Goal: Information Seeking & Learning: Learn about a topic

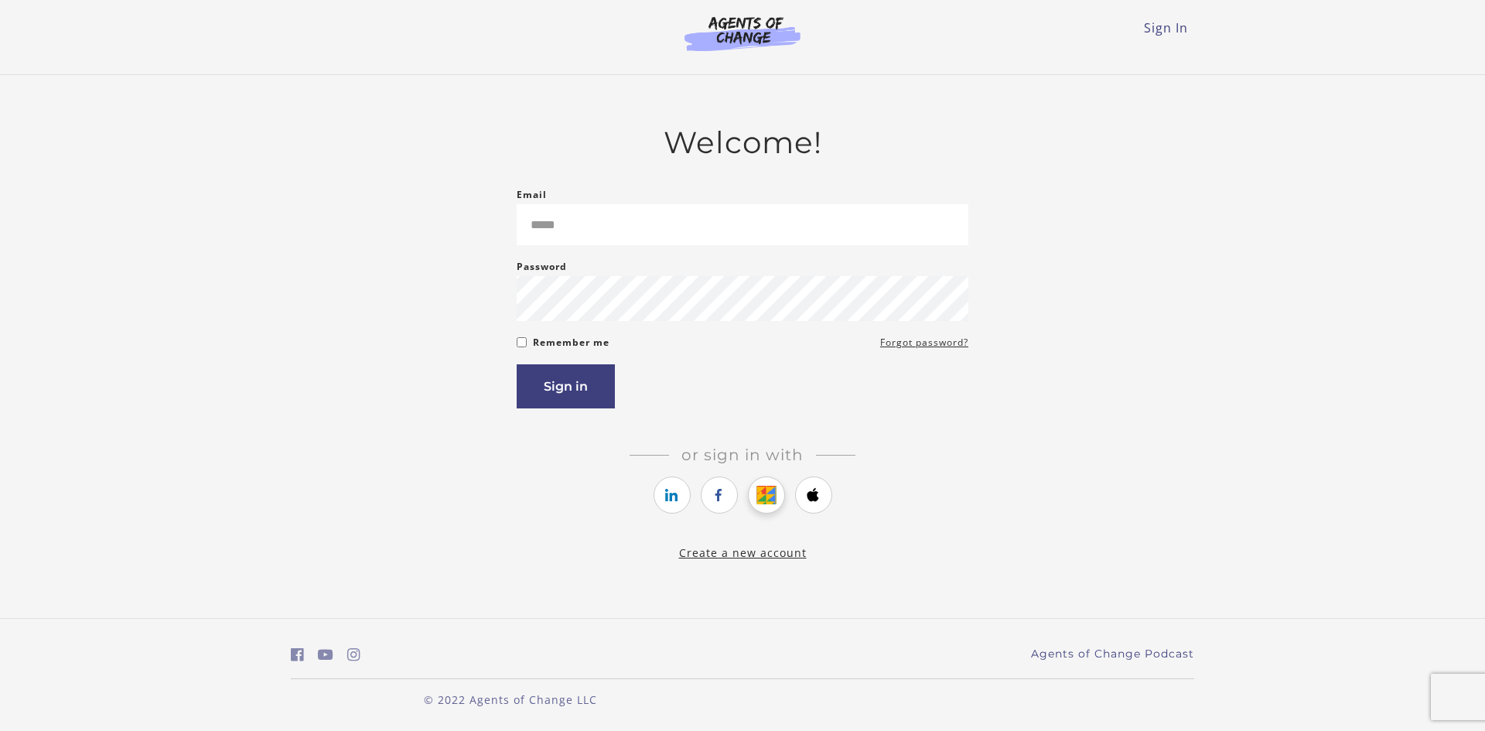
click at [767, 501] on icon "https://courses.thinkific.com/users/auth/google?ss%5Breferral%5D=&ss%5Buser_ret…" at bounding box center [766, 495] width 19 height 19
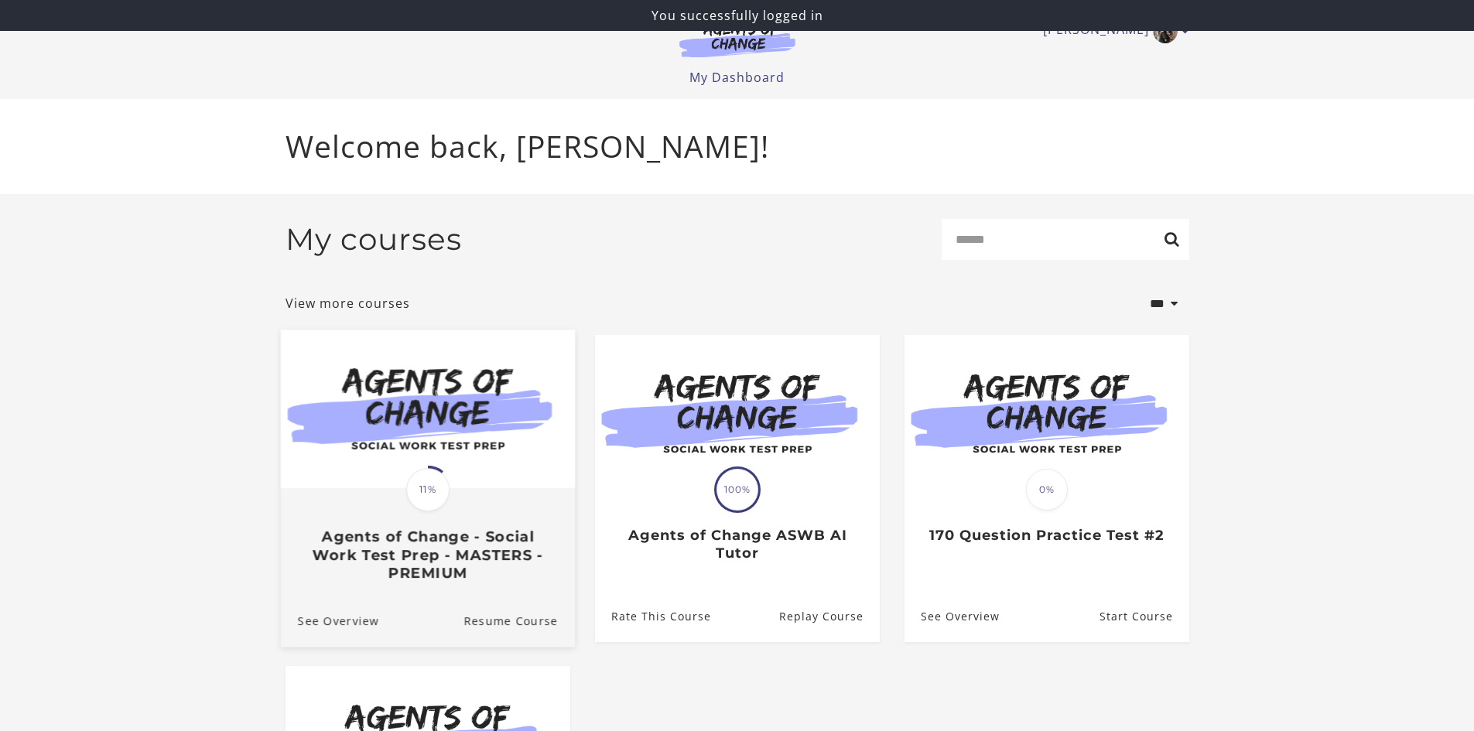
click at [534, 431] on img at bounding box center [427, 409] width 294 height 159
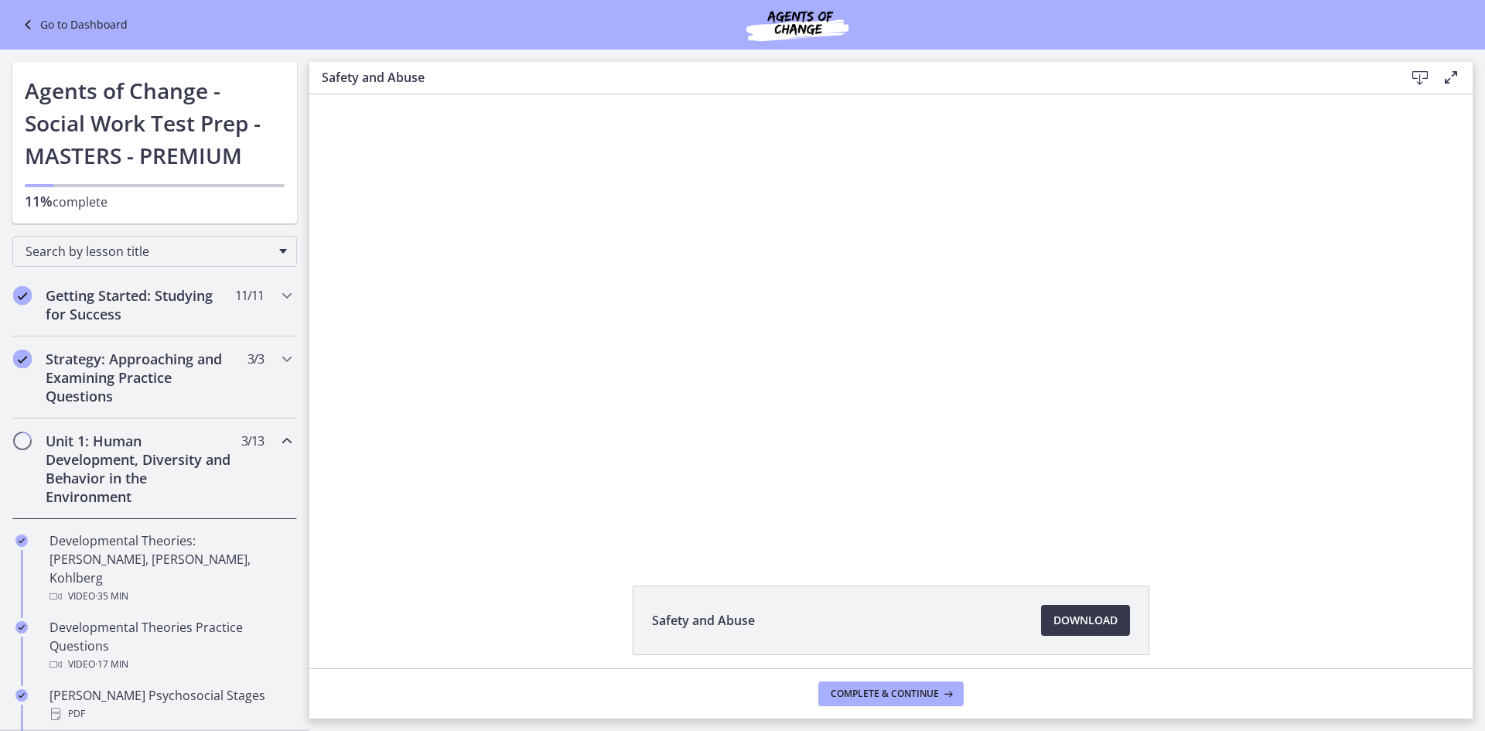
click at [1344, 248] on div "Click for sound @keyframes VOLUME_SMALL_WAVE_FLASH { 0% { opacity: 0; } 33% { o…" at bounding box center [891, 322] width 1164 height 456
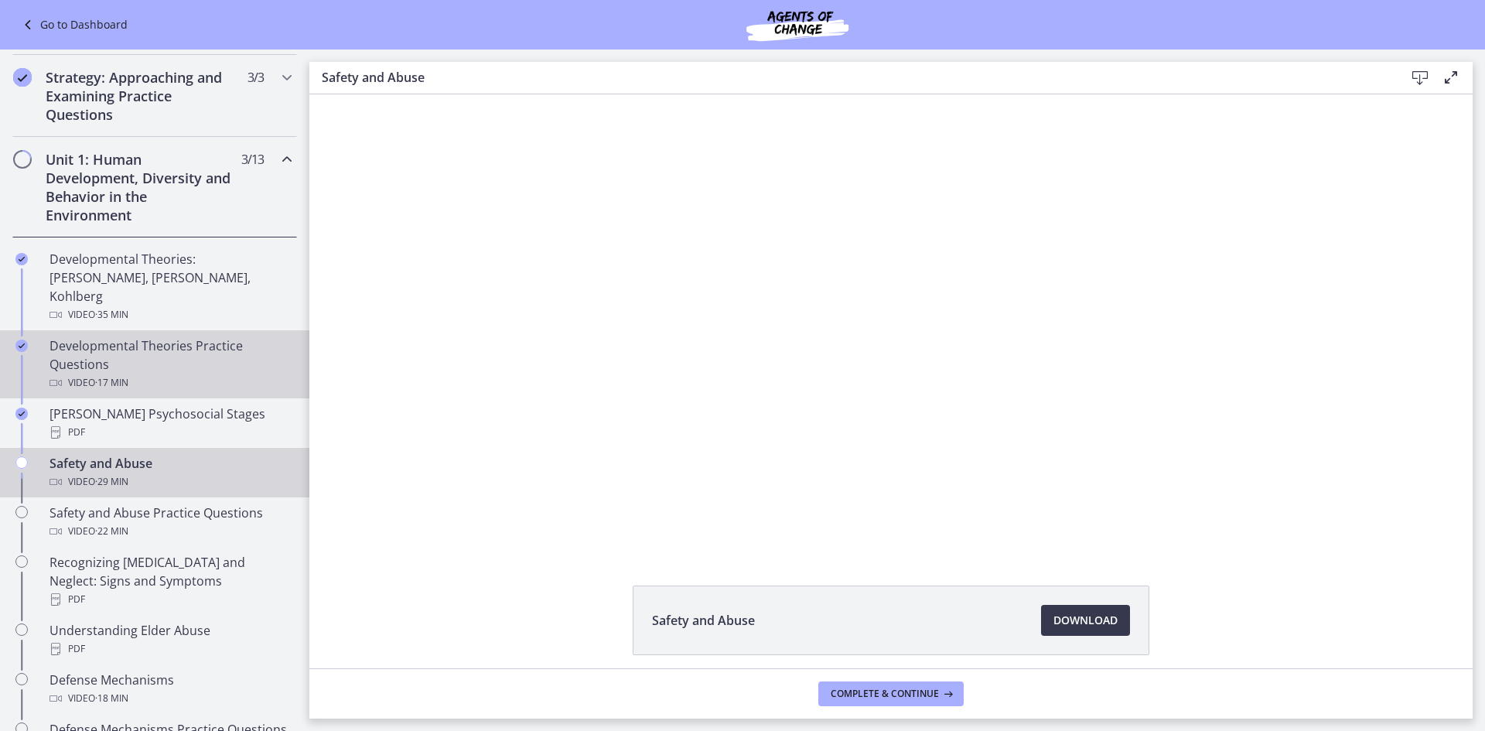
scroll to position [309, 0]
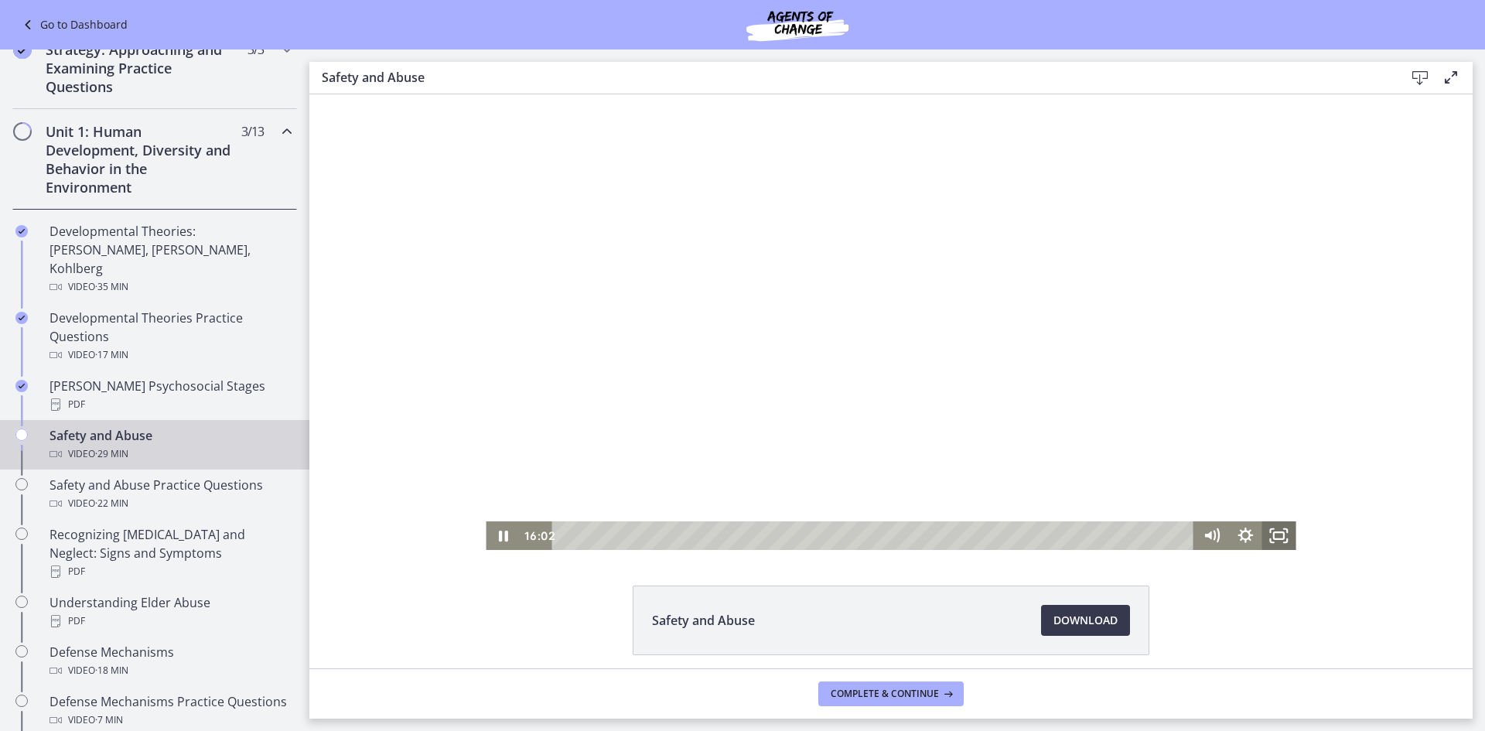
click at [1281, 538] on icon "Fullscreen" at bounding box center [1280, 535] width 34 height 29
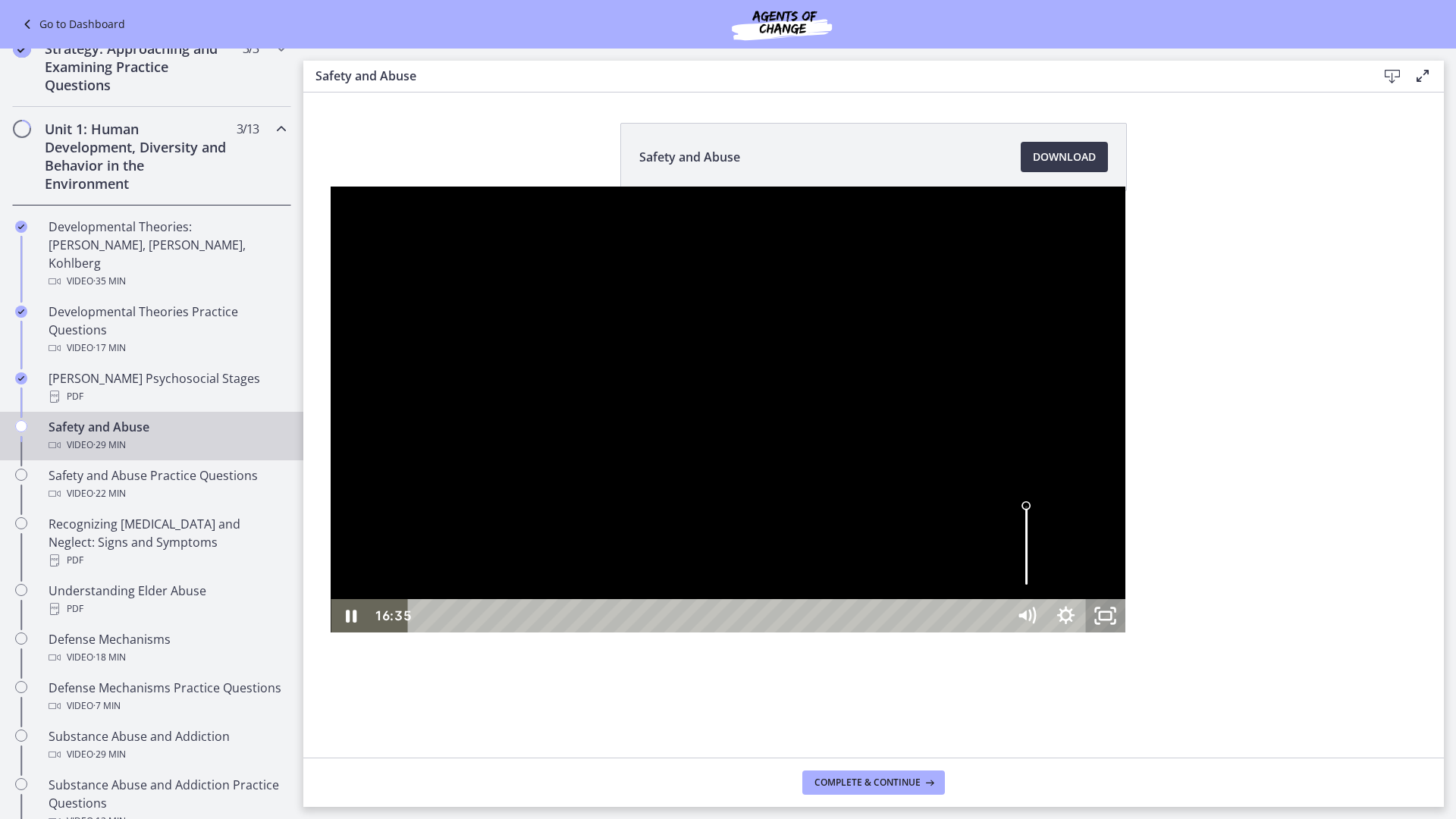
click at [1115, 612] on icon "Unfullscreen" at bounding box center [1113, 610] width 4 height 4
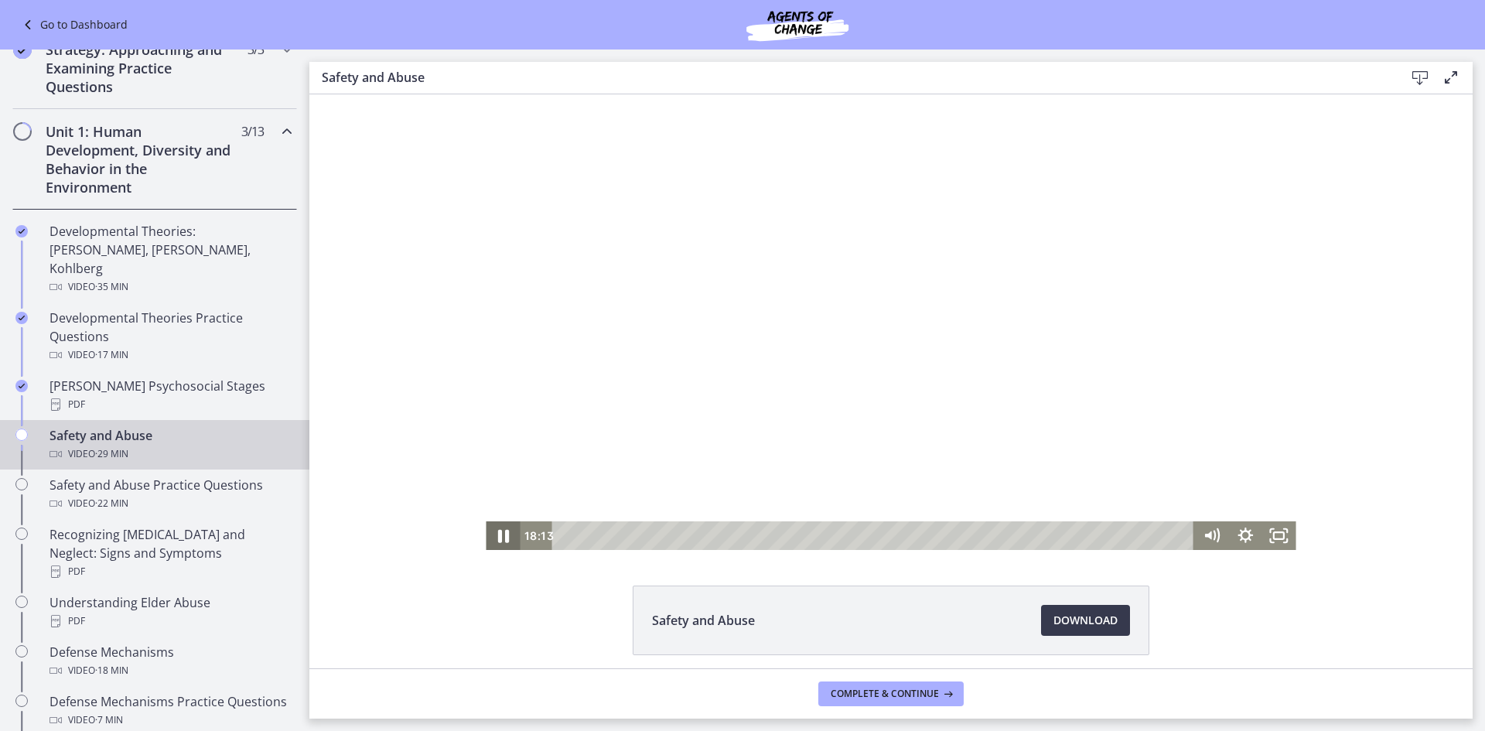
drag, startPoint x: 497, startPoint y: 535, endPoint x: 484, endPoint y: 522, distance: 18.1
click at [497, 535] on icon "Pause" at bounding box center [503, 535] width 40 height 34
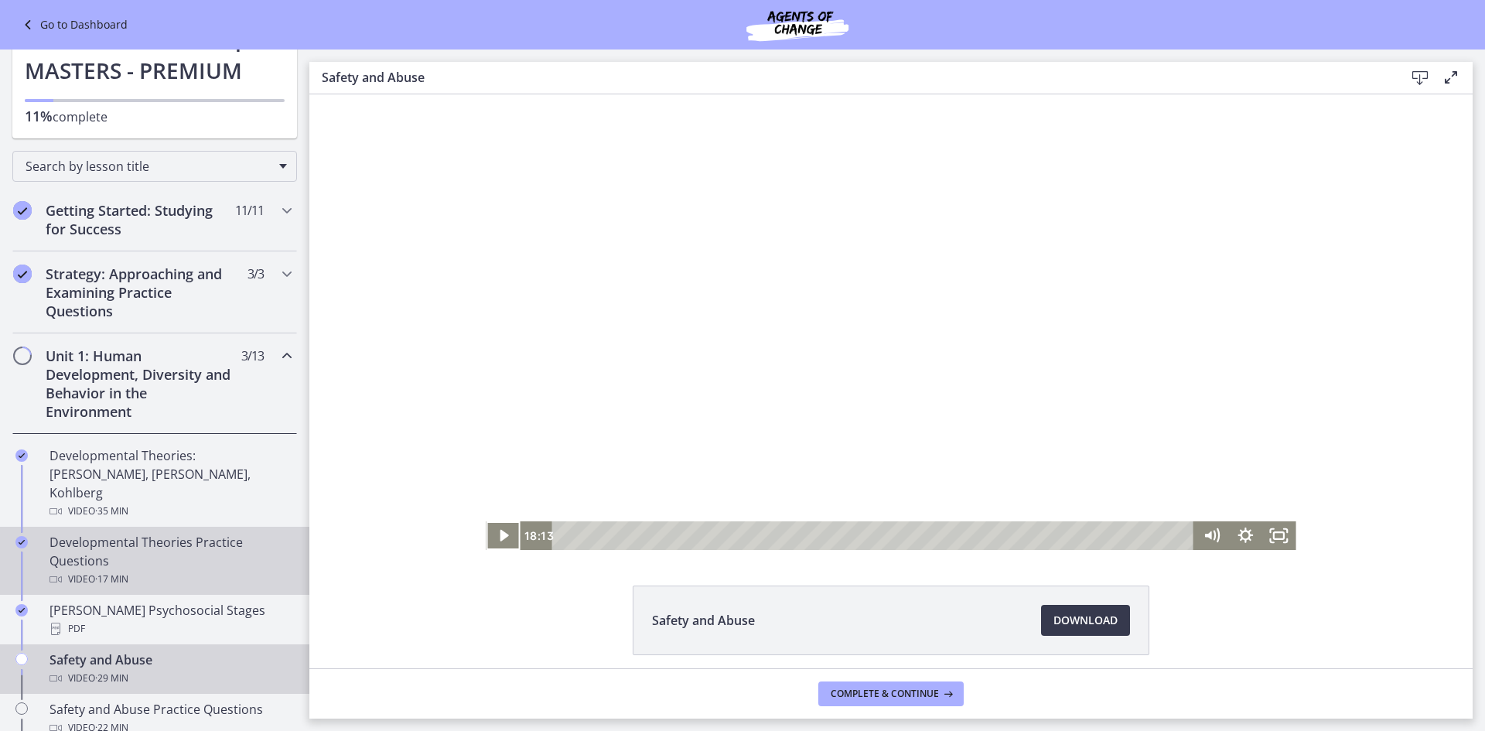
scroll to position [77, 0]
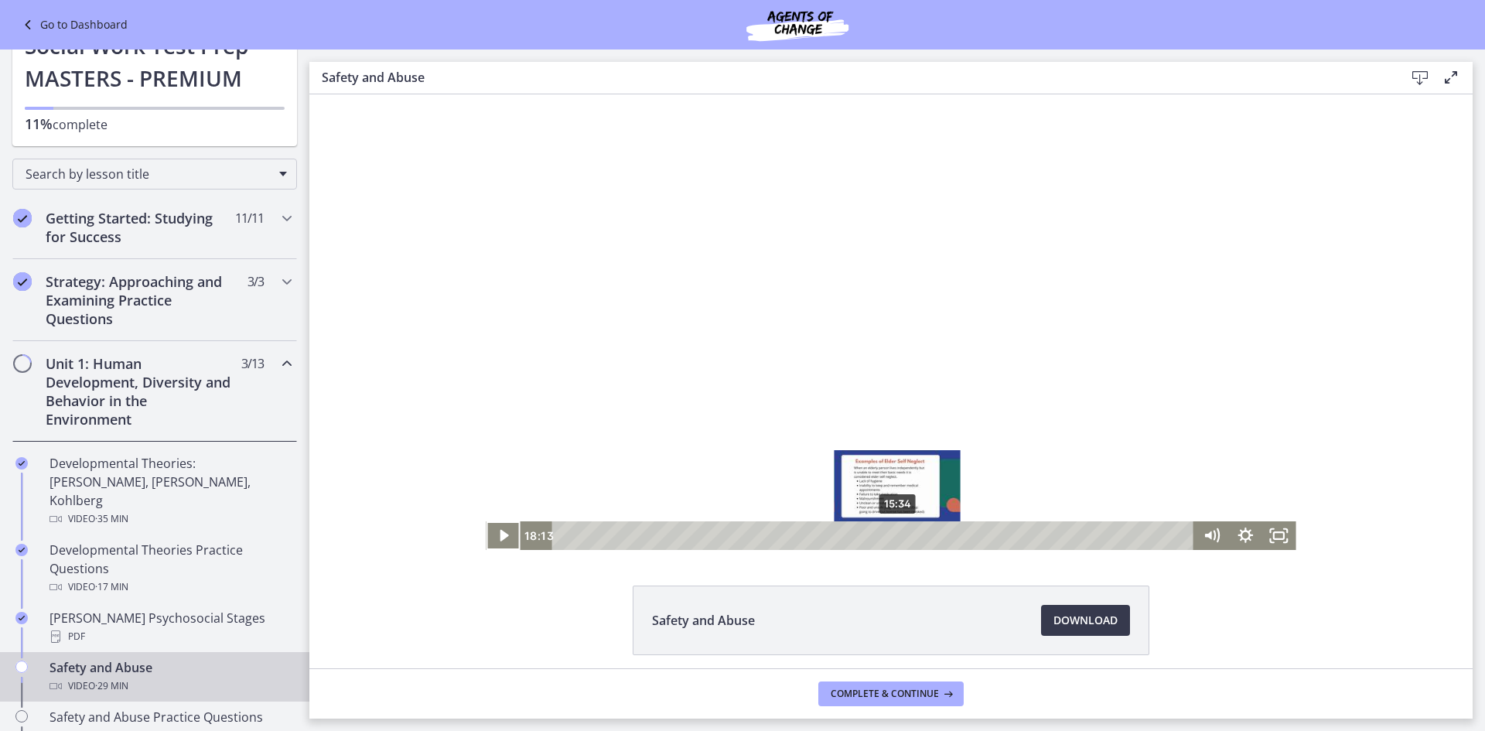
click at [896, 537] on div "15:34" at bounding box center [876, 535] width 622 height 29
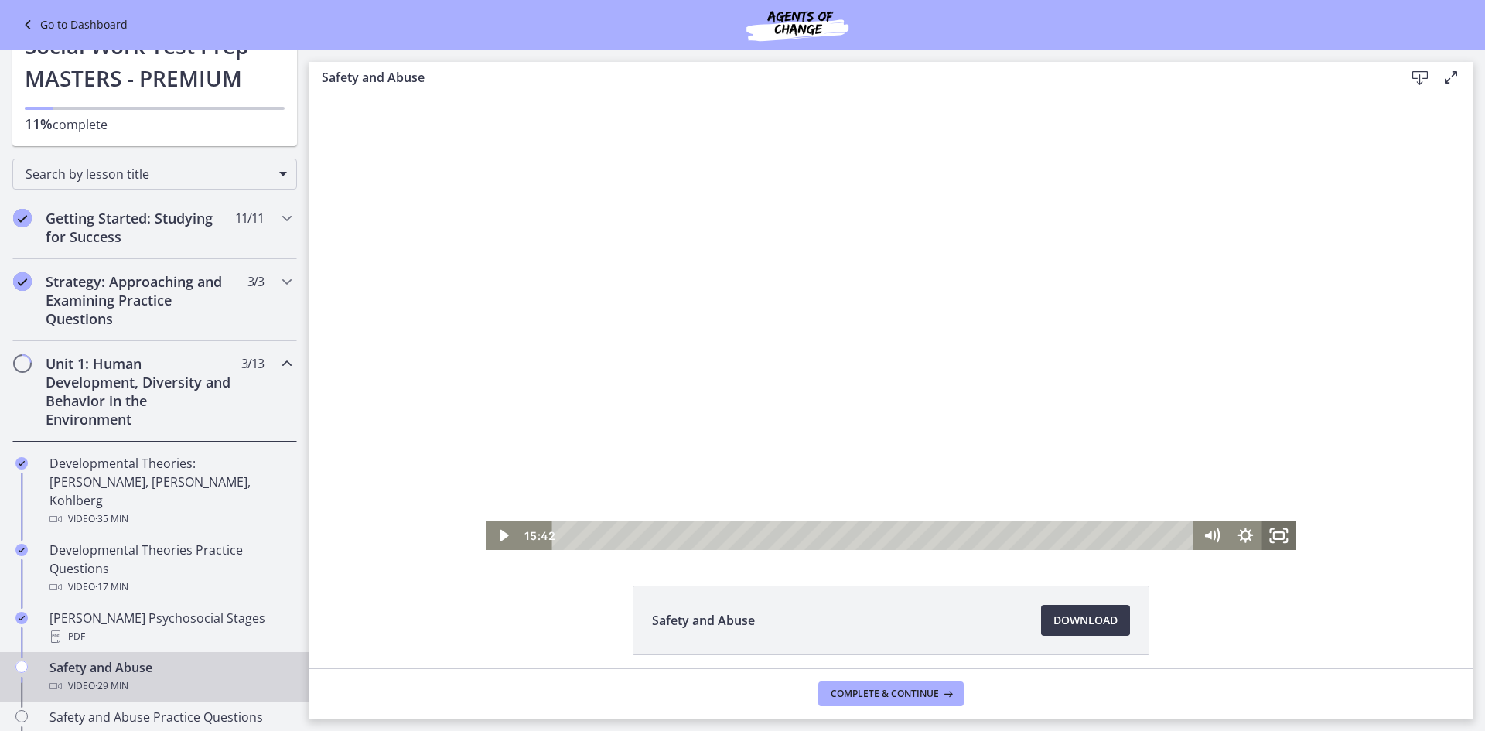
drag, startPoint x: 1267, startPoint y: 536, endPoint x: 1577, endPoint y: 699, distance: 349.5
click at [1267, 537] on icon "Fullscreen" at bounding box center [1280, 535] width 34 height 29
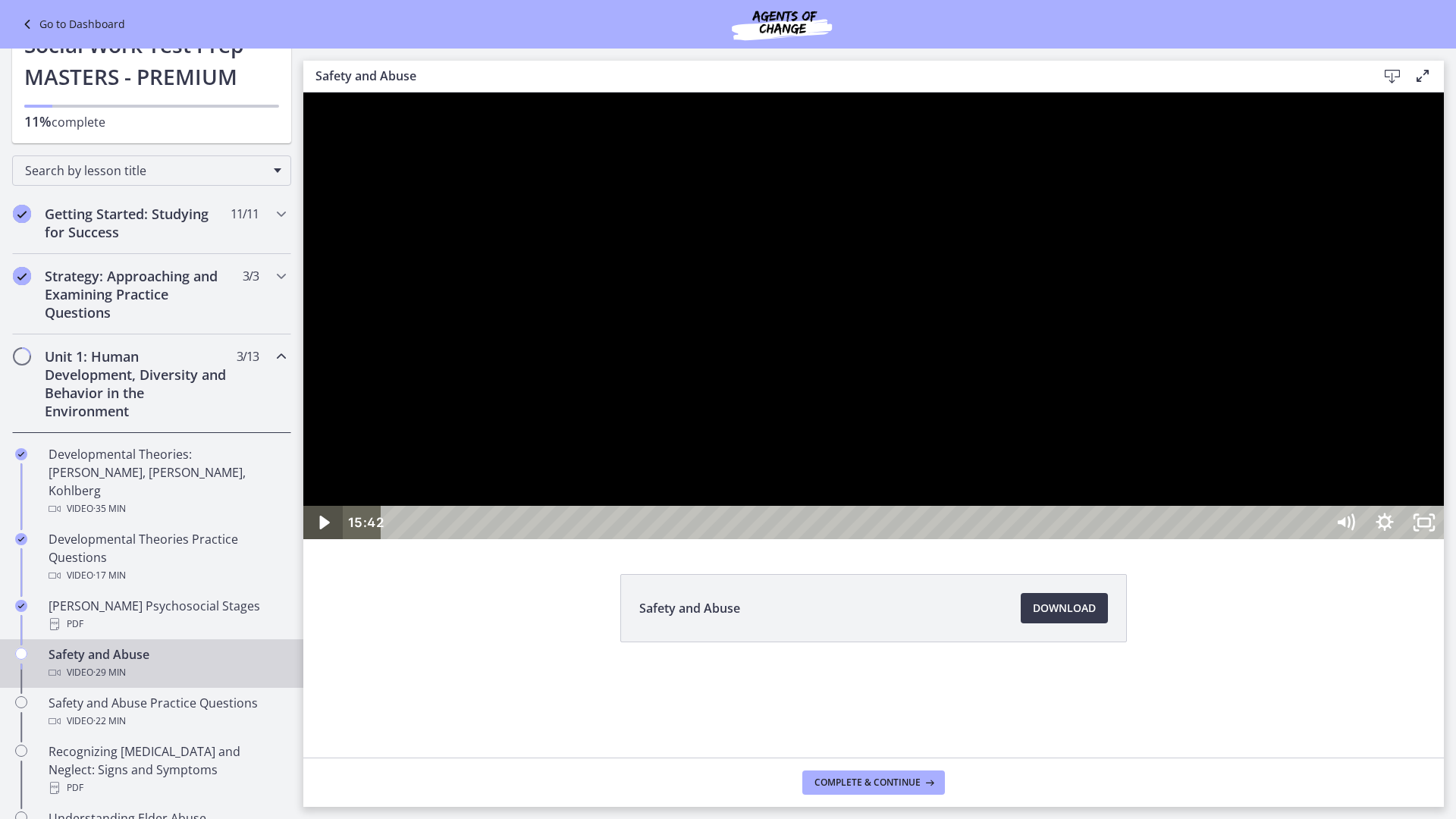
click at [324, 539] on icon "Play Video" at bounding box center [325, 523] width 39 height 33
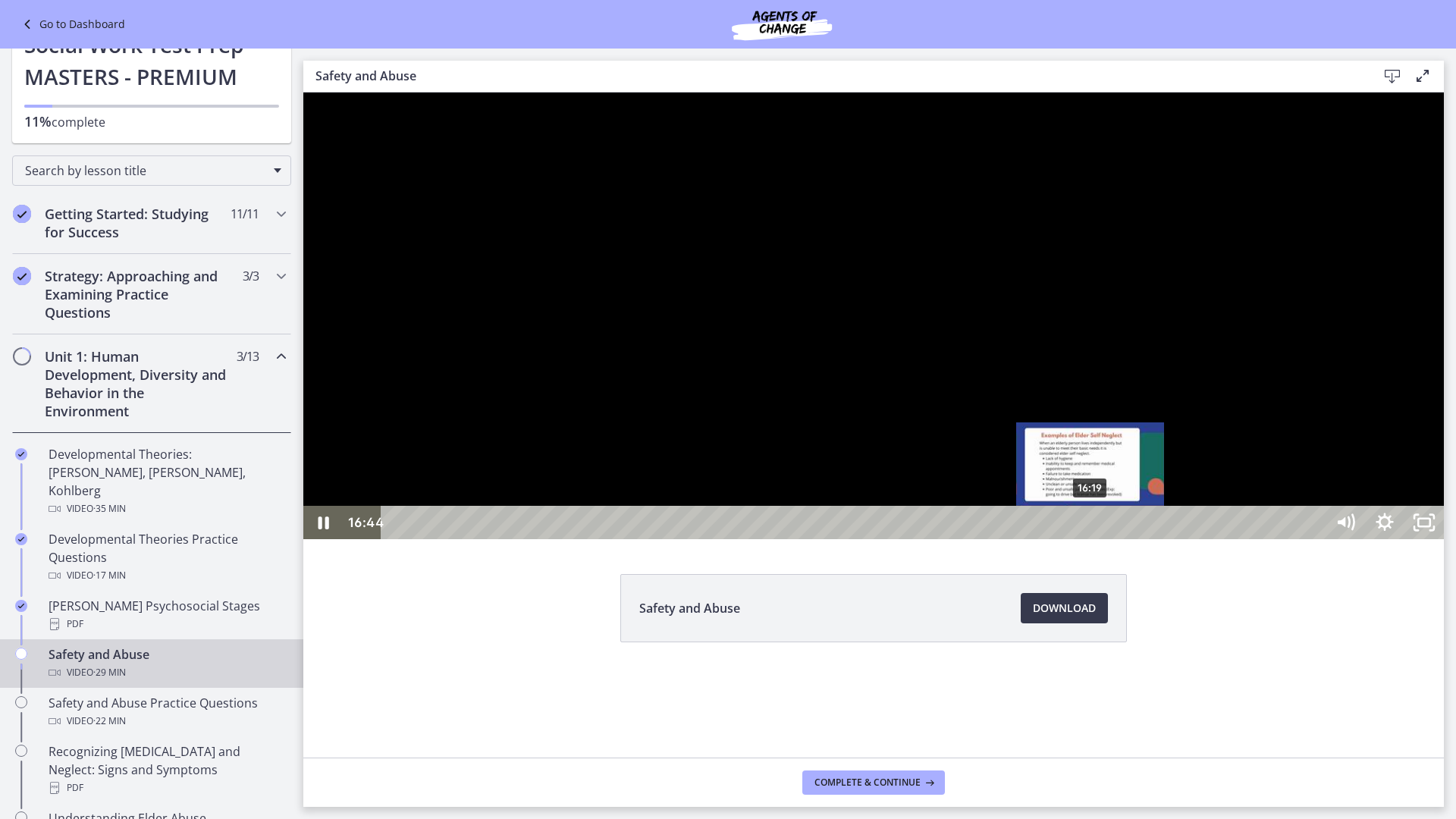
click at [1091, 539] on div "16:19" at bounding box center [856, 523] width 920 height 33
click at [1061, 539] on div "15:36" at bounding box center [856, 523] width 920 height 33
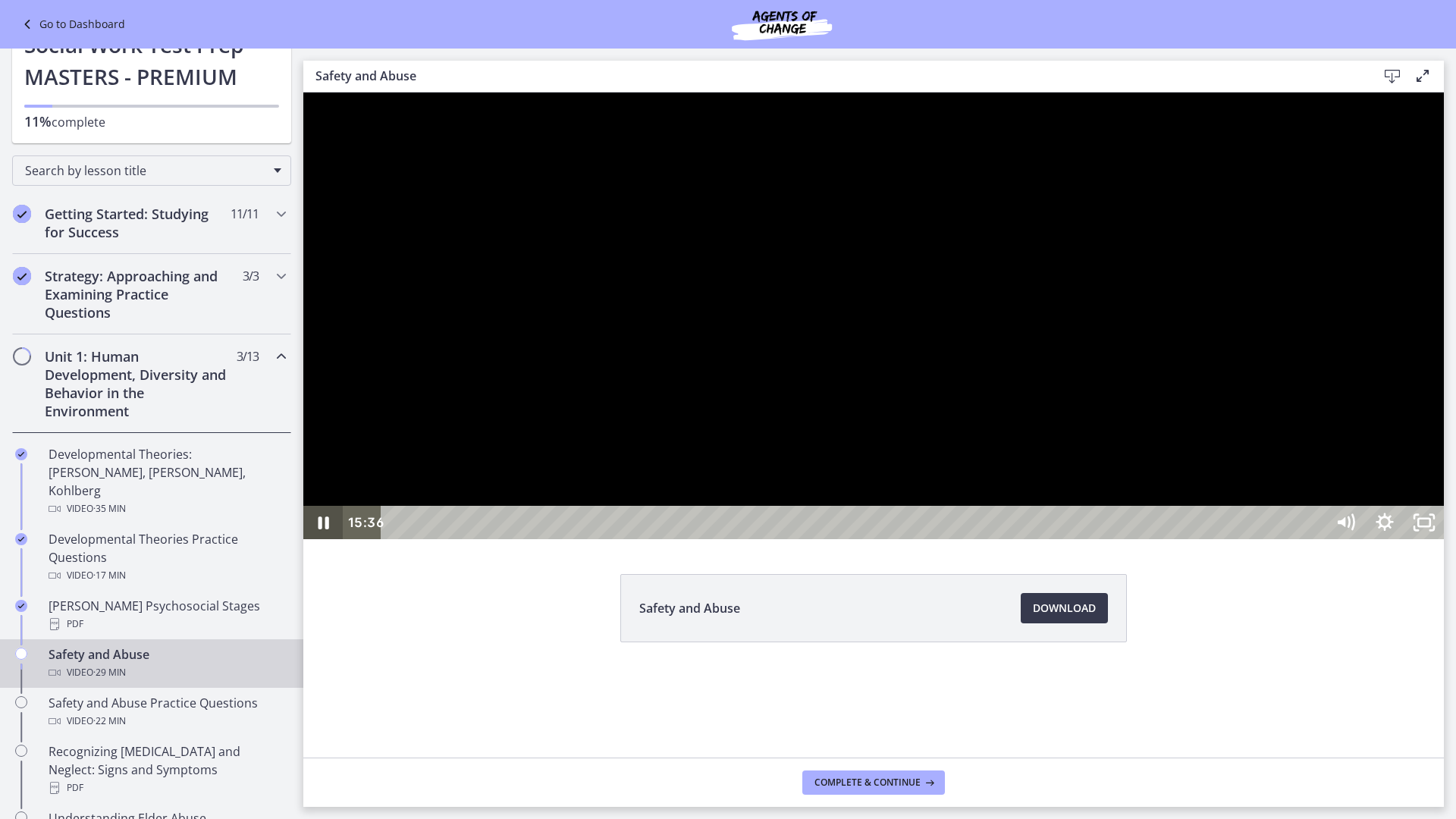
click at [313, 539] on icon "Pause" at bounding box center [323, 523] width 39 height 33
click at [1444, 539] on icon "Unfullscreen" at bounding box center [1425, 523] width 39 height 33
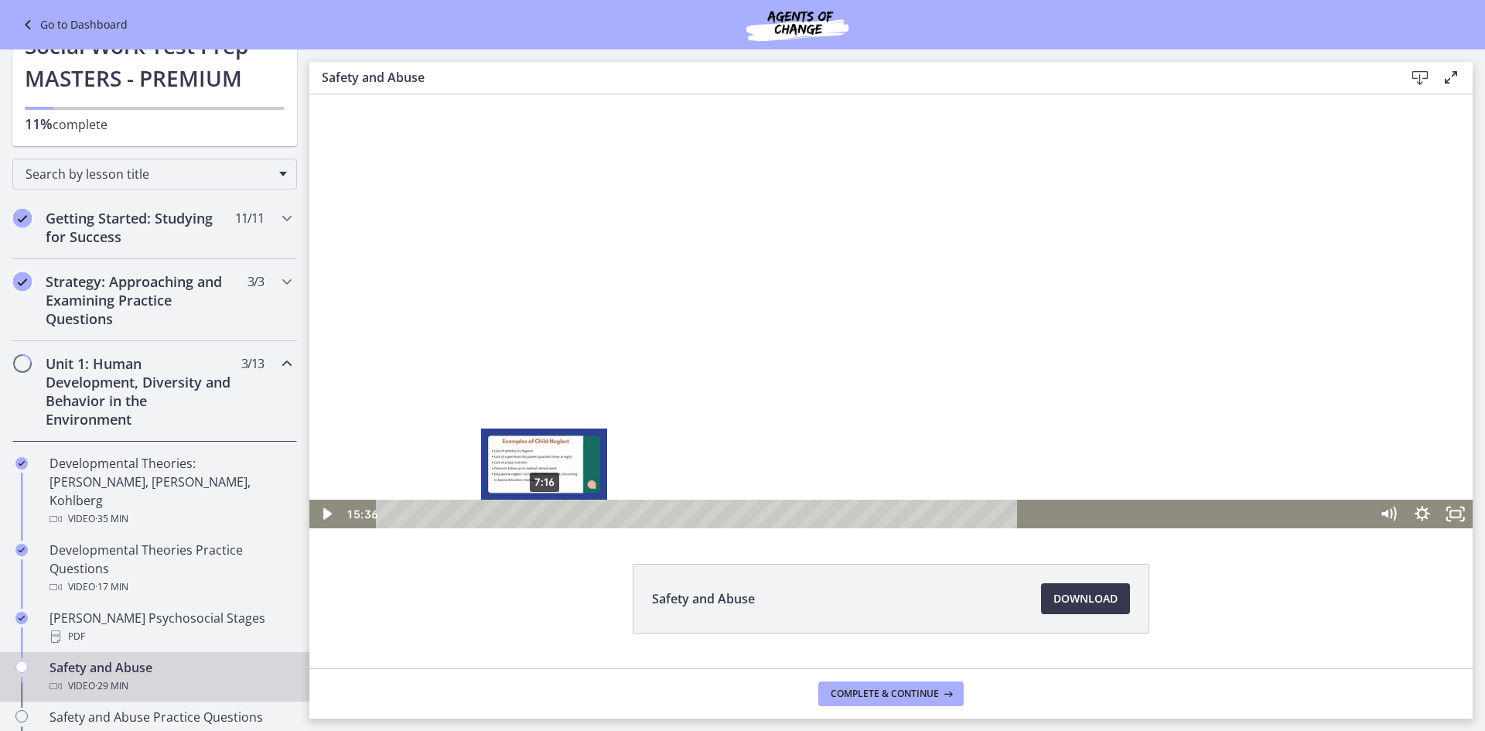
scroll to position [0, 0]
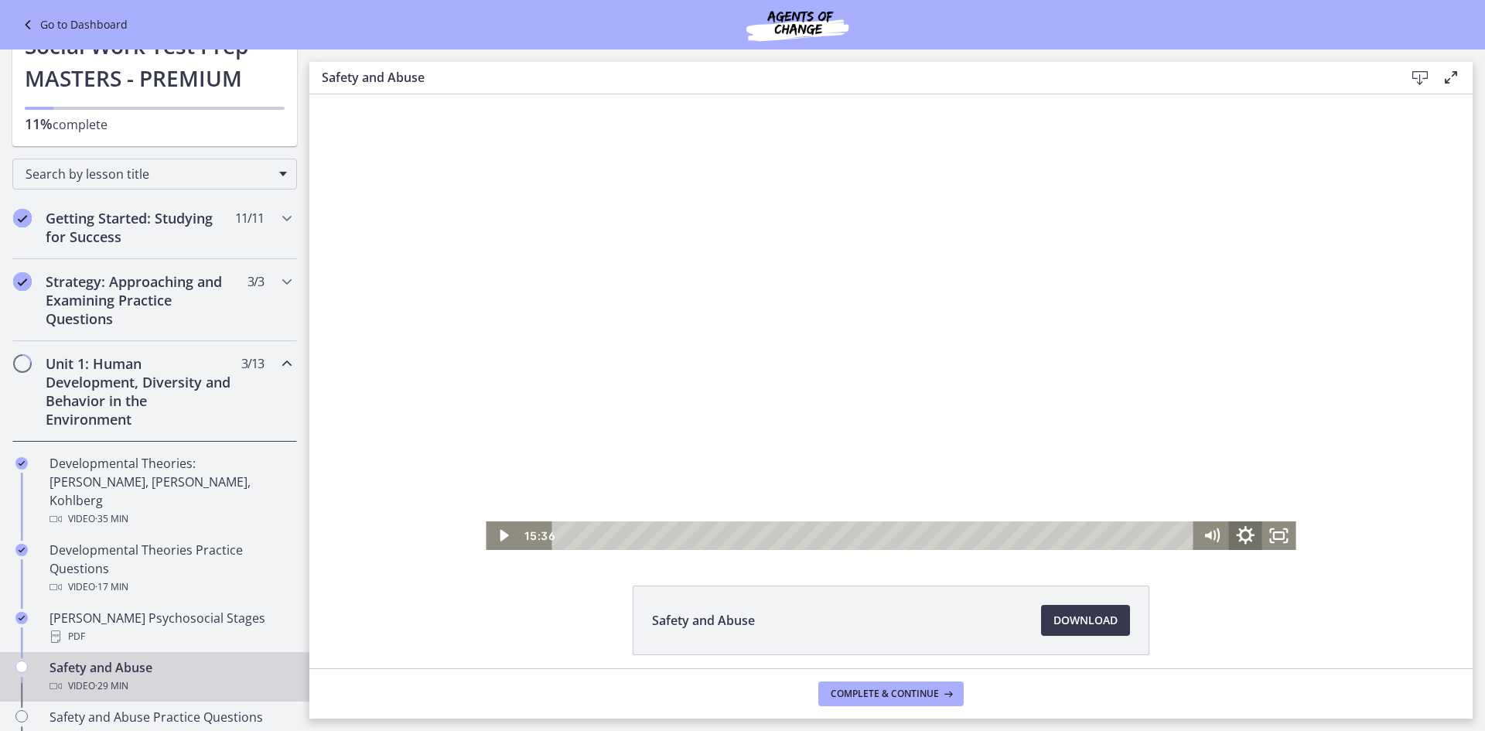
click at [1252, 529] on icon "Show settings menu" at bounding box center [1245, 535] width 40 height 34
click at [1176, 237] on div at bounding box center [891, 322] width 810 height 456
click at [1130, 419] on div at bounding box center [891, 322] width 810 height 456
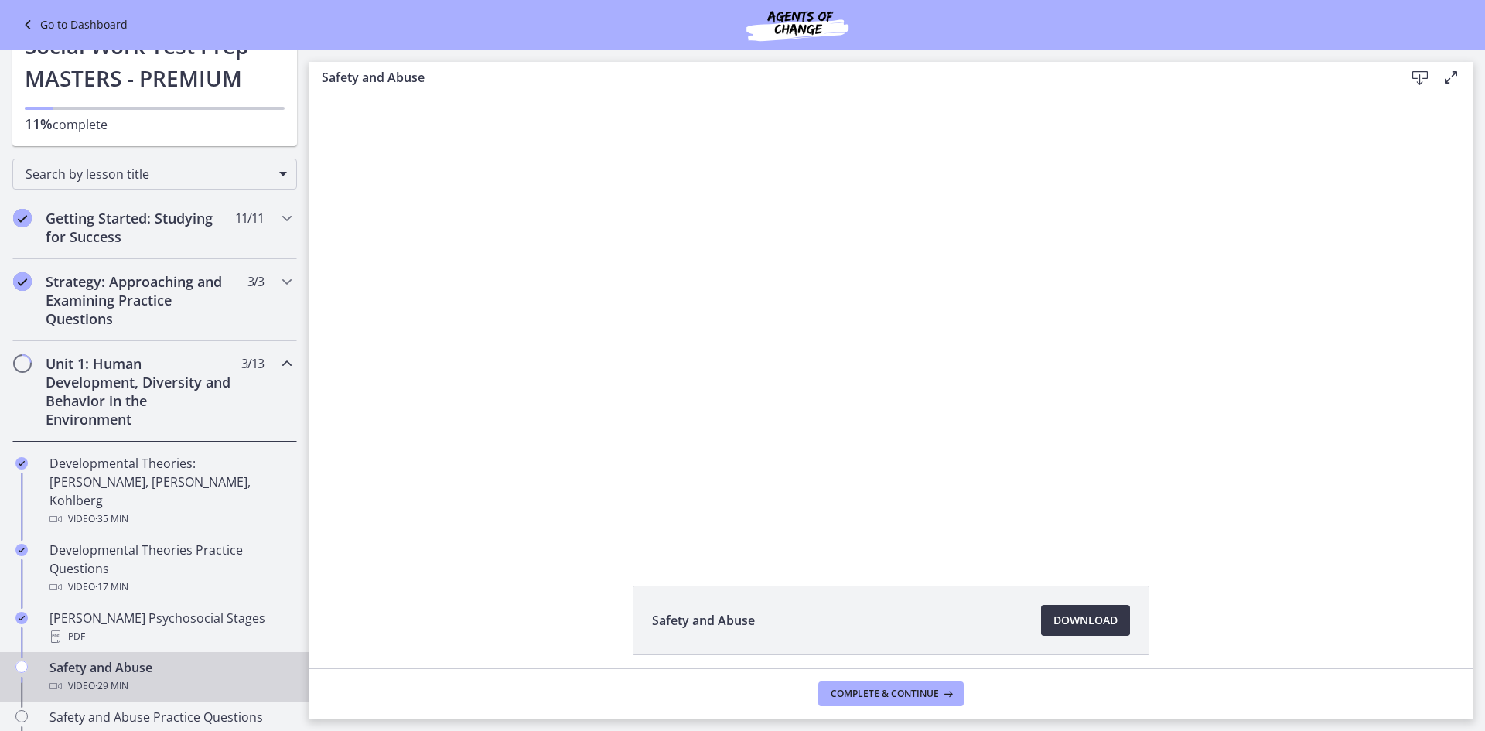
click at [1072, 623] on span "Download Opens in a new window" at bounding box center [1086, 620] width 64 height 19
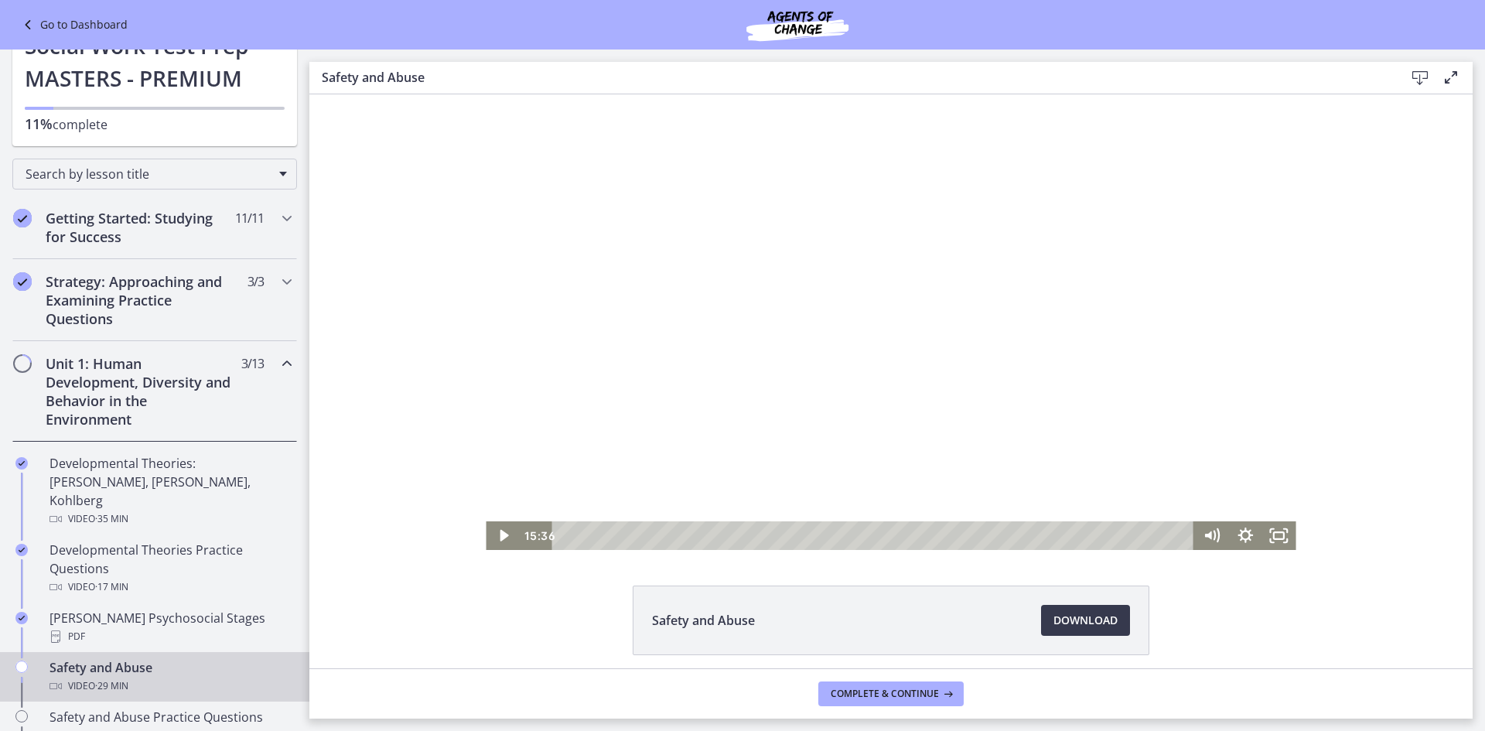
click at [724, 295] on div at bounding box center [891, 322] width 810 height 456
click at [493, 542] on icon "Pause" at bounding box center [503, 535] width 34 height 29
click at [501, 543] on icon "Play Video" at bounding box center [504, 535] width 34 height 29
click at [1270, 535] on icon "Fullscreen" at bounding box center [1279, 535] width 40 height 34
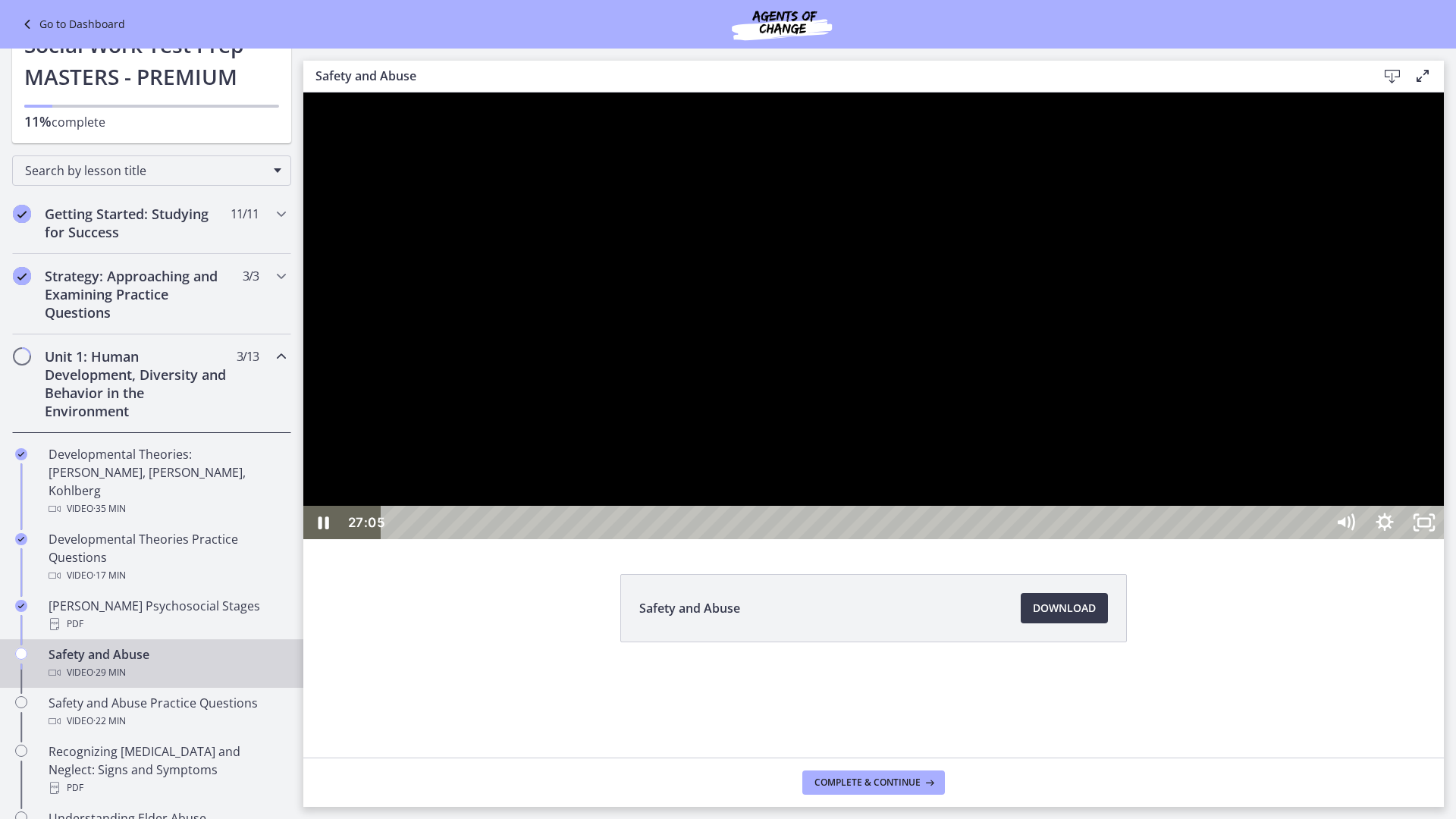
click at [316, 539] on icon "Pause" at bounding box center [323, 523] width 39 height 33
click at [303, 506] on button "Play Video" at bounding box center [323, 523] width 39 height 33
click at [1316, 539] on div "27:22" at bounding box center [856, 523] width 920 height 33
click at [1444, 539] on icon "Unfullscreen" at bounding box center [1425, 523] width 39 height 33
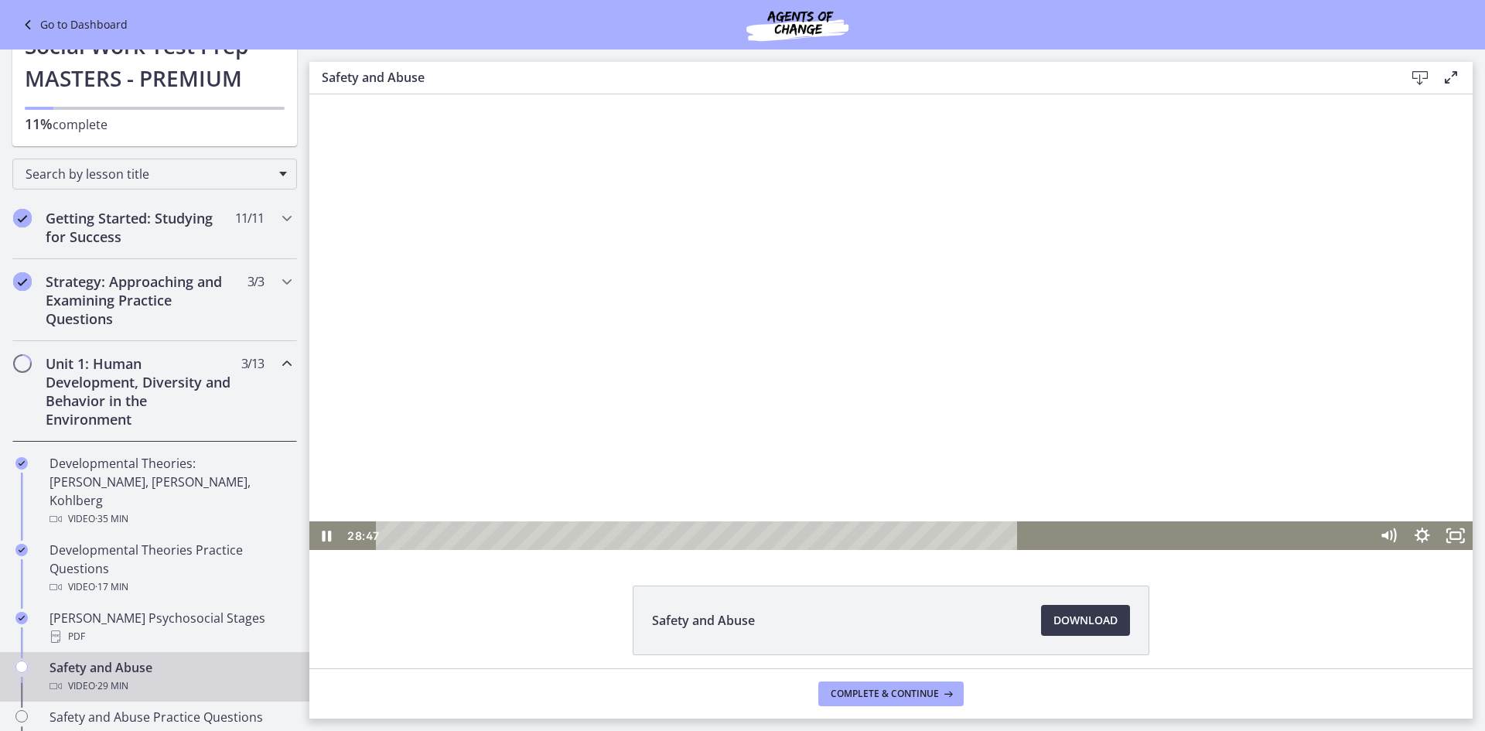
scroll to position [61, 0]
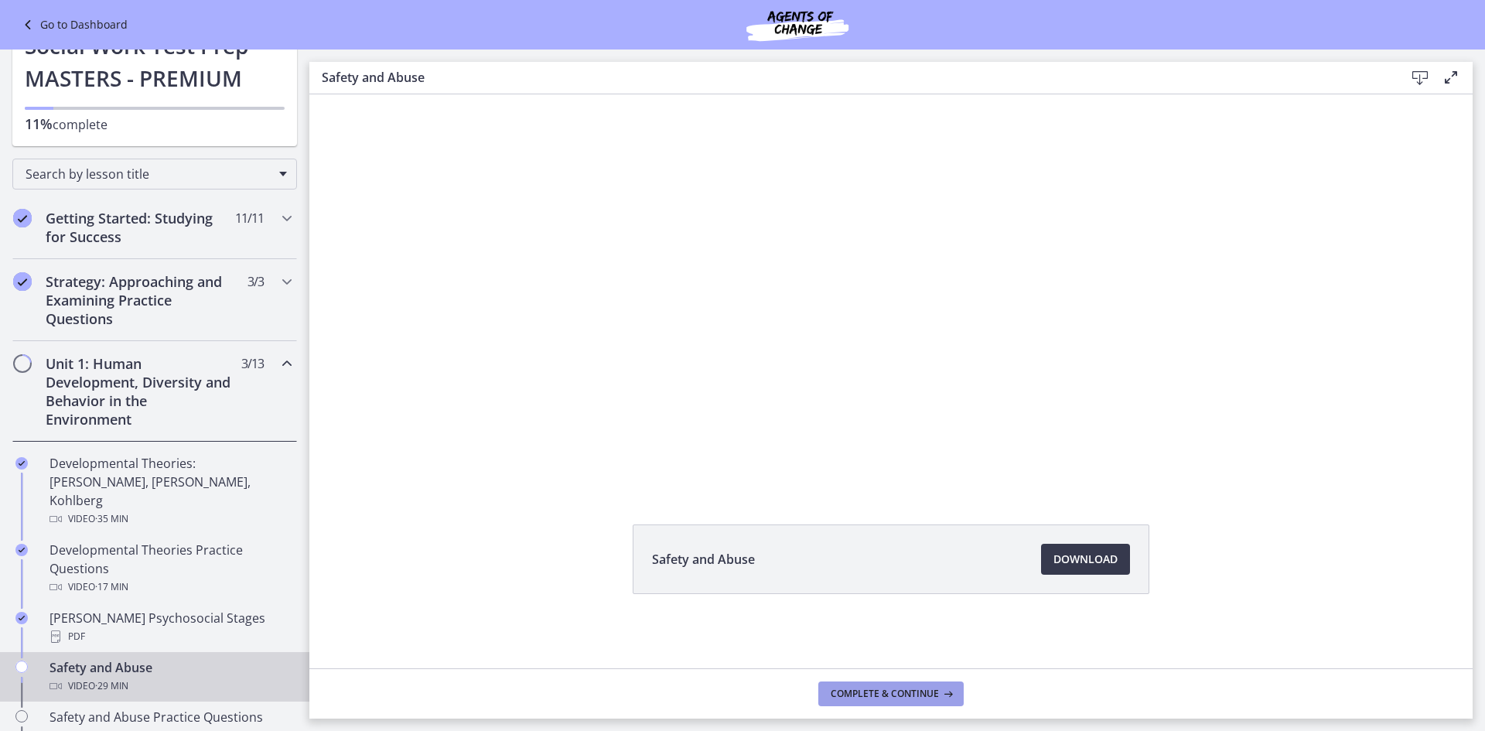
click at [920, 701] on button "Complete & continue" at bounding box center [890, 694] width 145 height 25
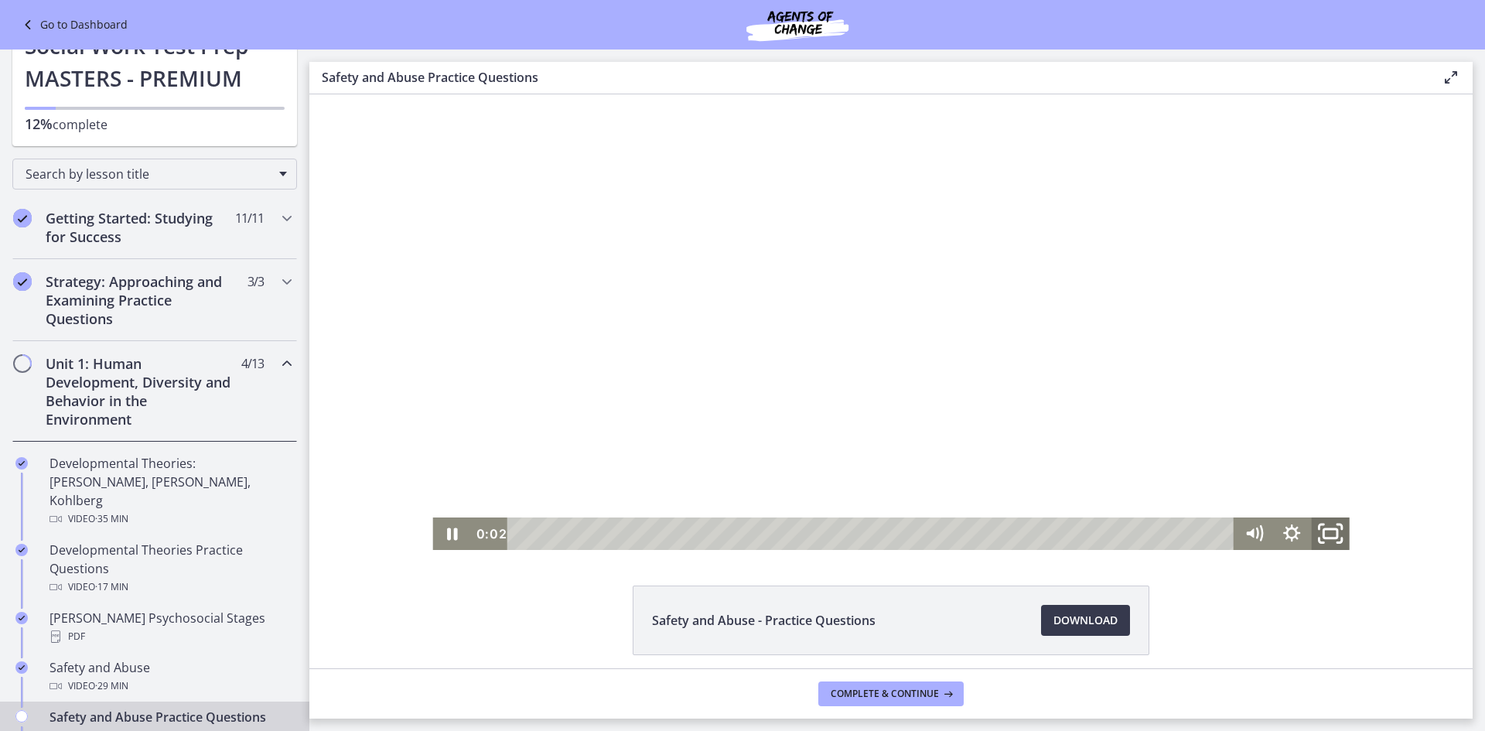
click at [1328, 531] on icon "Fullscreen" at bounding box center [1330, 533] width 46 height 39
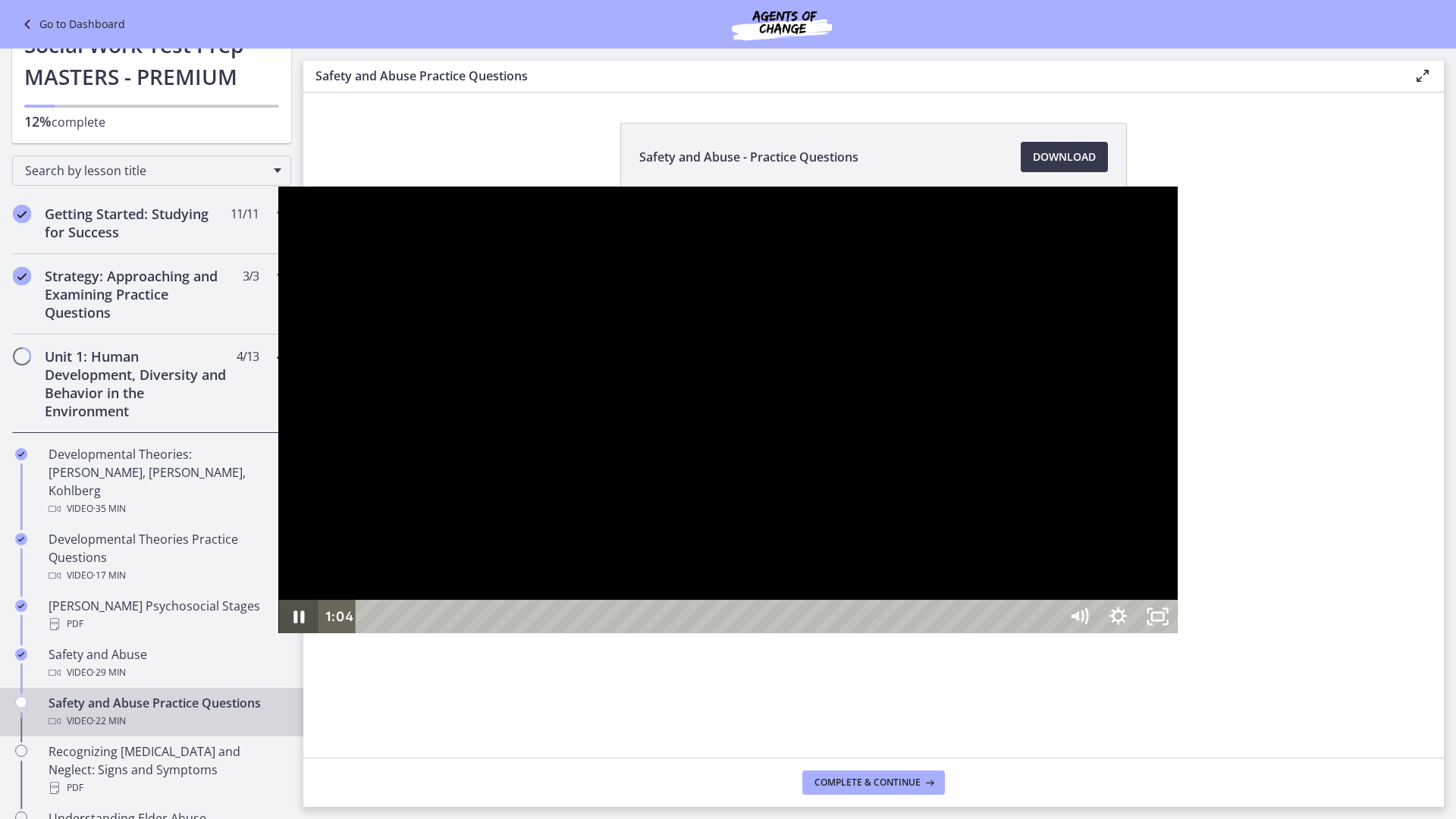
click at [278, 633] on icon "Pause" at bounding box center [298, 616] width 39 height 33
click at [347, 601] on div at bounding box center [728, 410] width 899 height 447
click at [278, 186] on button "Pause: ctrtam1d06jc72h4rbsg.mp4" at bounding box center [278, 186] width 1 height 1
click at [278, 186] on button "Play Video: ctrtam1d06jc72h4rbsg.mp4" at bounding box center [278, 186] width 1 height 1
click at [278, 186] on button "Pause: ctrtam1d06jc72h4rbsg.mp4" at bounding box center [278, 186] width 1 height 1
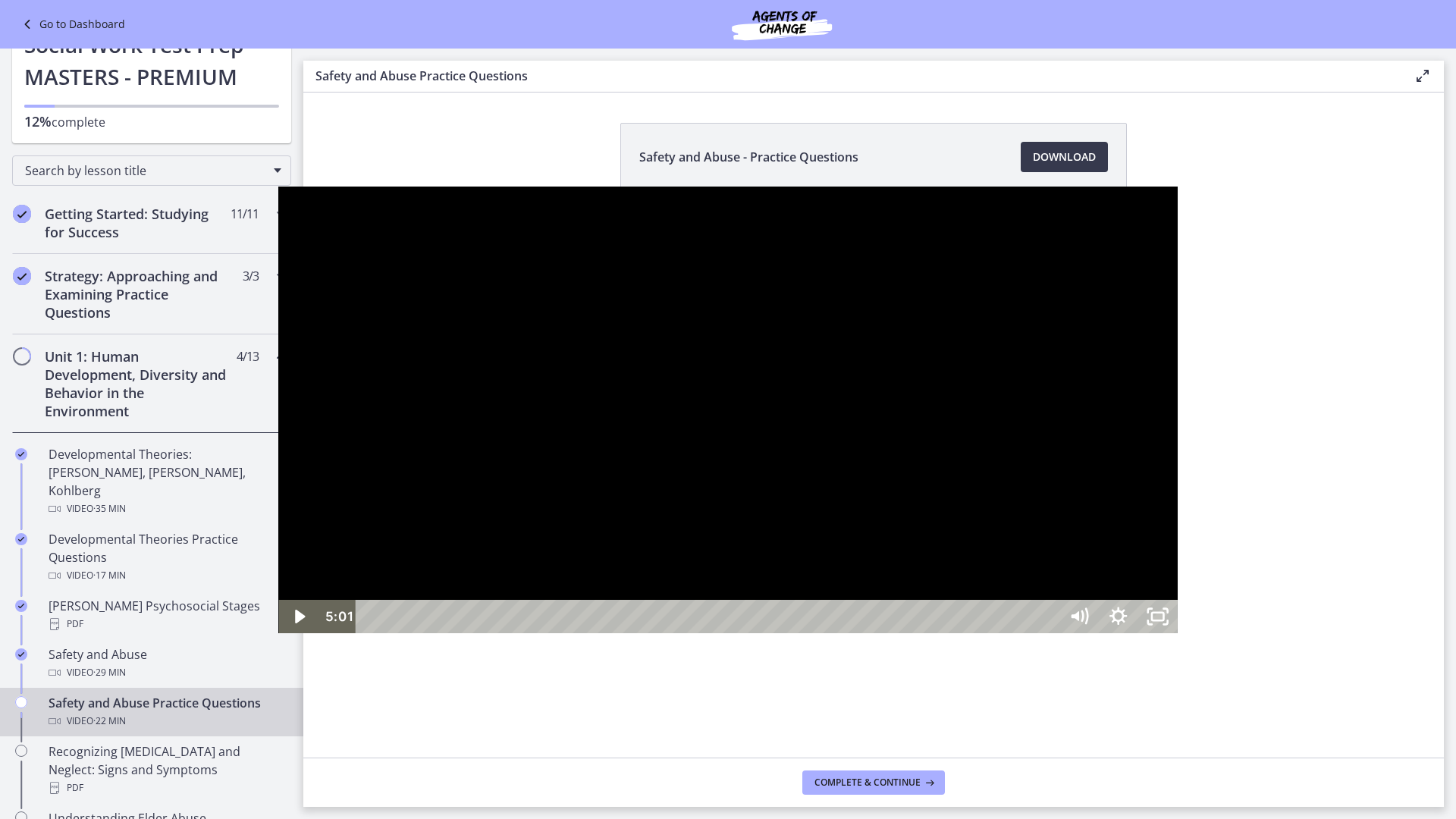
click at [278, 186] on button "Play Video: ctrtam1d06jc72h4rbsg.mp4" at bounding box center [278, 186] width 1 height 1
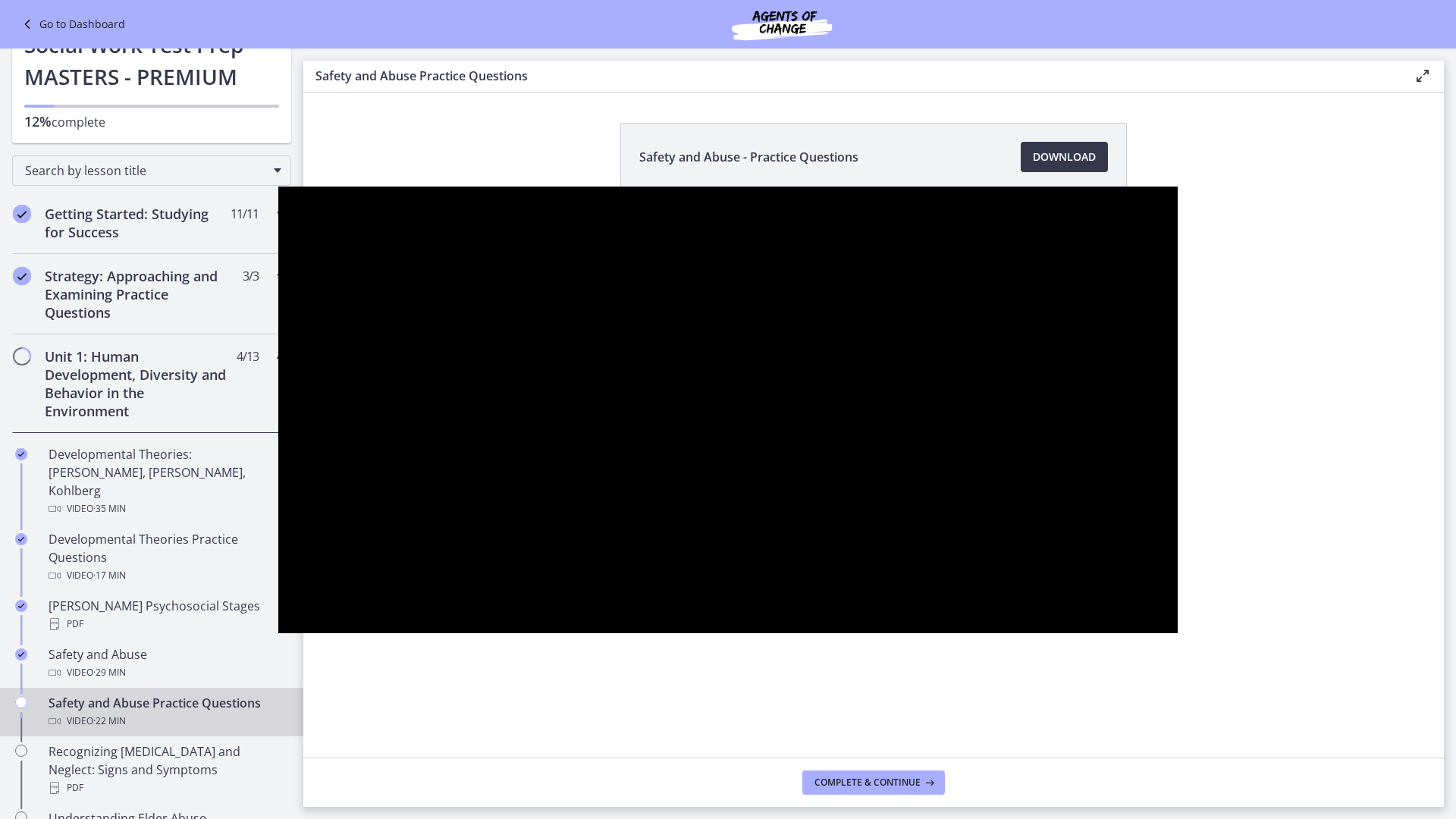
click at [278, 186] on button "Pause: ctrtam1d06jc72h4rbsg.mp4" at bounding box center [278, 186] width 1 height 1
click at [278, 186] on button "Play Video: ctrtam1d06jc72h4rbsg.mp4" at bounding box center [278, 186] width 1 height 1
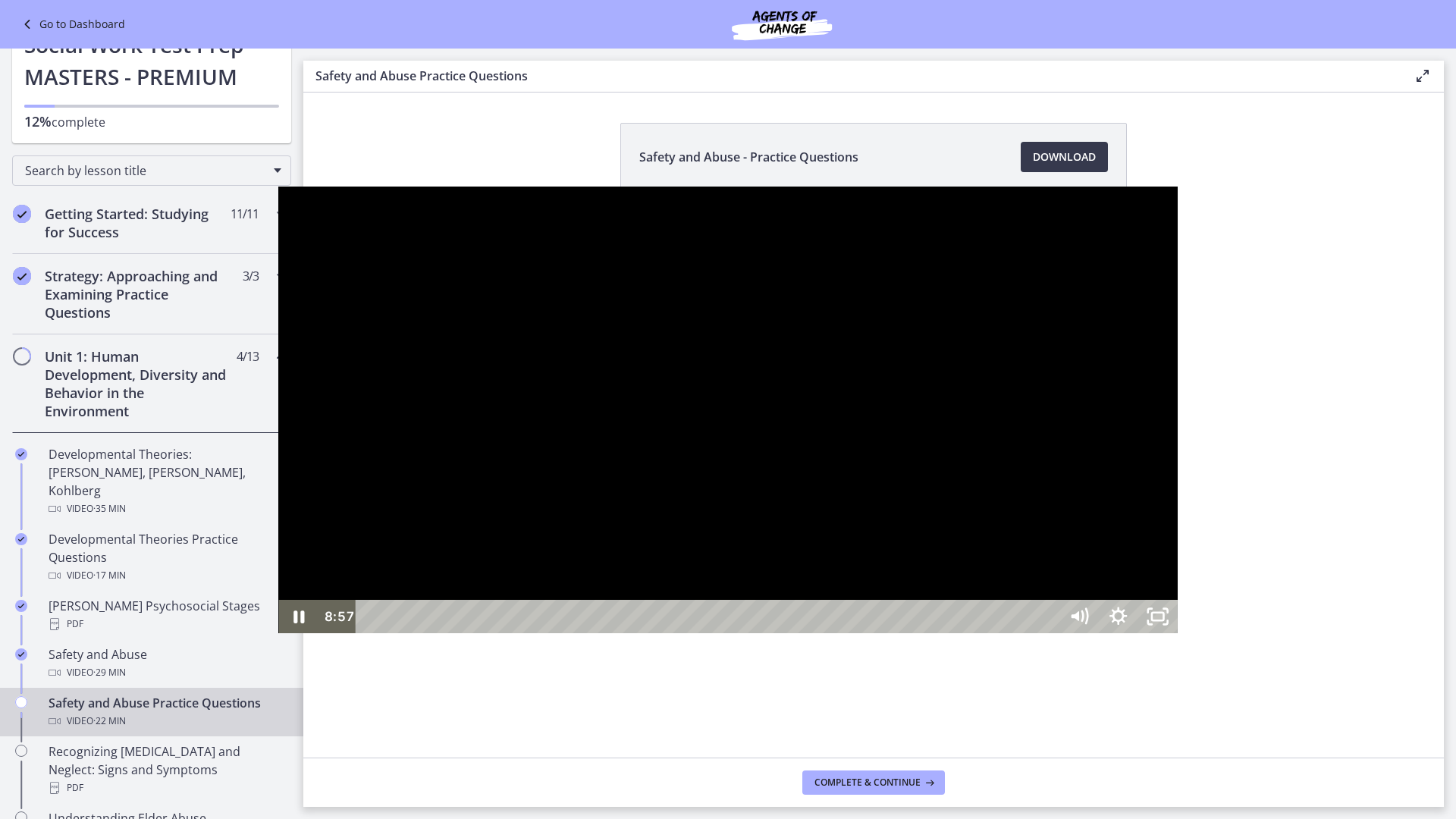
click at [278, 186] on button "Pause: ctrtam1d06jc72h4rbsg.mp4" at bounding box center [278, 186] width 1 height 1
click at [278, 186] on button "Play Video: ctrtam1d06jc72h4rbsg.mp4" at bounding box center [278, 186] width 1 height 1
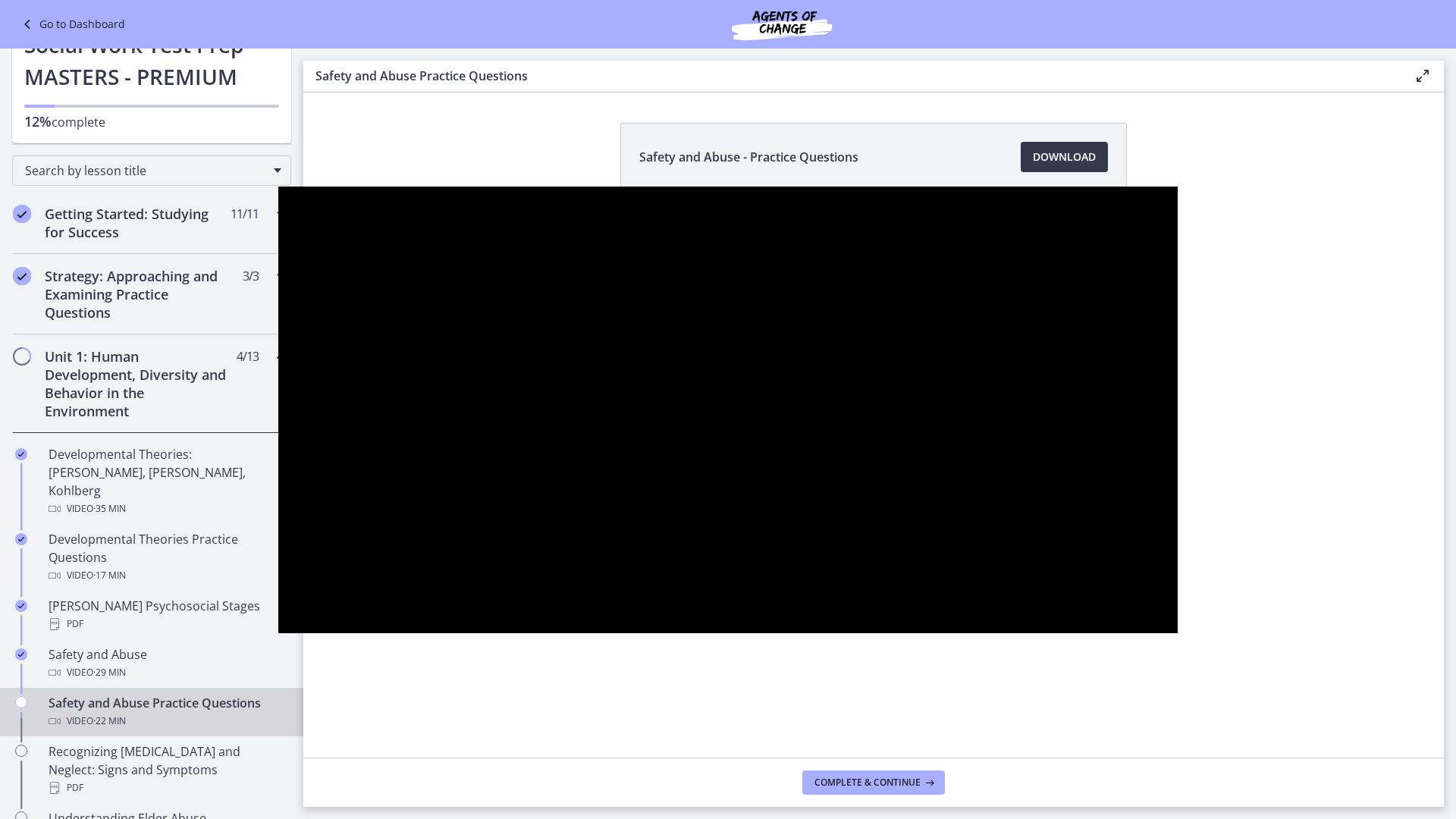
click at [278, 186] on button "Pause: ctrtam1d06jc72h4rbsg.mp4" at bounding box center [278, 186] width 1 height 1
click at [278, 186] on button "Play Video: ctrtam1d06jc72h4rbsg.mp4" at bounding box center [278, 186] width 1 height 1
click at [278, 186] on button "Pause: ctrtam1d06jc72h4rbsg.mp4" at bounding box center [278, 186] width 1 height 1
click at [278, 186] on button "Play Video: ctrtam1d06jc72h4rbsg.mp4" at bounding box center [278, 186] width 1 height 1
click at [278, 186] on button "Pause: ctrtam1d06jc72h4rbsg.mp4" at bounding box center [278, 186] width 1 height 1
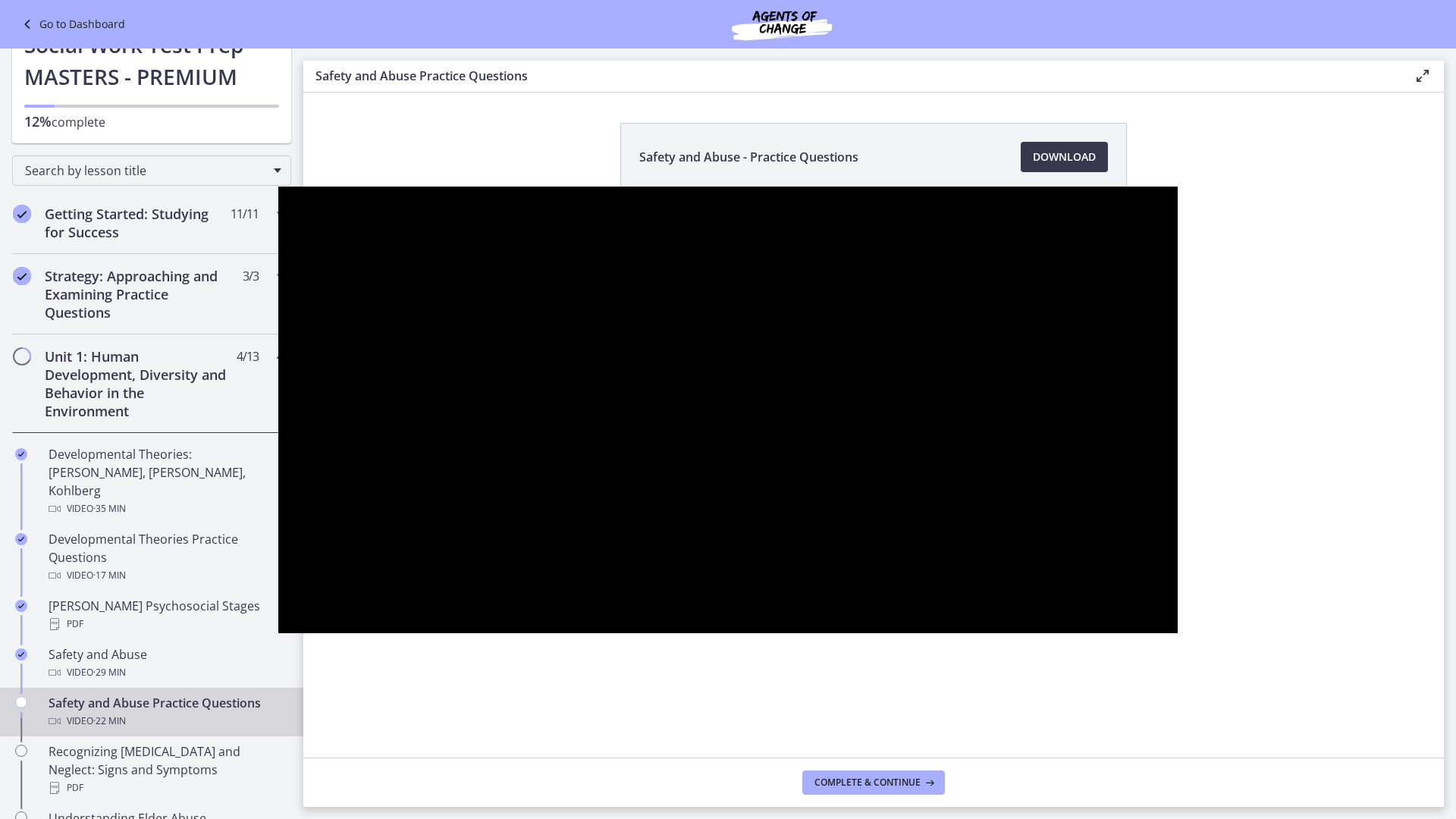
click at [278, 186] on button "Play Video: ctrtam1d06jc72h4rbsg.mp4" at bounding box center [278, 186] width 1 height 1
click at [278, 186] on button "Pause: ctrtam1d06jc72h4rbsg.mp4" at bounding box center [278, 186] width 1 height 1
click at [278, 186] on button "Play Video: ctrtam1d06jc72h4rbsg.mp4" at bounding box center [278, 186] width 1 height 1
click at [278, 186] on button "Pause: ctrtam1d06jc72h4rbsg.mp4" at bounding box center [278, 186] width 1 height 1
click at [278, 186] on button "Play Video: ctrtam1d06jc72h4rbsg.mp4" at bounding box center [278, 186] width 1 height 1
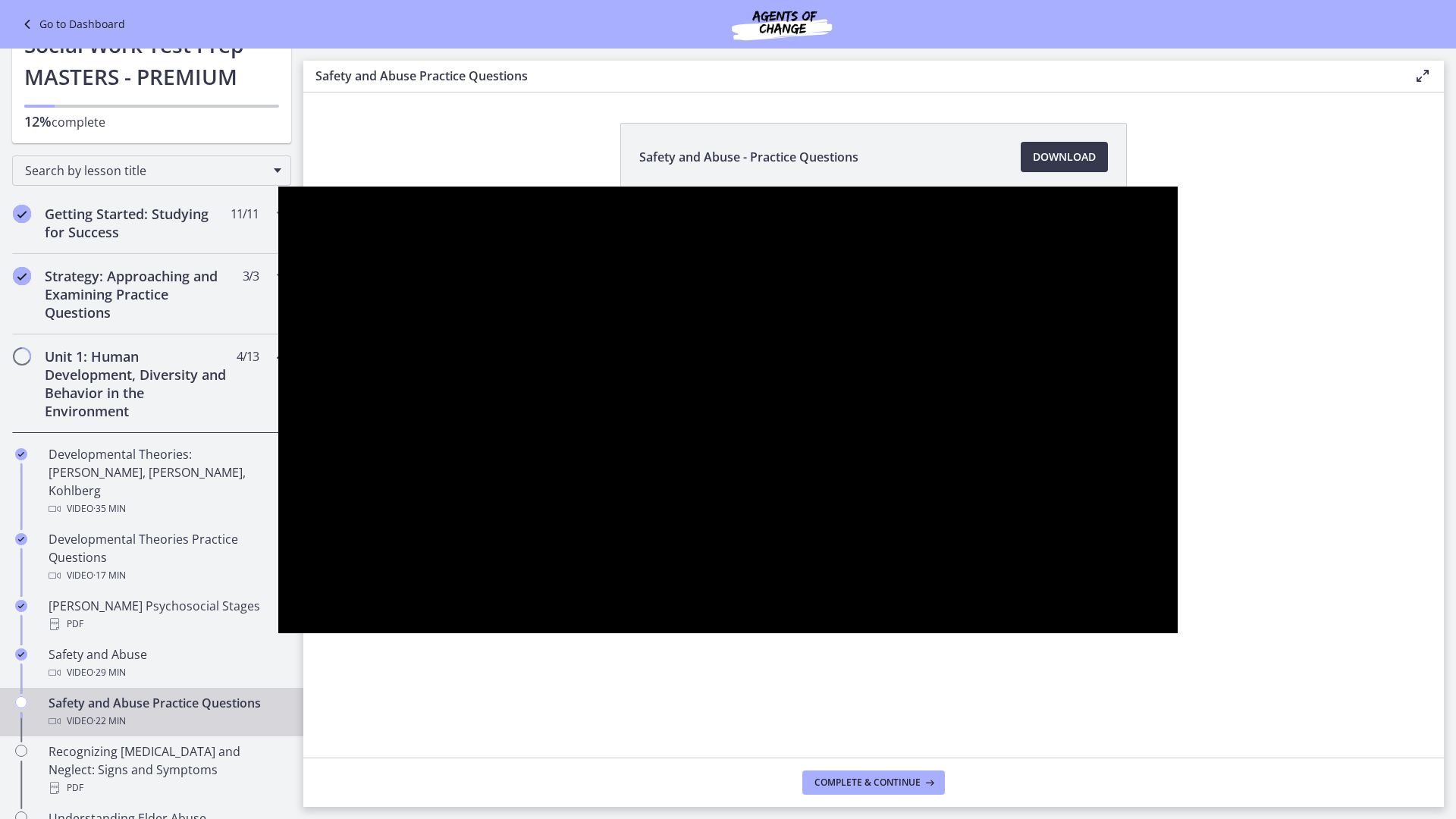
click at [278, 186] on button "Pause: ctrtam1d06jc72h4rbsg.mp4" at bounding box center [278, 186] width 1 height 1
click at [278, 186] on button "Play Video: ctrtam1d06jc72h4rbsg.mp4" at bounding box center [278, 186] width 1 height 1
click at [278, 186] on button "Pause: ctrtam1d06jc72h4rbsg.mp4" at bounding box center [278, 186] width 1 height 1
click at [278, 186] on button "Play Video: ctrtam1d06jc72h4rbsg.mp4" at bounding box center [278, 186] width 1 height 1
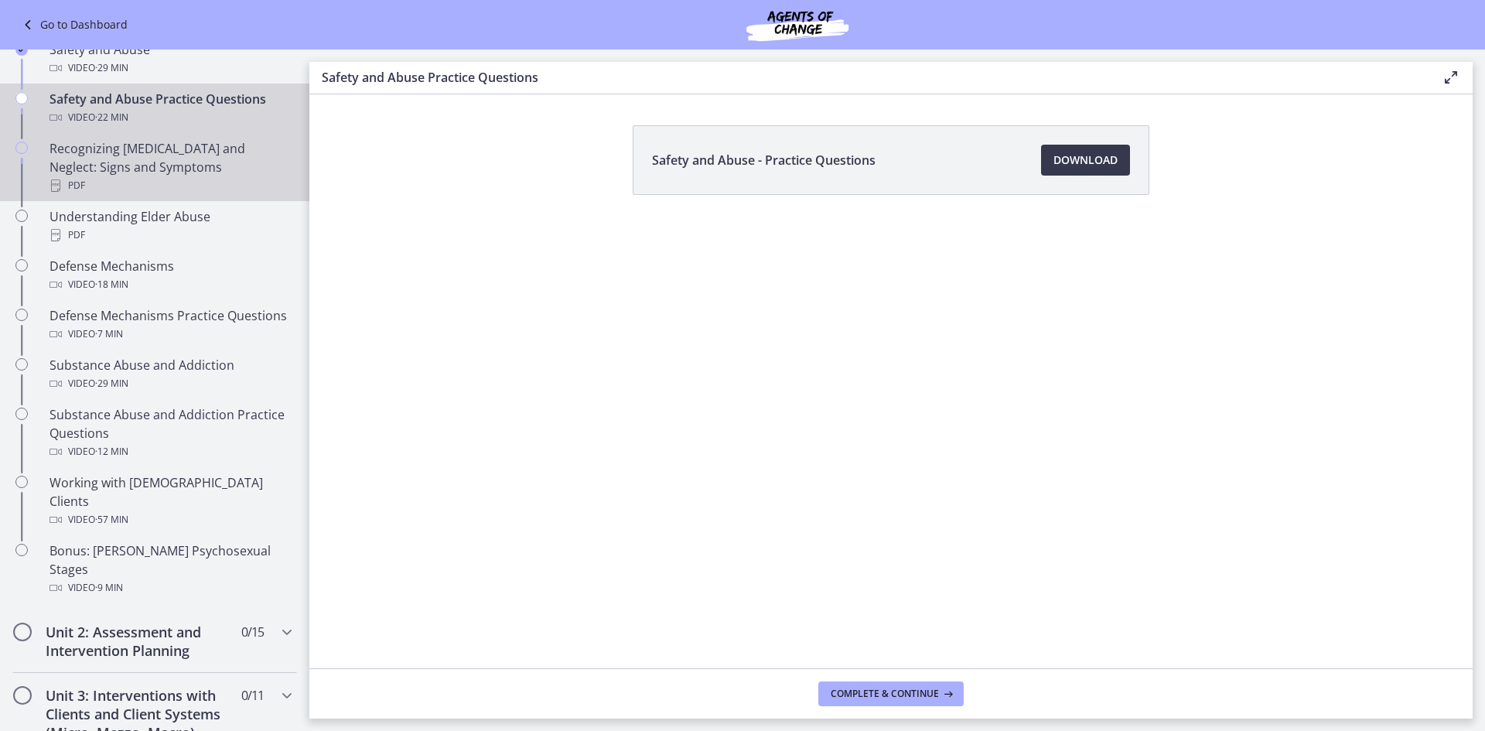
scroll to position [696, 0]
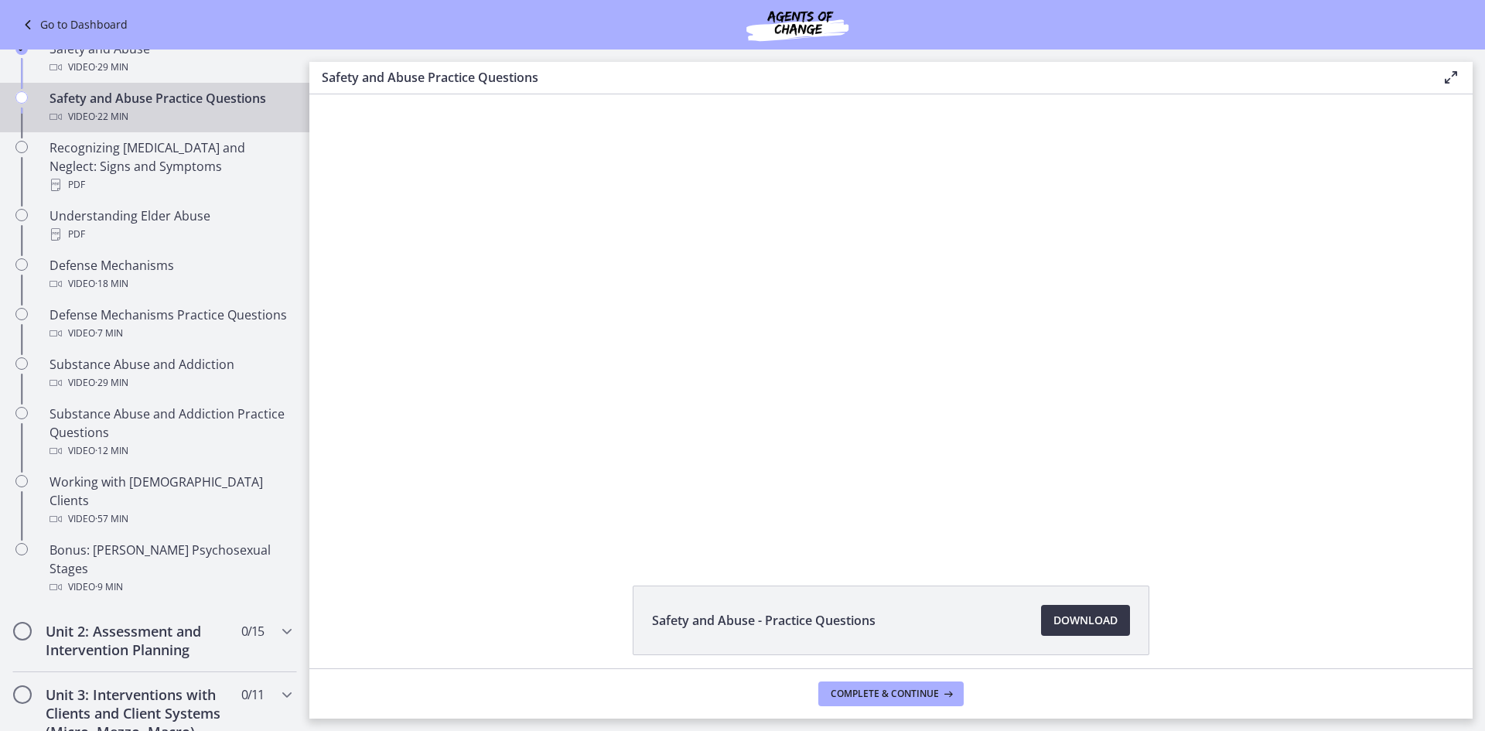
click at [1078, 623] on span "Download Opens in a new window" at bounding box center [1086, 620] width 64 height 19
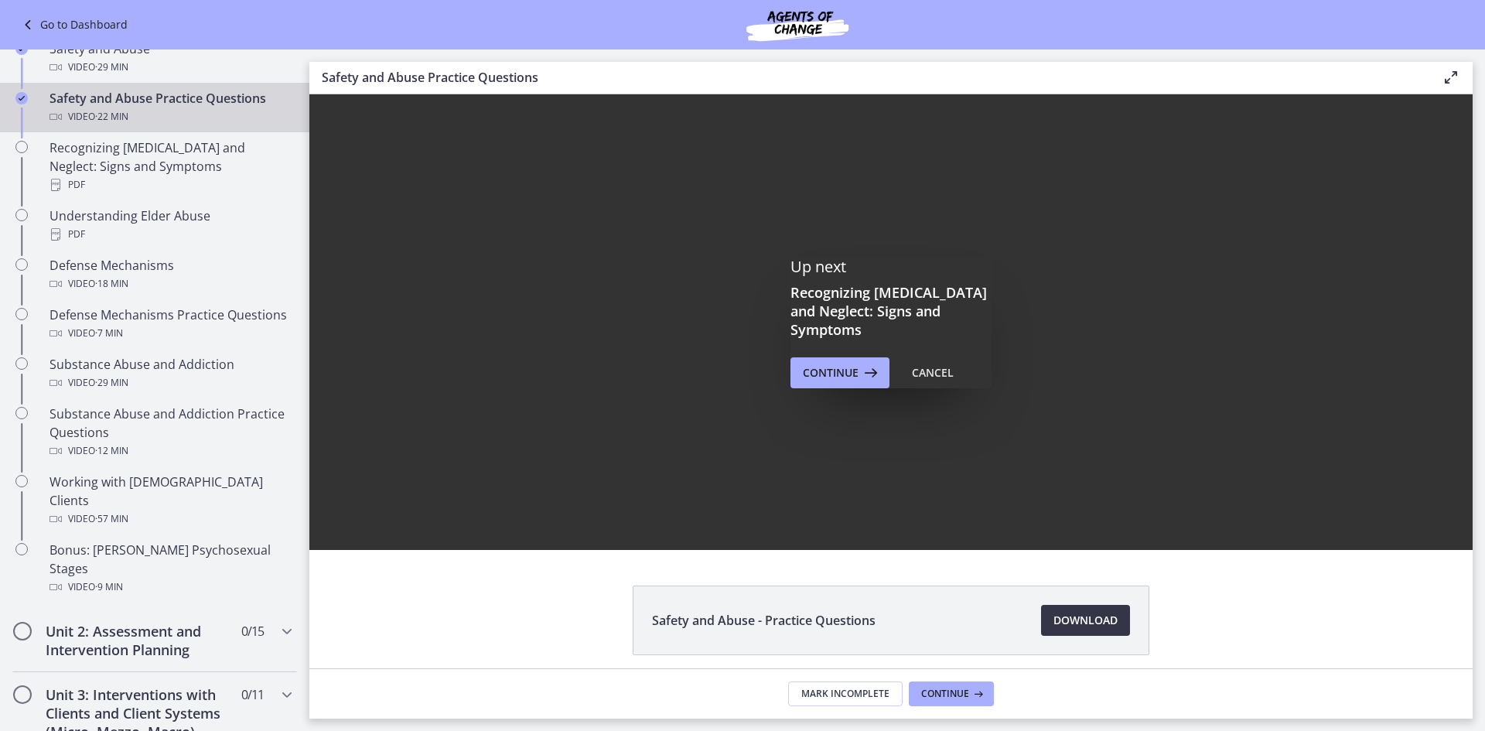
scroll to position [0, 0]
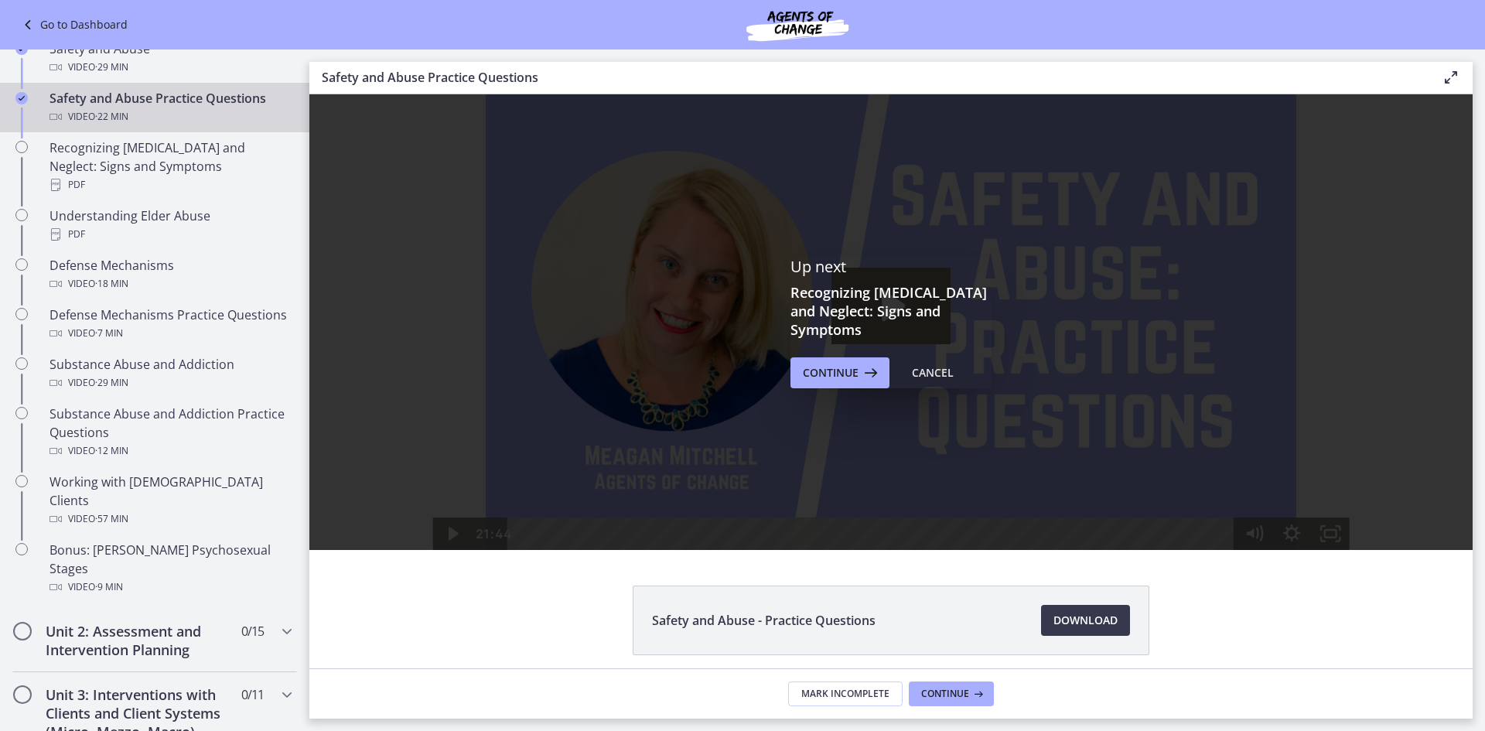
click at [808, 337] on div "Up next Recognizing Child Abuse and Neglect: Signs and Symptoms Continue Cancel" at bounding box center [891, 323] width 201 height 132
click at [828, 375] on button "Continue" at bounding box center [840, 372] width 99 height 31
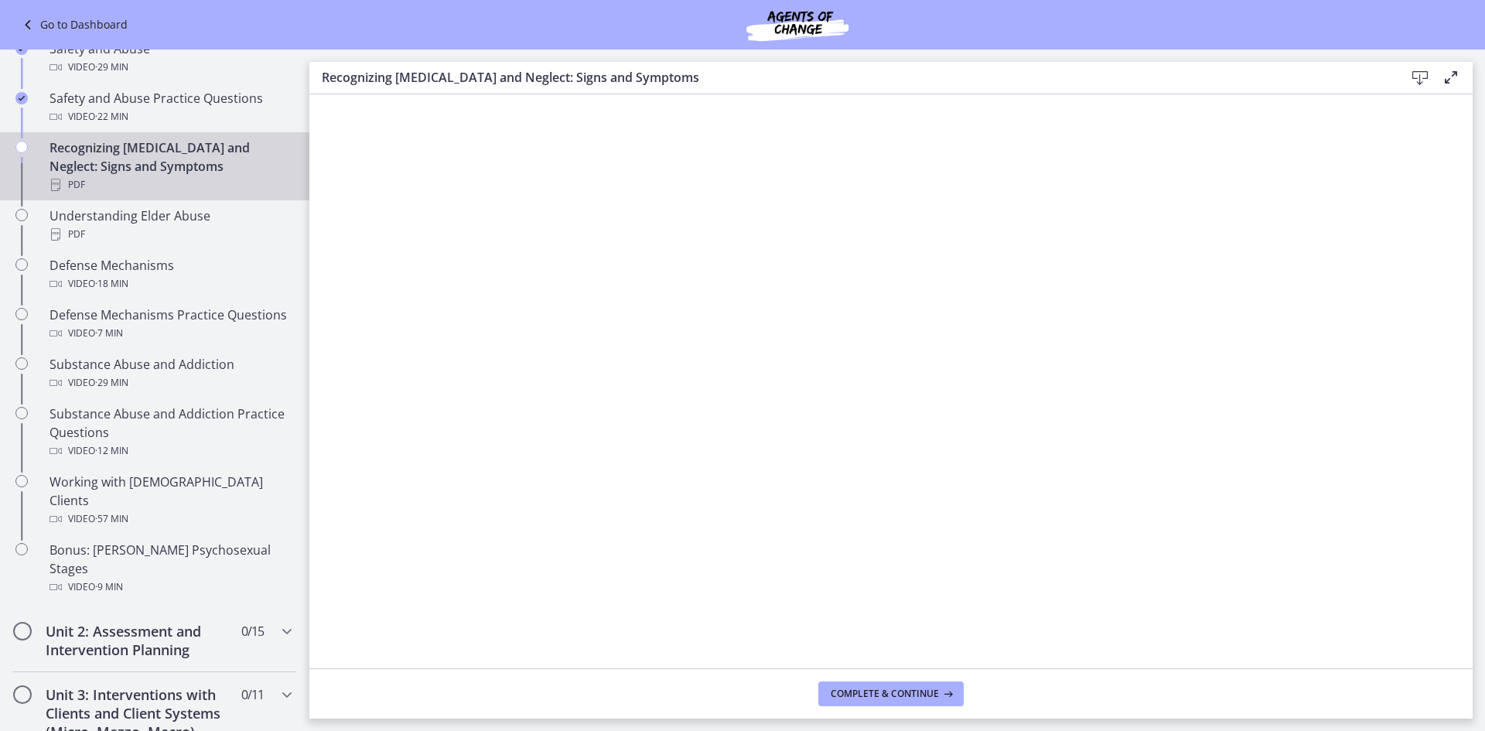
click at [900, 709] on footer "Complete & continue" at bounding box center [891, 693] width 1164 height 50
drag, startPoint x: 907, startPoint y: 701, endPoint x: 909, endPoint y: 689, distance: 12.6
click at [908, 698] on button "Complete & continue" at bounding box center [890, 694] width 145 height 25
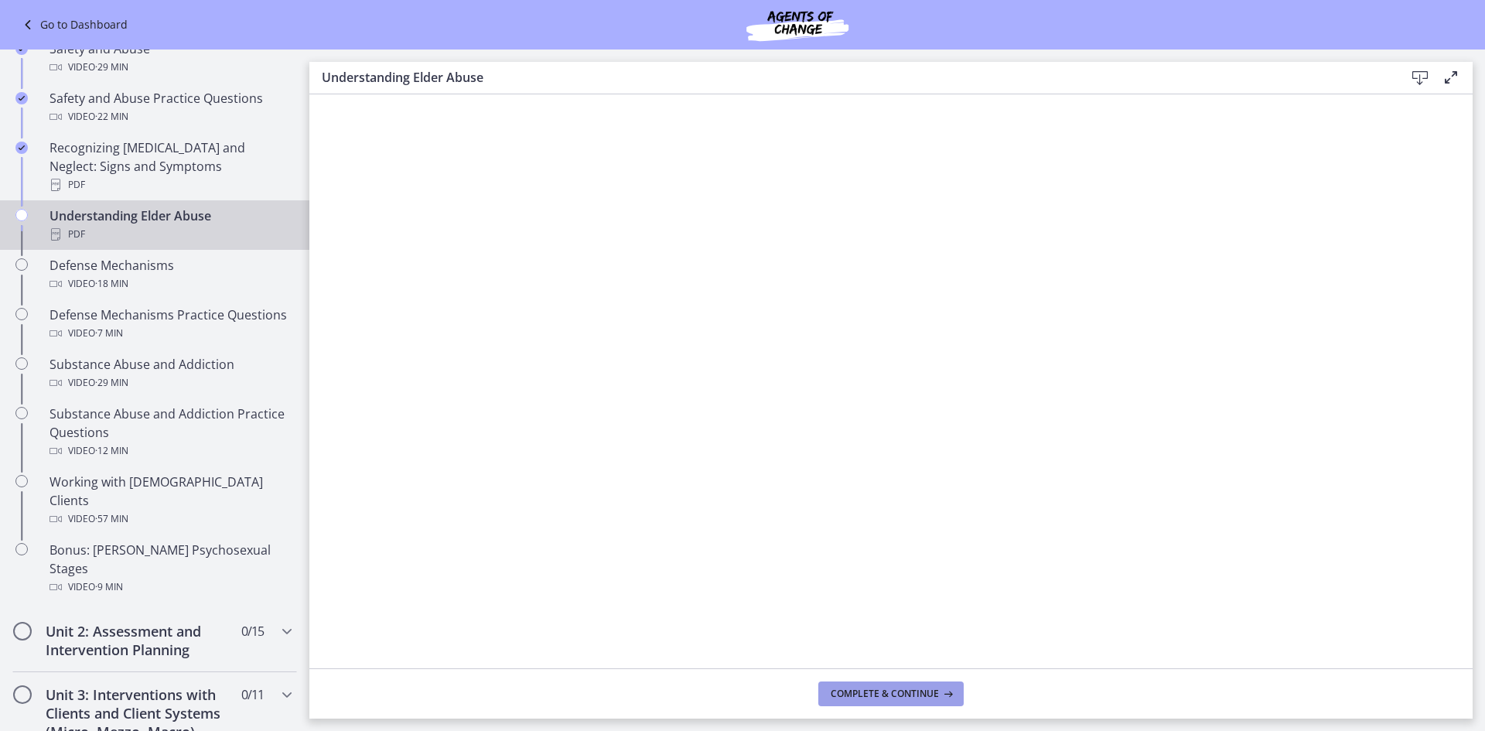
click at [950, 695] on icon at bounding box center [946, 694] width 15 height 12
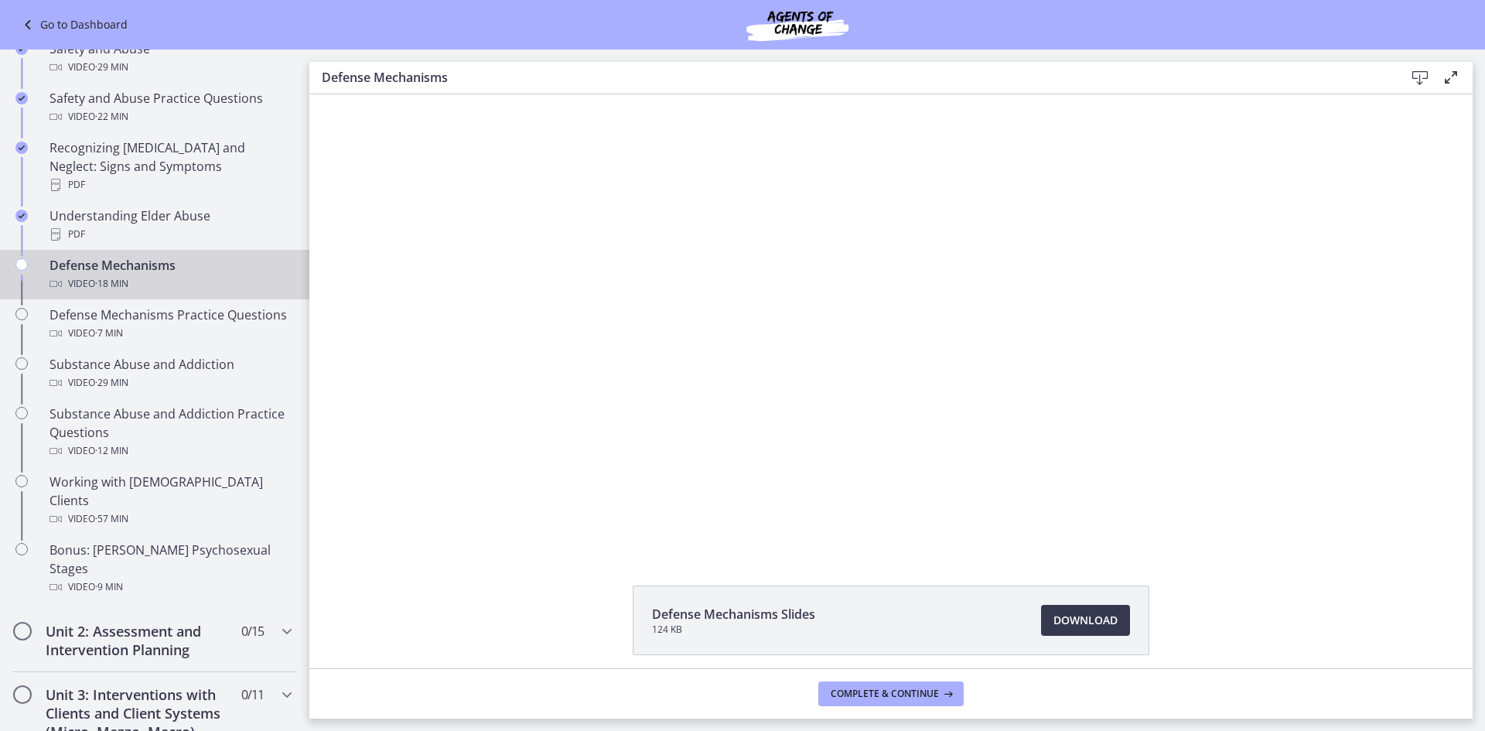
click at [1286, 535] on icon "Fullscreen" at bounding box center [1280, 535] width 34 height 29
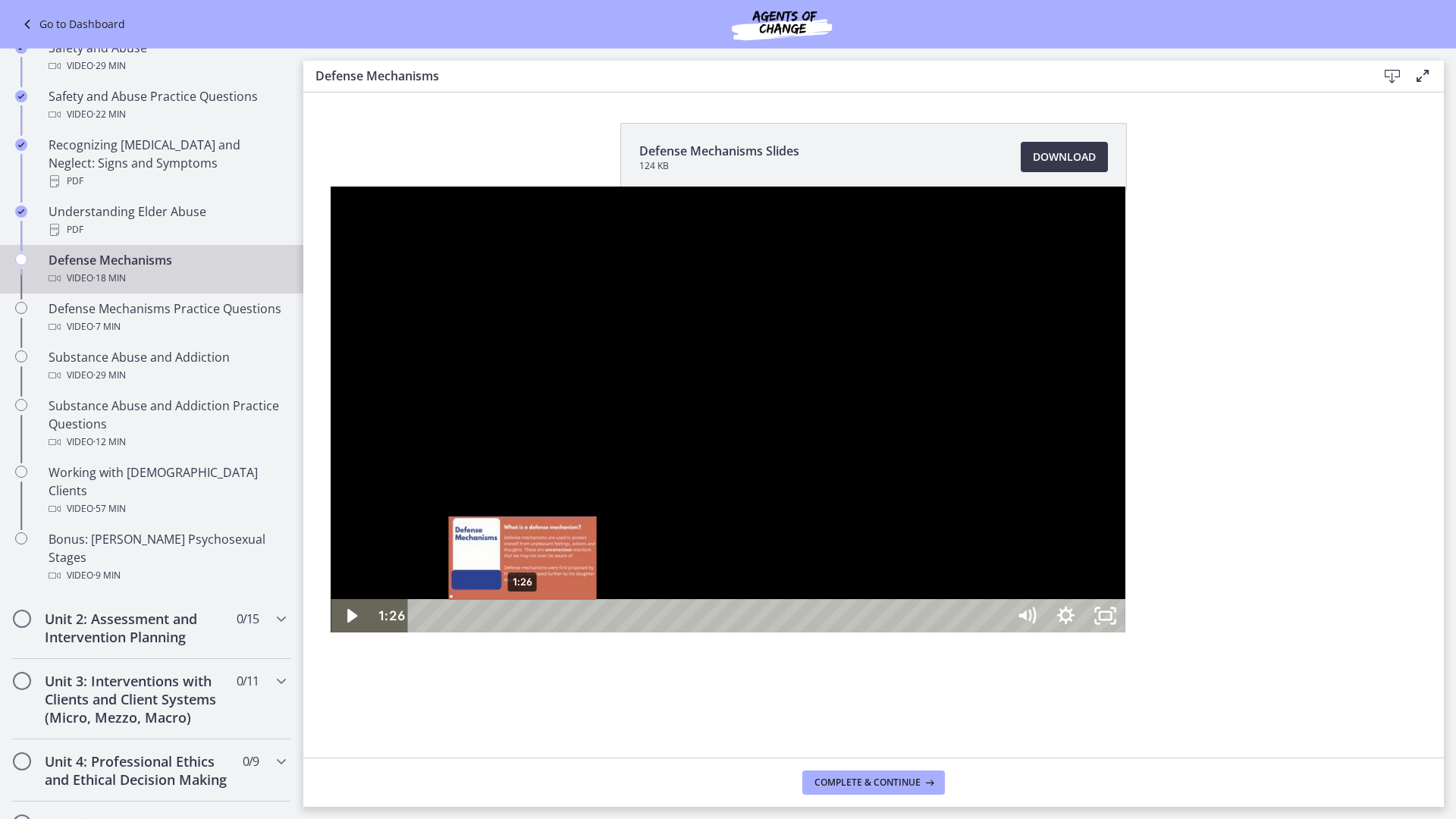
click at [518, 622] on div "Playbar" at bounding box center [524, 617] width 12 height 12
click at [423, 633] on div "1:21" at bounding box center [710, 616] width 575 height 33
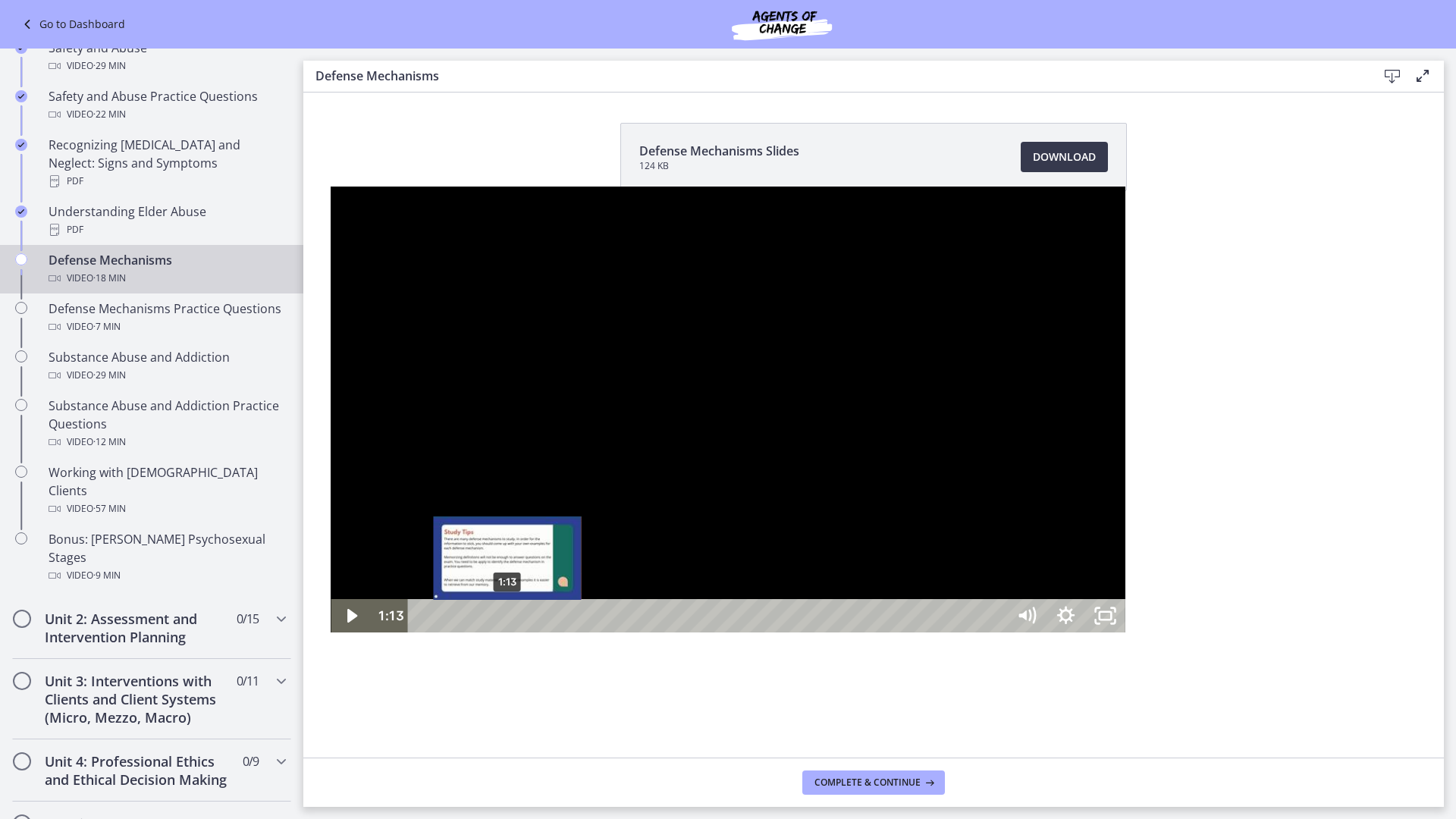
click at [423, 633] on div "1:13" at bounding box center [710, 616] width 575 height 33
click at [512, 634] on div at bounding box center [728, 410] width 794 height 447
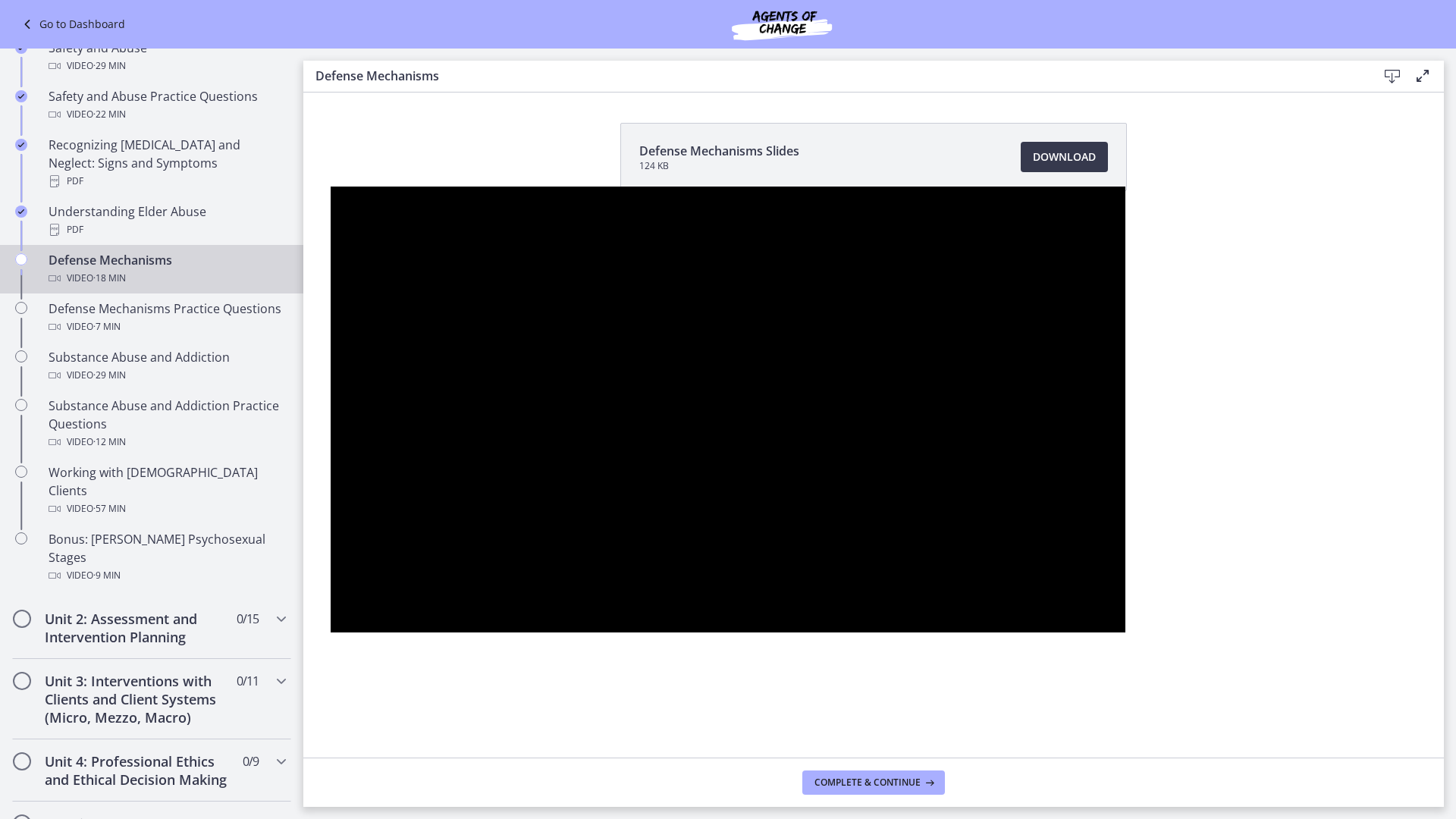
click at [330, 186] on button "Pause: ctgmo8leb9sc72ose380.mp4" at bounding box center [330, 186] width 1 height 1
click at [330, 186] on button "Play Video: ctgmo8leb9sc72ose380.mp4" at bounding box center [330, 186] width 1 height 1
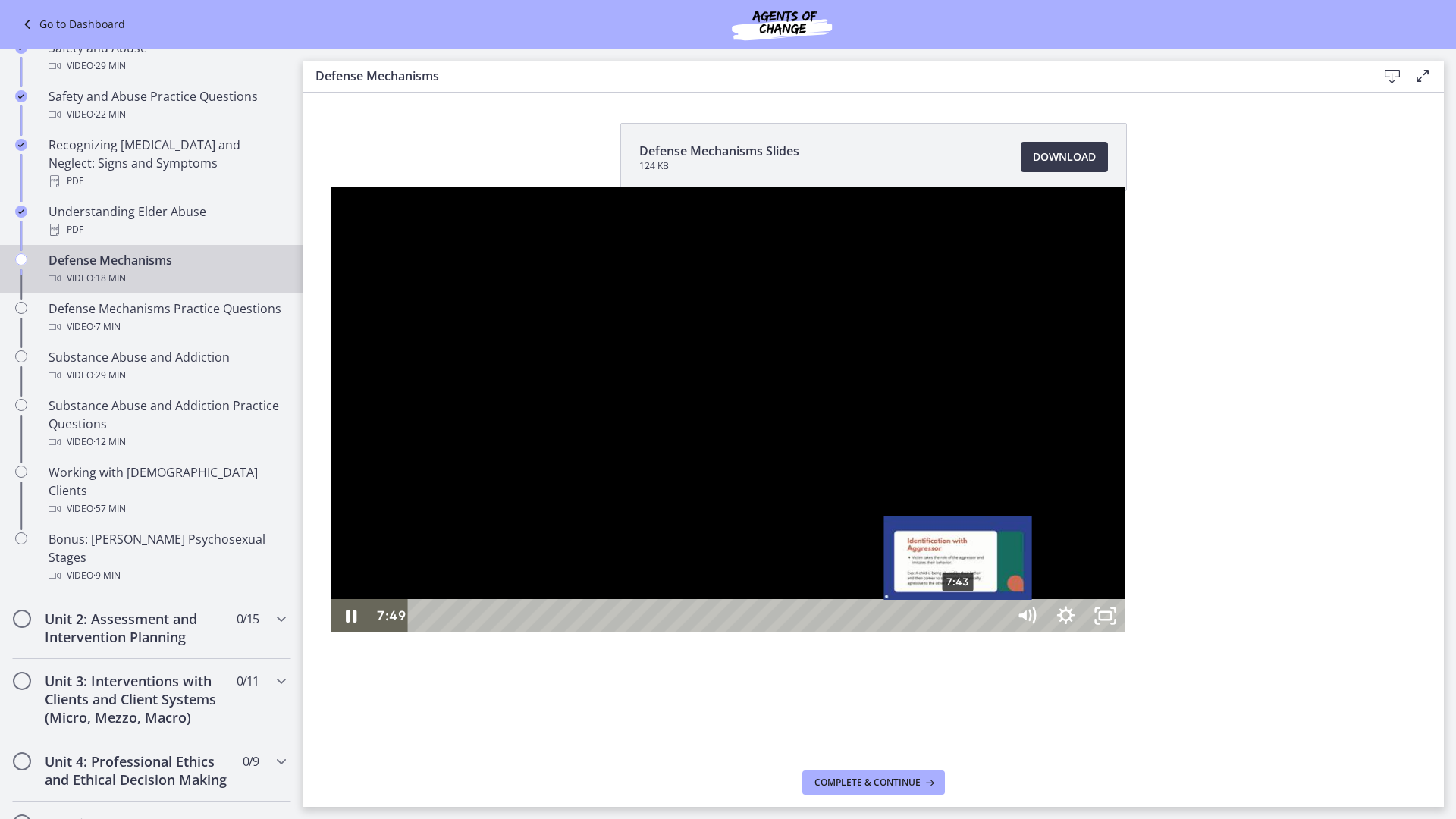
click at [628, 633] on div "7:43" at bounding box center [710, 616] width 575 height 33
click at [615, 633] on div "7:40" at bounding box center [710, 616] width 575 height 33
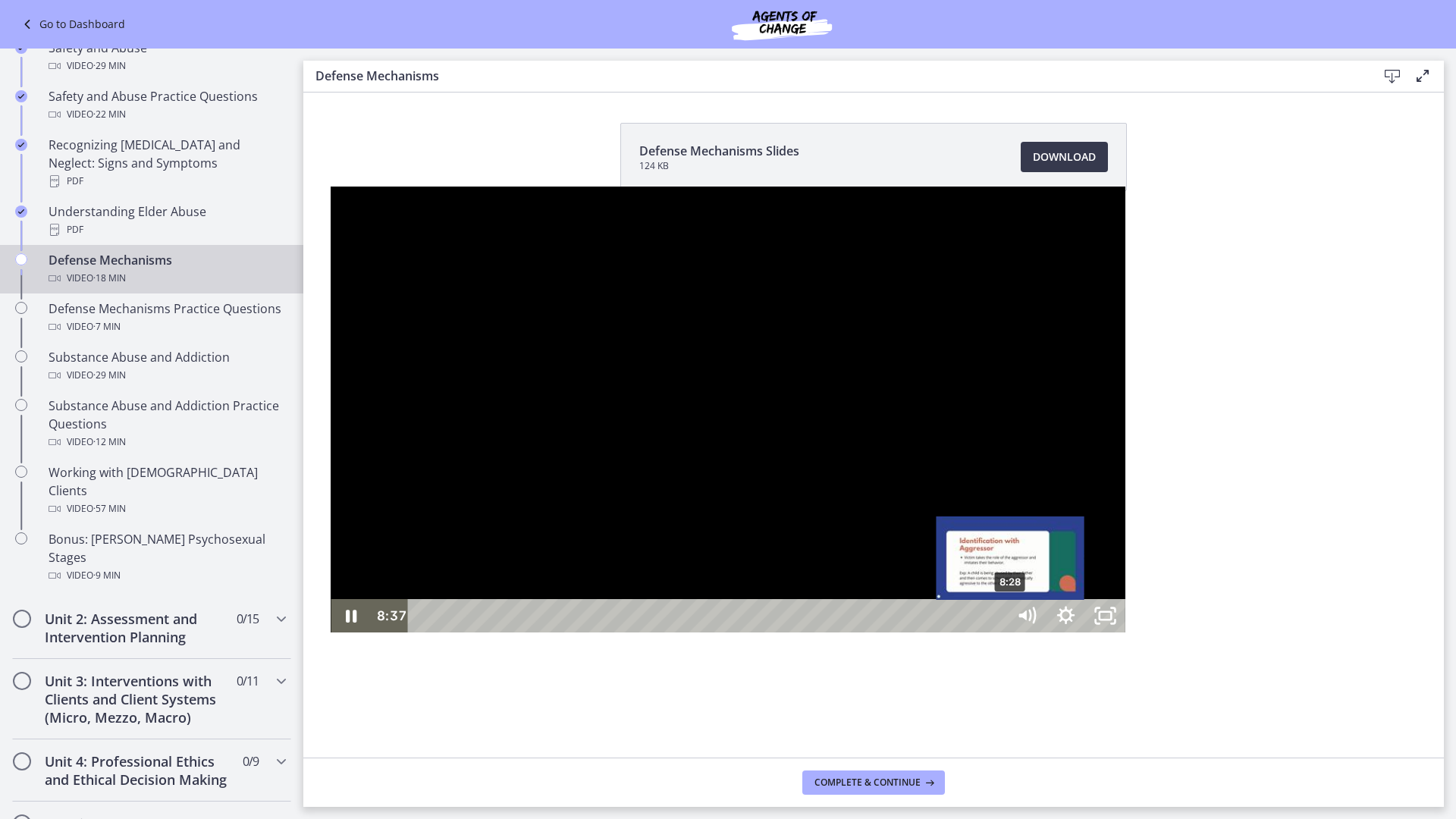
click at [680, 633] on div "8:28" at bounding box center [710, 616] width 575 height 33
click at [672, 634] on div at bounding box center [728, 410] width 794 height 447
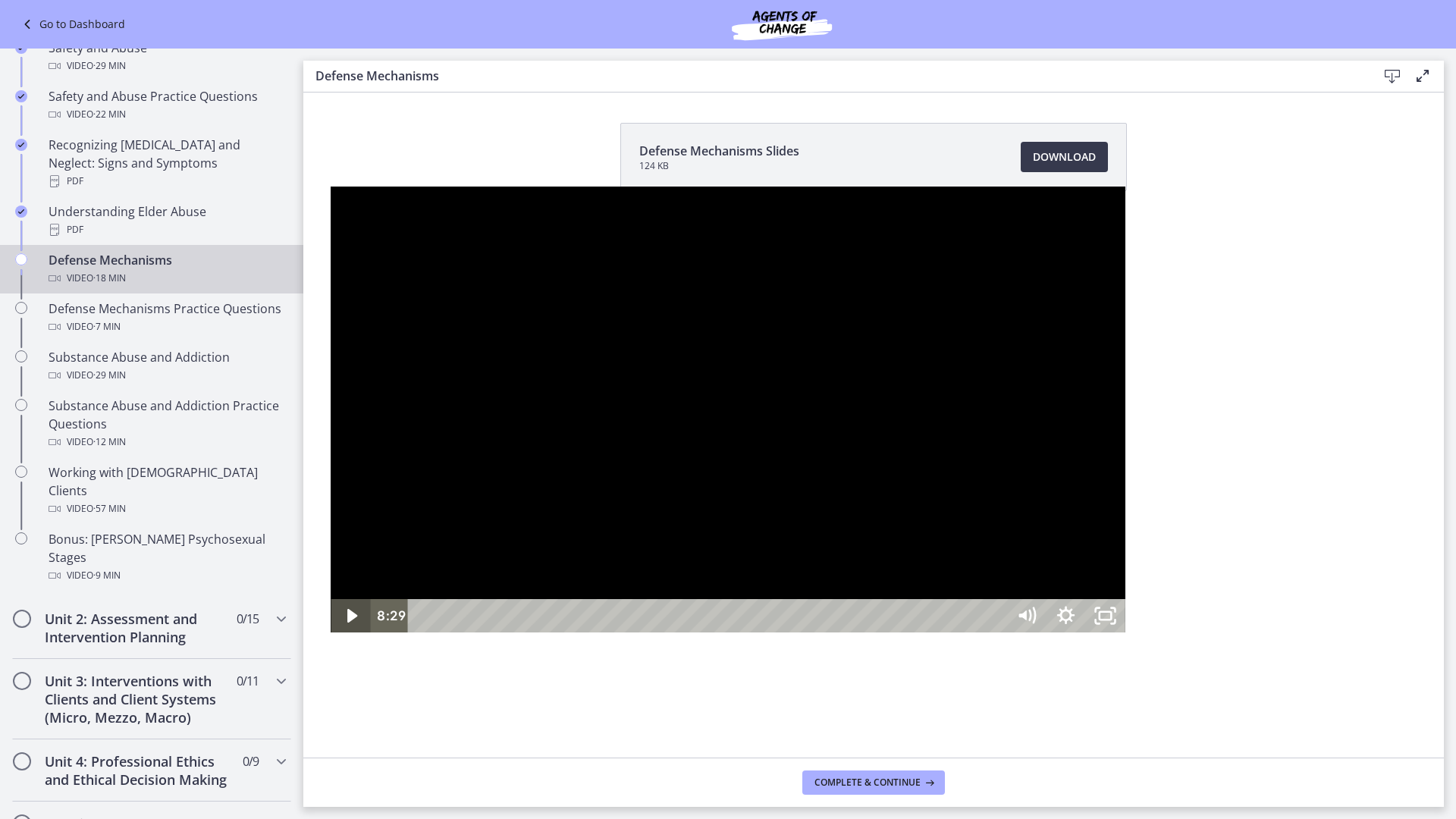
click at [330, 186] on button "Play Video: ctgmo8leb9sc72ose380.mp4" at bounding box center [330, 186] width 1 height 1
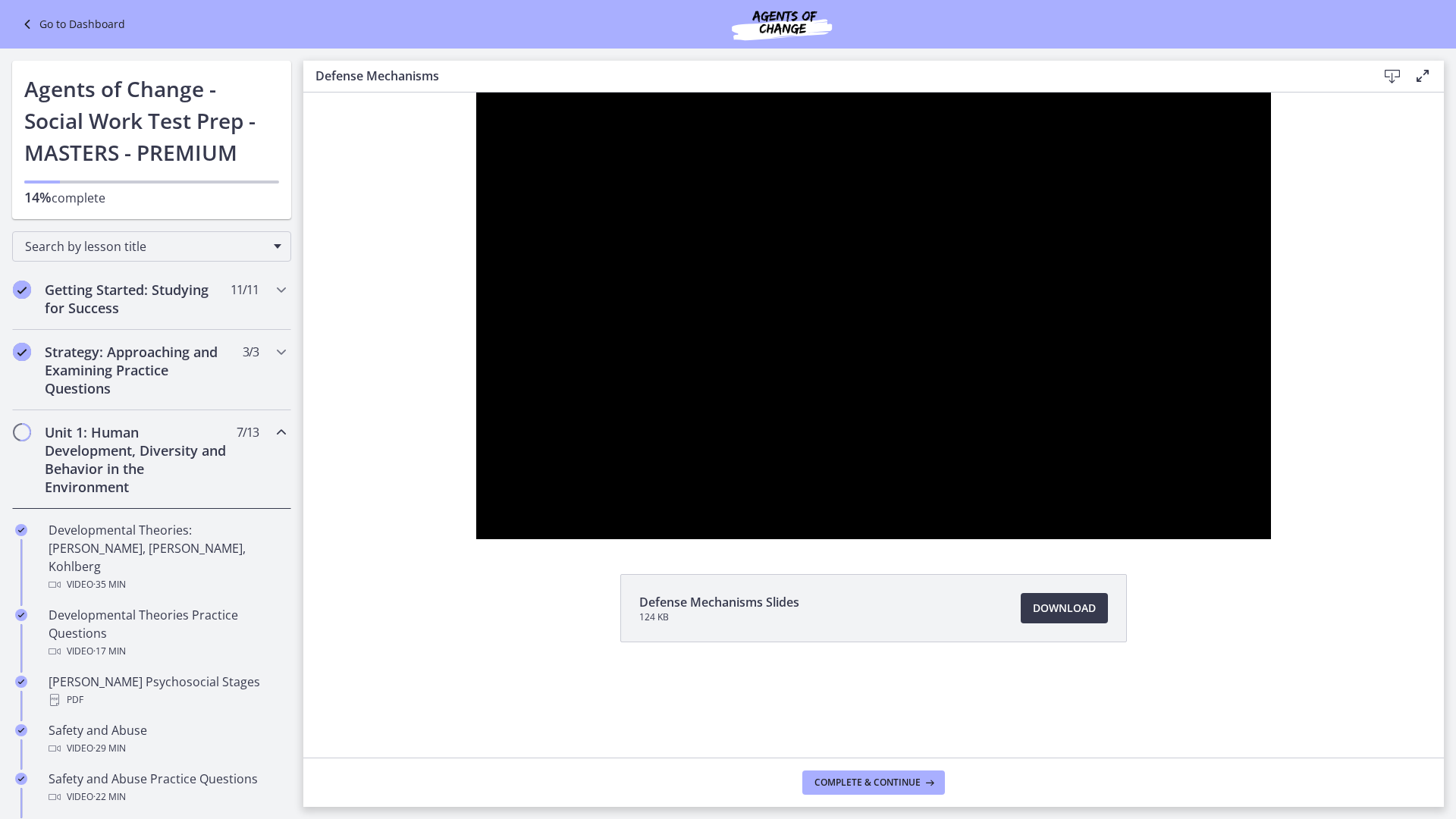
scroll to position [683, 0]
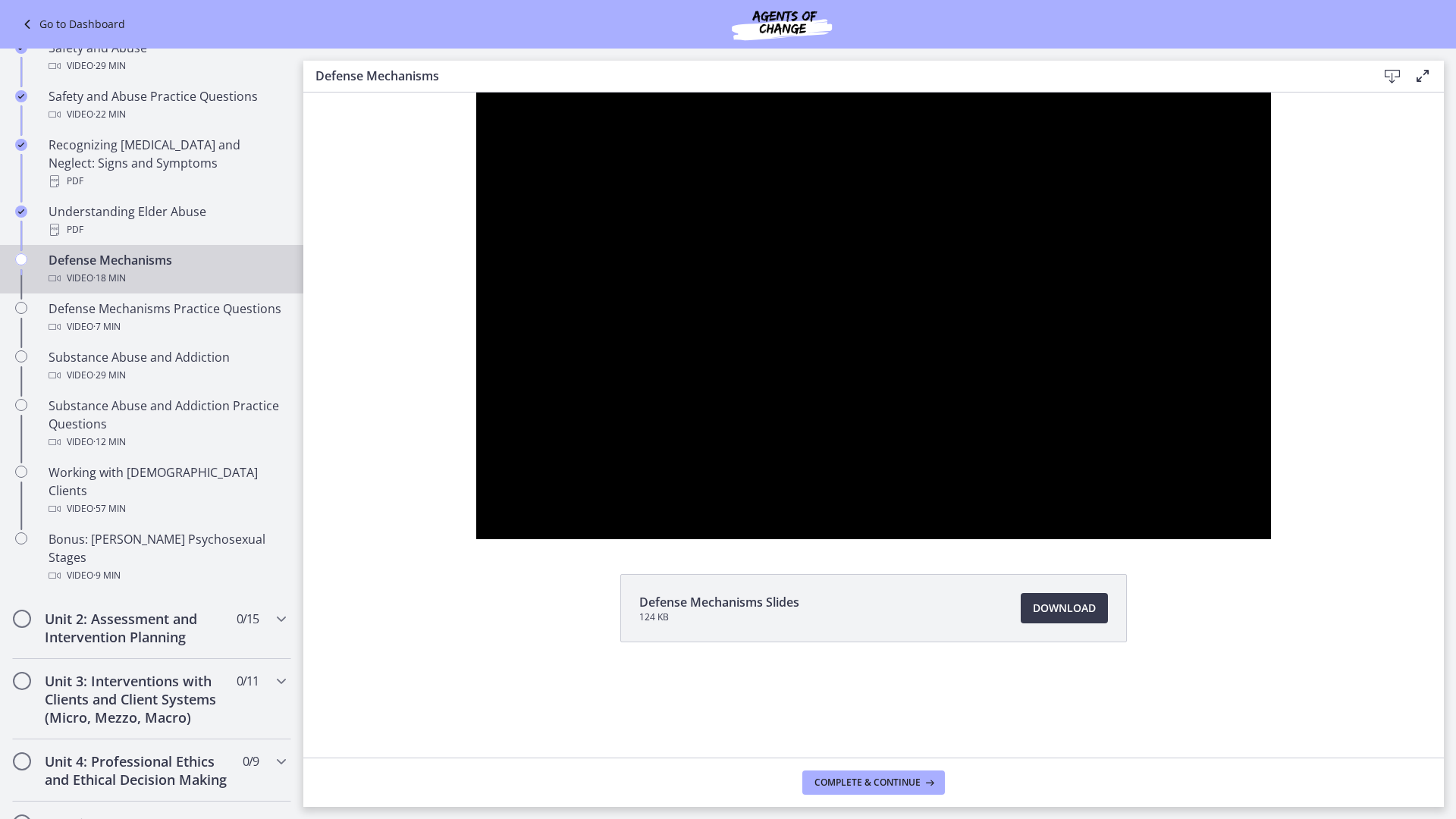
click at [477, 92] on button "Pause: ctgmo8leb9sc72ose380.mp4" at bounding box center [477, 92] width 1 height 1
click at [477, 92] on button "Play Video: ctgmo8leb9sc72ose380.mp4" at bounding box center [477, 92] width 1 height 1
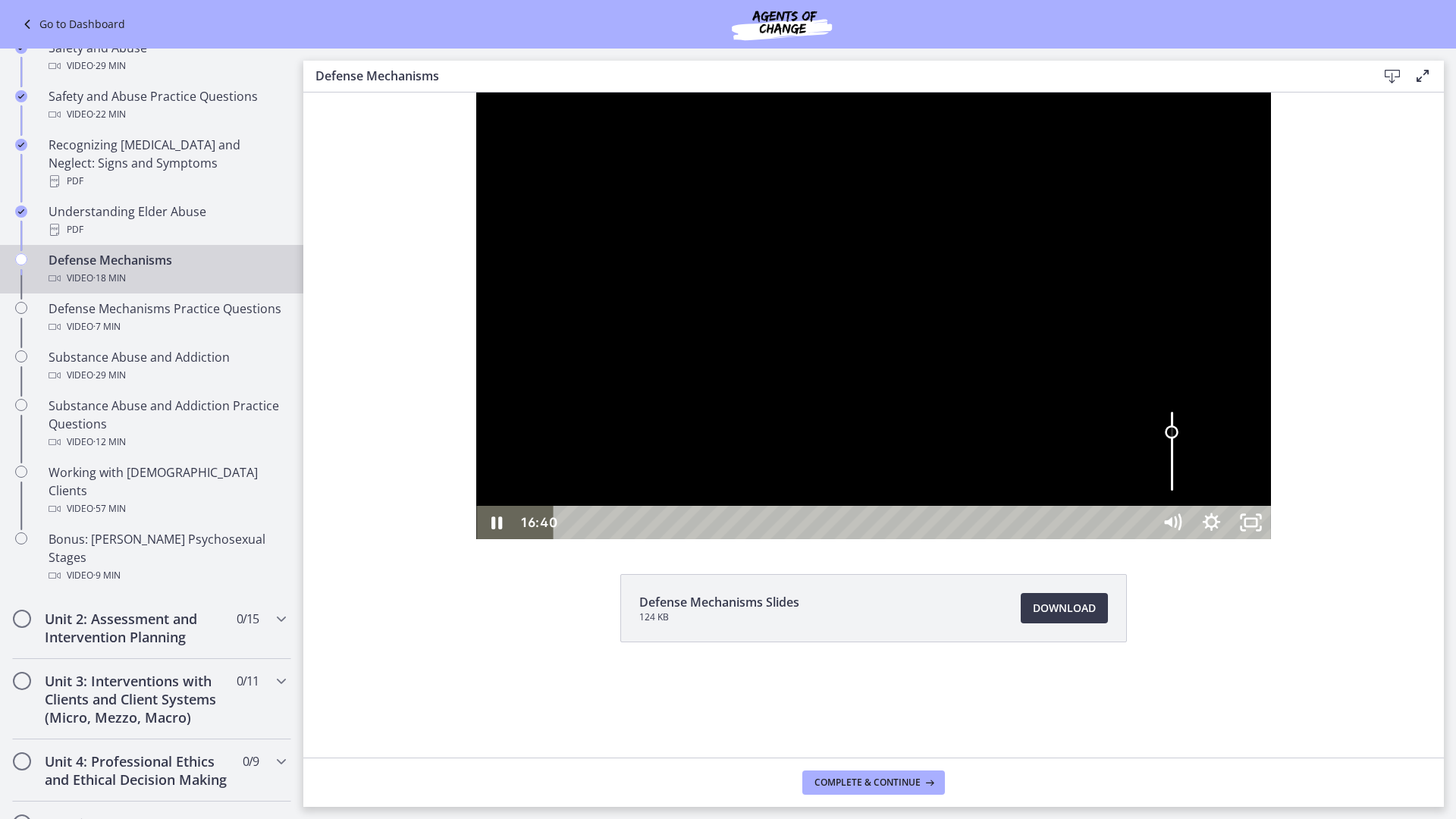
drag, startPoint x: 1661, startPoint y: 776, endPoint x: 1667, endPoint y: 805, distance: 29.6
click at [1184, 445] on div "Volume" at bounding box center [1173, 434] width 25 height 26
drag, startPoint x: 1759, startPoint y: 896, endPoint x: 1759, endPoint y: 911, distance: 15.0
click at [1275, 543] on icon "Unfullscreen" at bounding box center [1251, 523] width 47 height 40
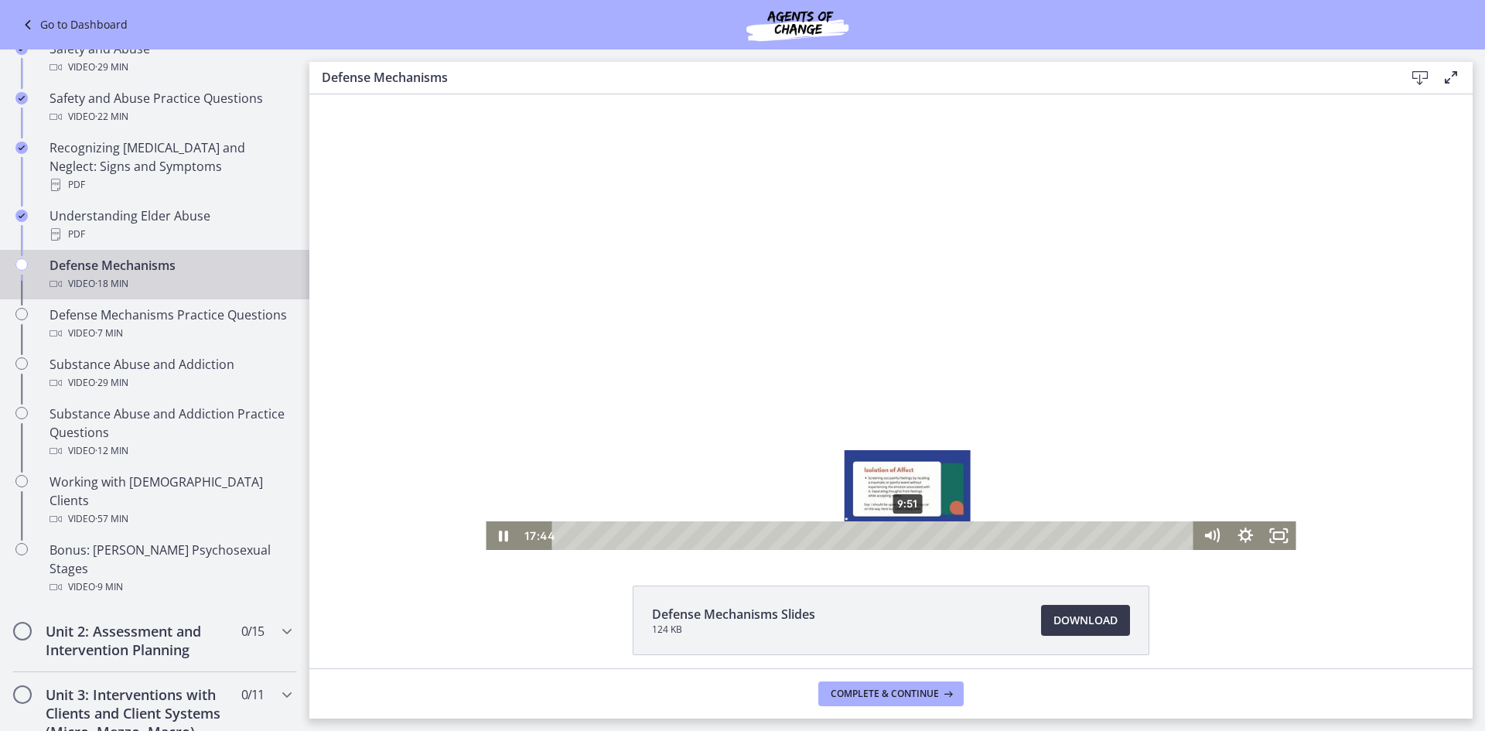
scroll to position [61, 0]
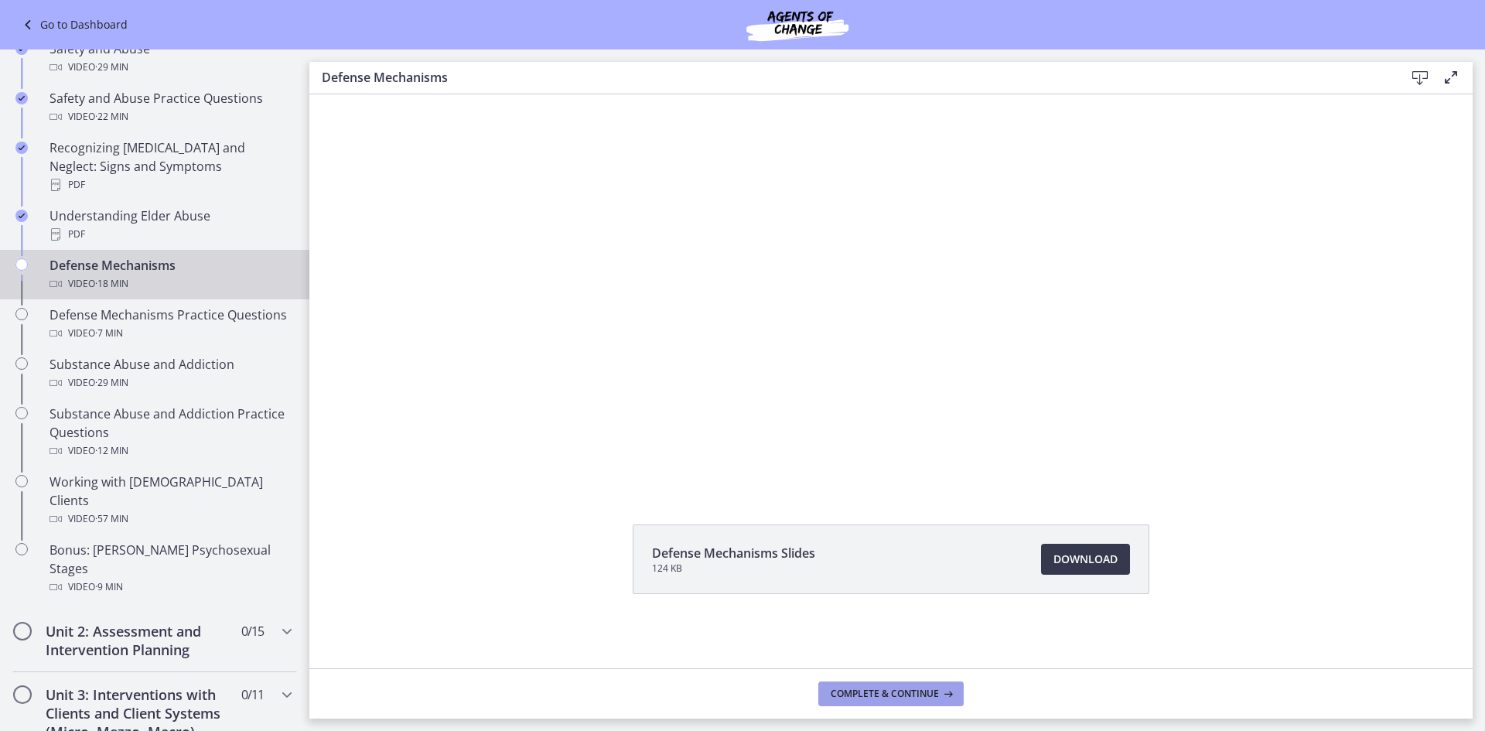
click at [928, 695] on span "Complete & continue" at bounding box center [885, 694] width 108 height 12
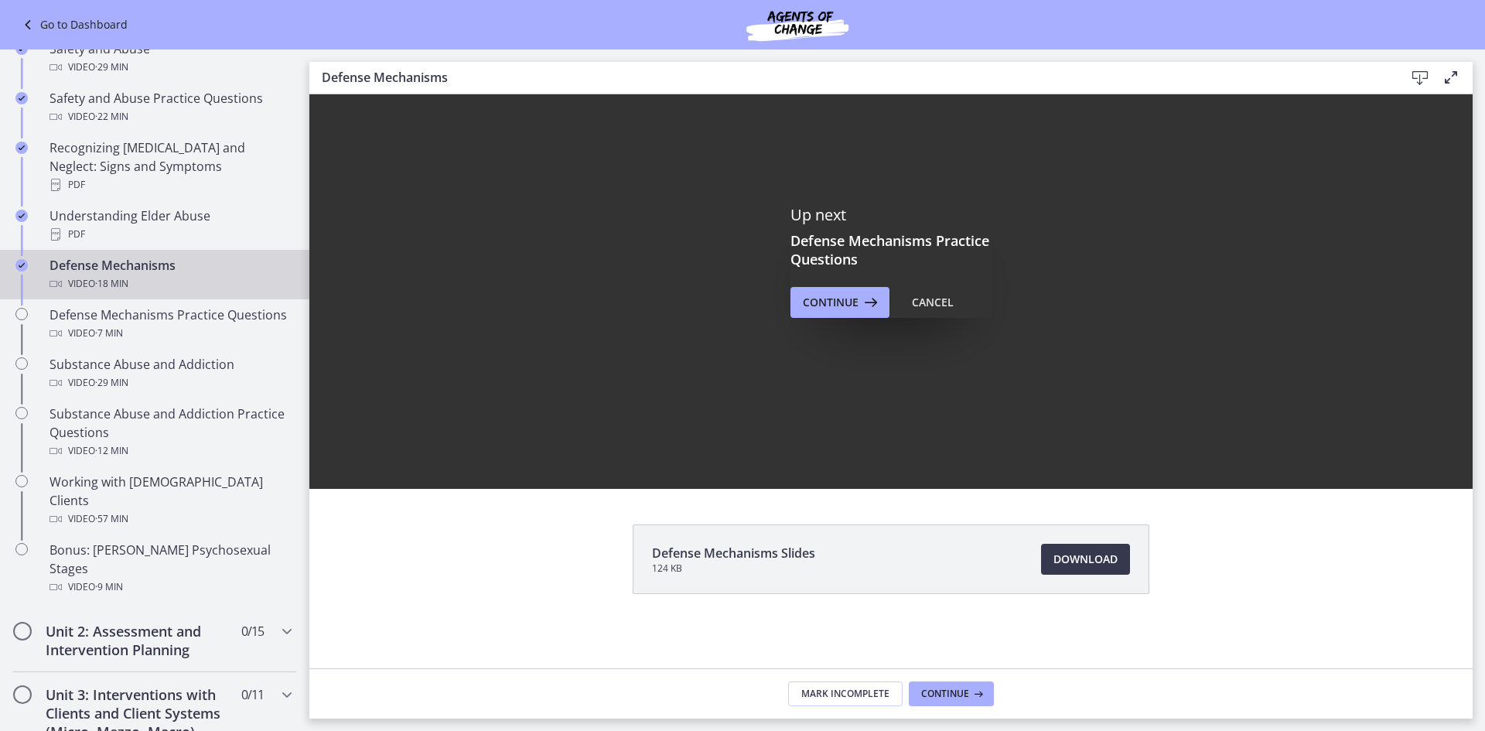
click at [834, 285] on div "Up next Defense Mechanisms Practice Questions Continue Cancel" at bounding box center [891, 261] width 201 height 113
click at [834, 302] on span "Continue" at bounding box center [831, 302] width 56 height 19
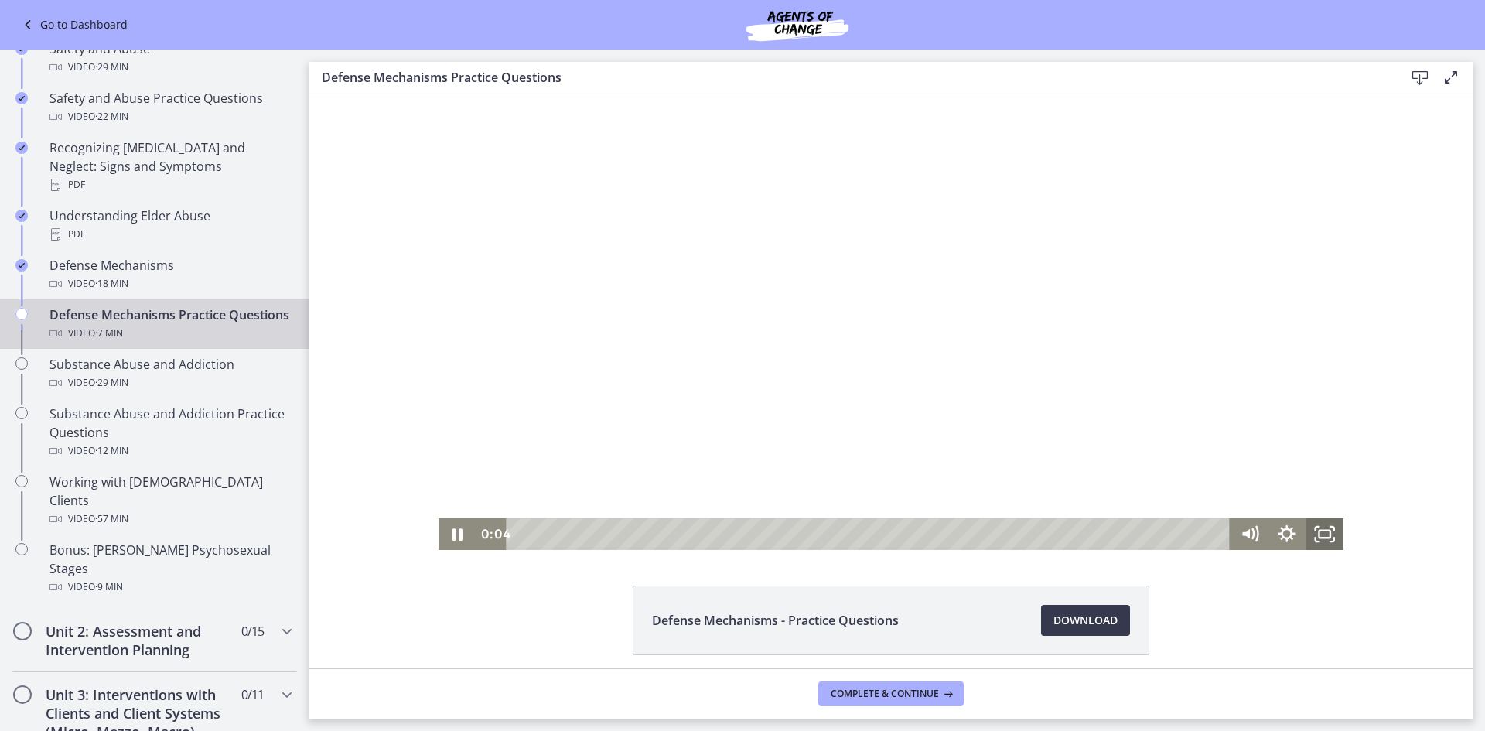
drag, startPoint x: 1321, startPoint y: 532, endPoint x: 1631, endPoint y: 694, distance: 349.1
click at [1321, 532] on icon "Fullscreen" at bounding box center [1326, 534] width 38 height 32
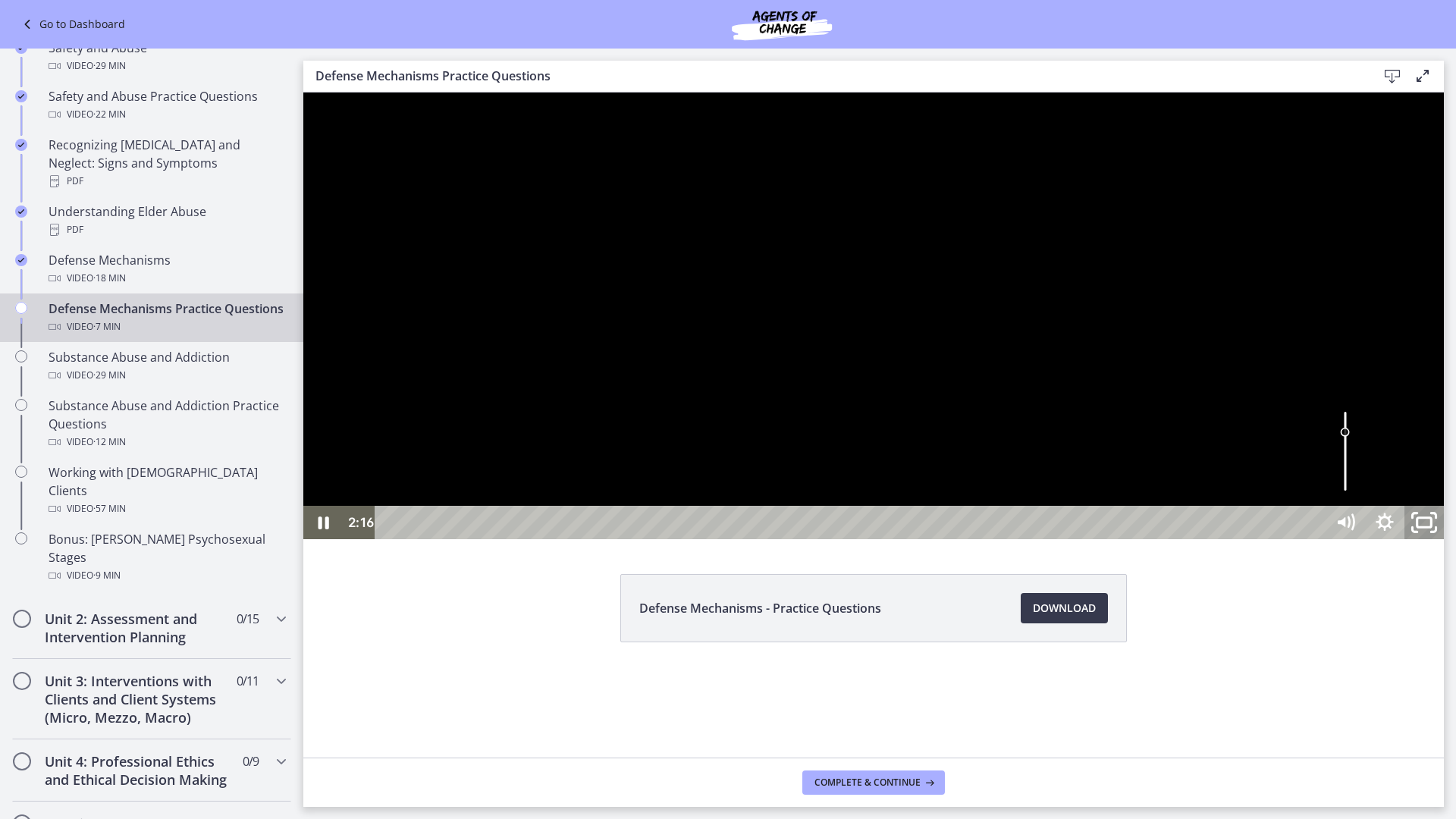
click at [1448, 543] on icon "Unfullscreen" at bounding box center [1425, 523] width 47 height 40
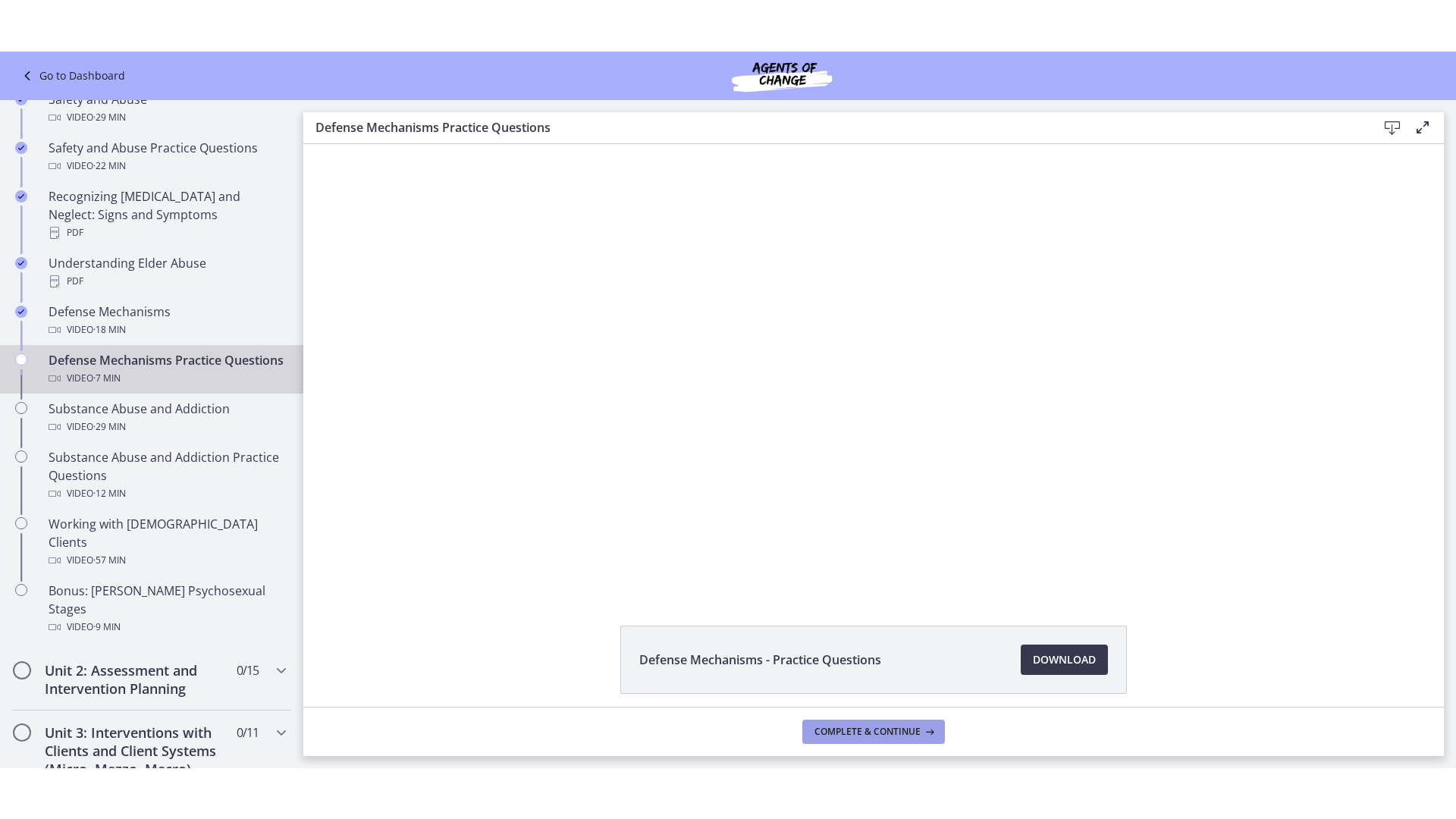
scroll to position [60, 0]
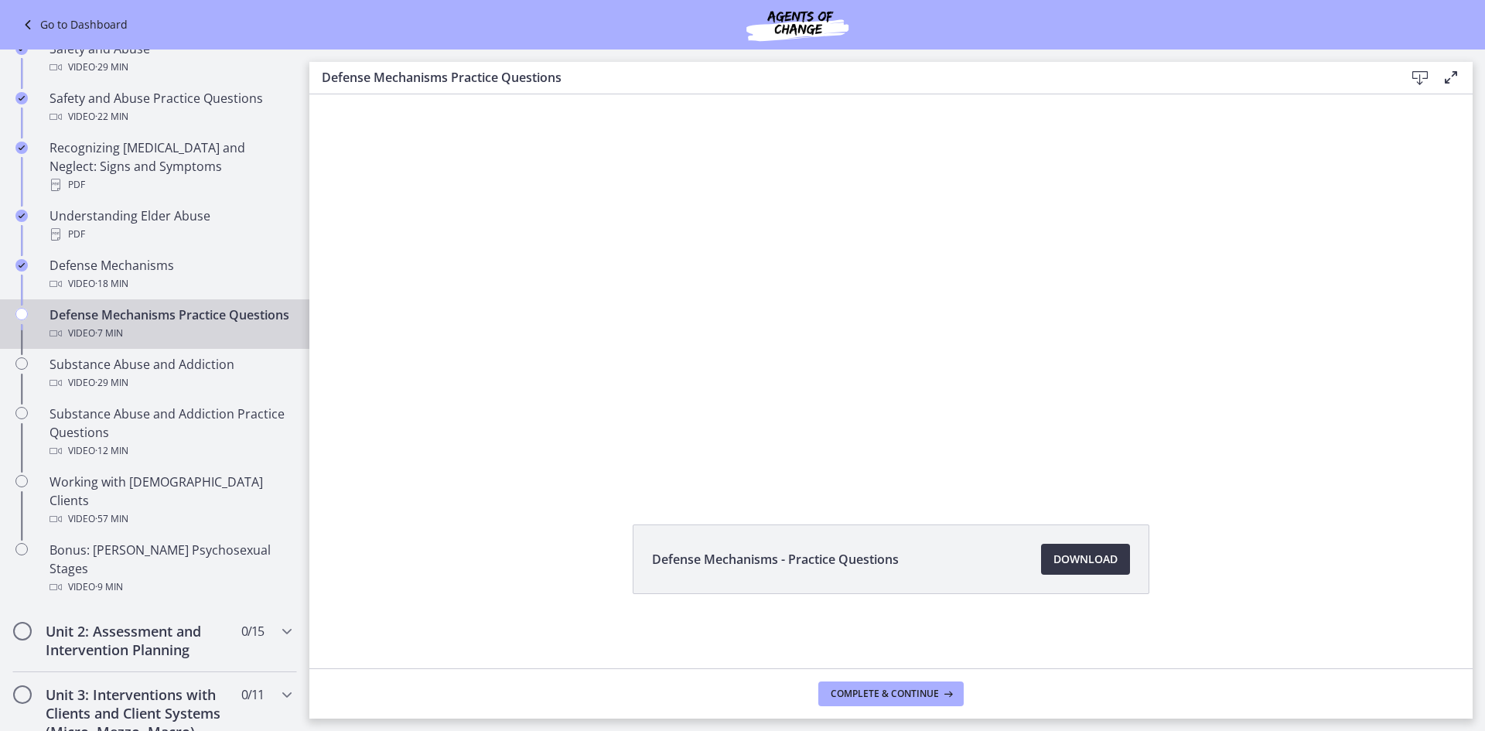
click at [1111, 559] on span "Download Opens in a new window" at bounding box center [1086, 559] width 64 height 19
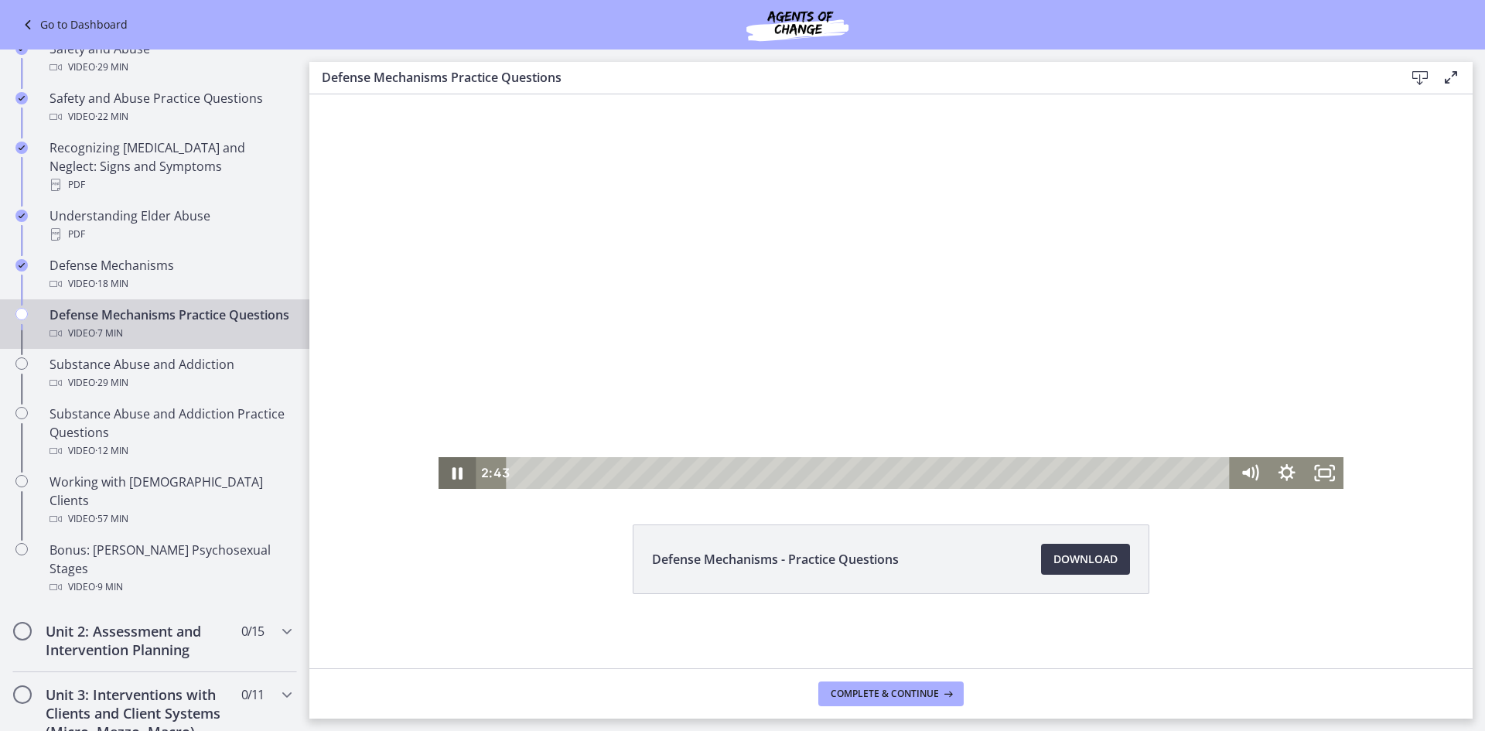
click at [442, 472] on icon "Pause" at bounding box center [458, 473] width 38 height 32
click at [447, 473] on icon "Play Video" at bounding box center [458, 473] width 38 height 32
drag, startPoint x: 1326, startPoint y: 481, endPoint x: 1630, endPoint y: 579, distance: 319.5
click at [1331, 480] on icon "Fullscreen" at bounding box center [1333, 479] width 4 height 4
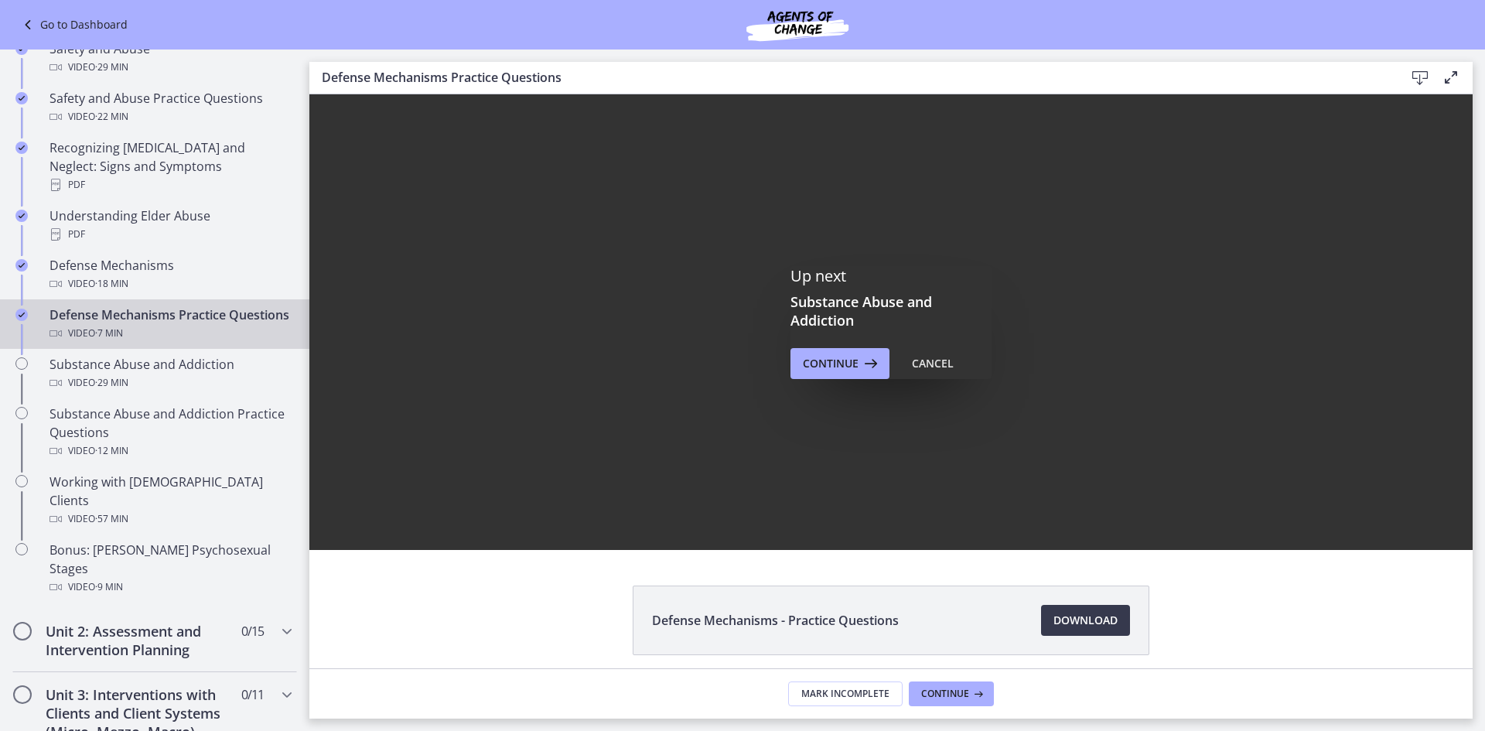
scroll to position [0, 0]
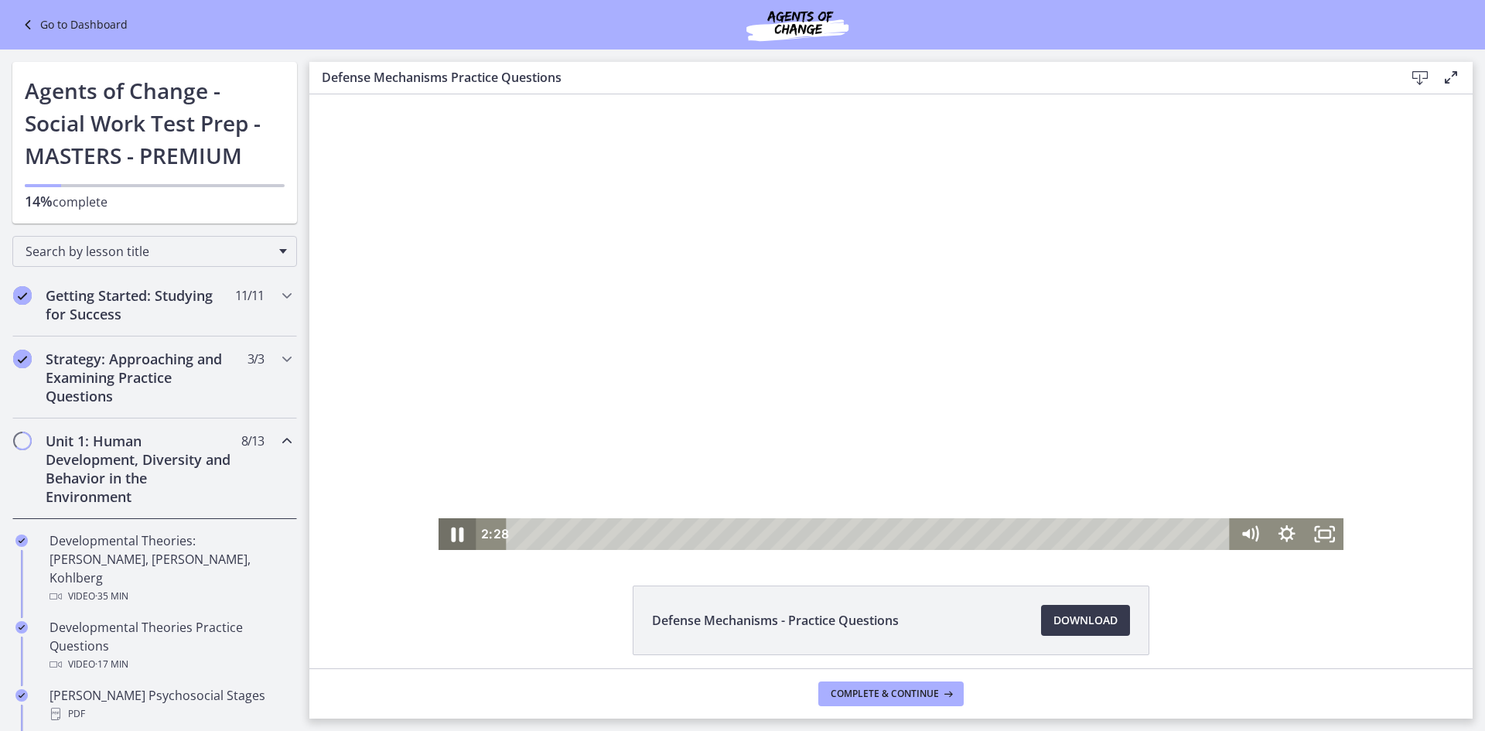
drag, startPoint x: 440, startPoint y: 525, endPoint x: 763, endPoint y: 673, distance: 354.8
click at [440, 525] on icon "Pause" at bounding box center [458, 534] width 46 height 38
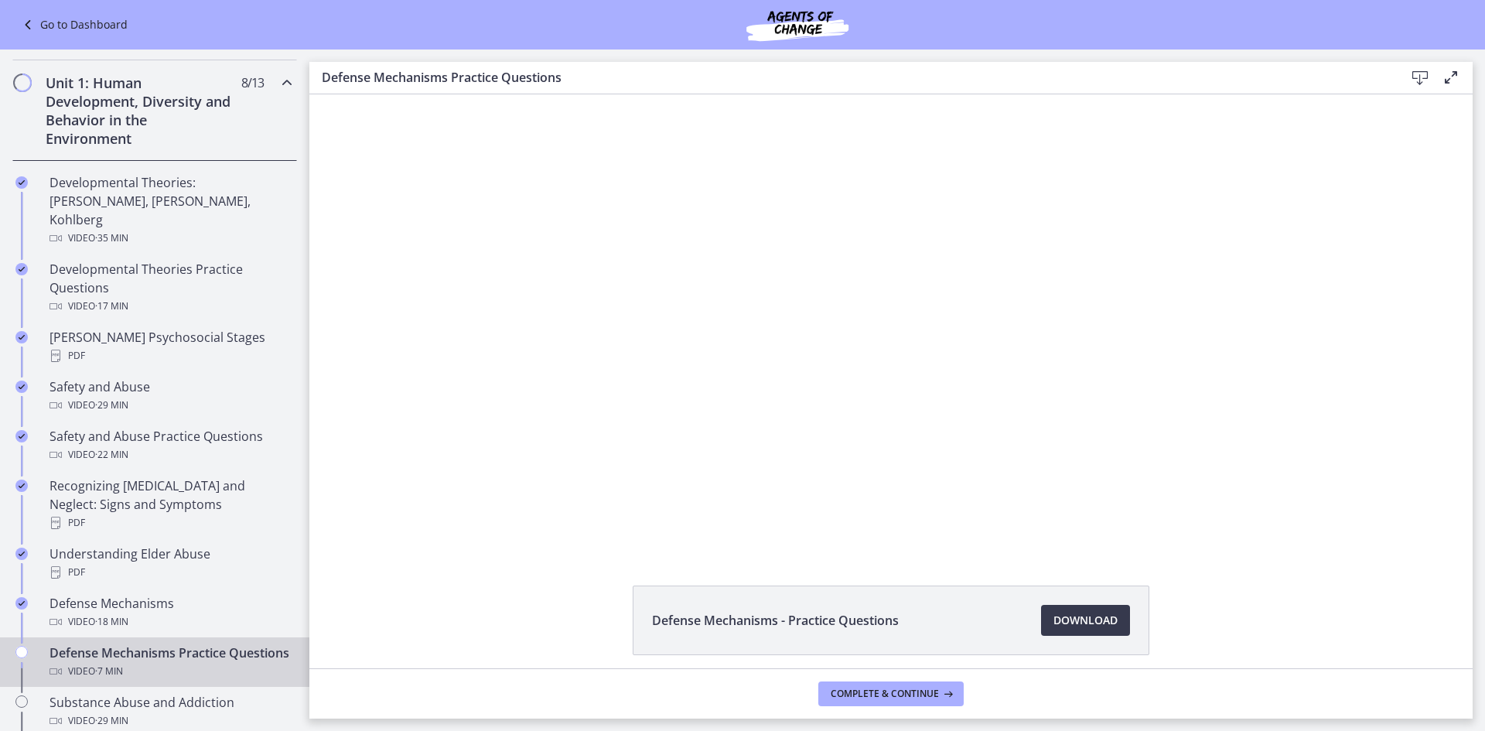
scroll to position [356, 0]
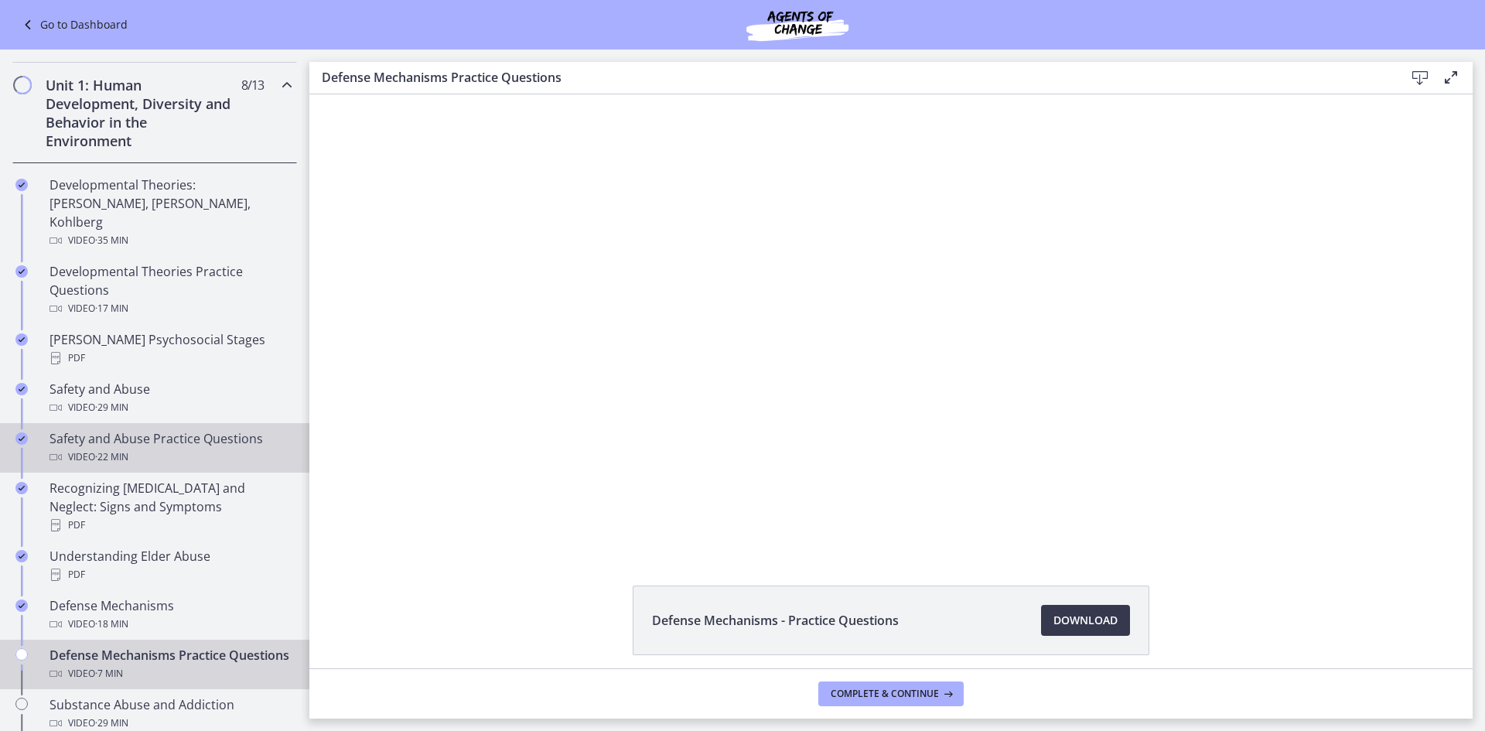
click at [224, 448] on div "Video · 22 min" at bounding box center [170, 457] width 241 height 19
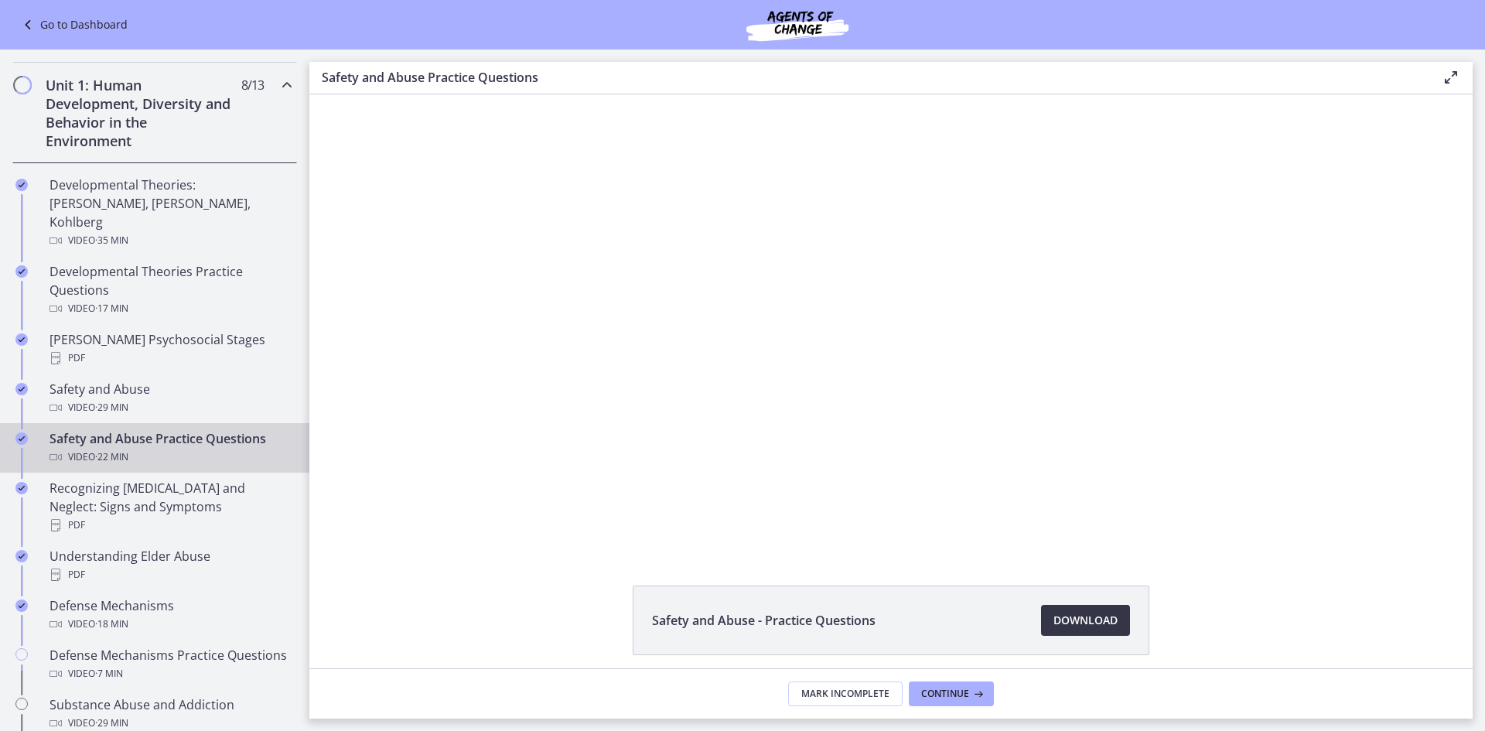
click at [1079, 613] on span "Download Opens in a new window" at bounding box center [1086, 620] width 64 height 19
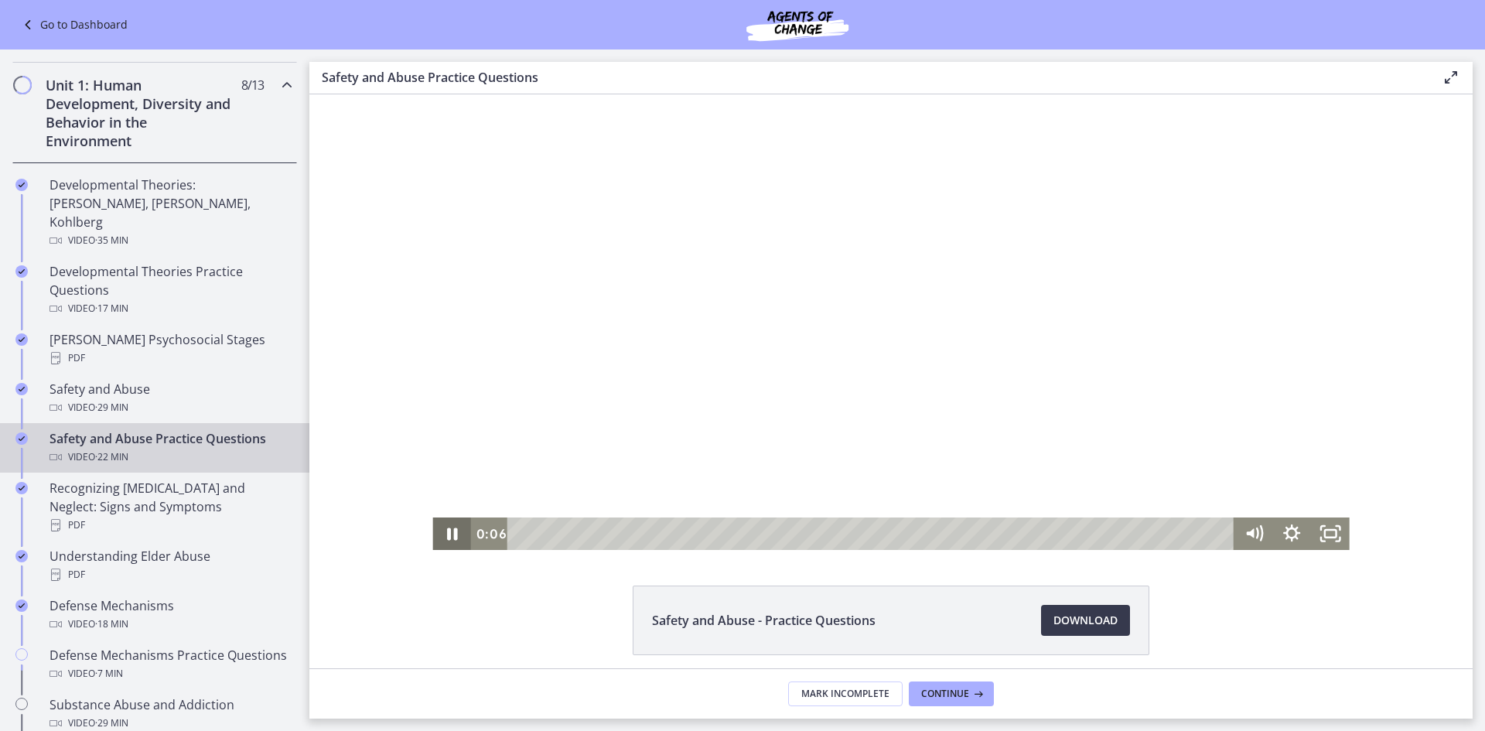
drag, startPoint x: 455, startPoint y: 531, endPoint x: 386, endPoint y: 486, distance: 82.6
click at [454, 531] on icon "Pause" at bounding box center [451, 534] width 38 height 32
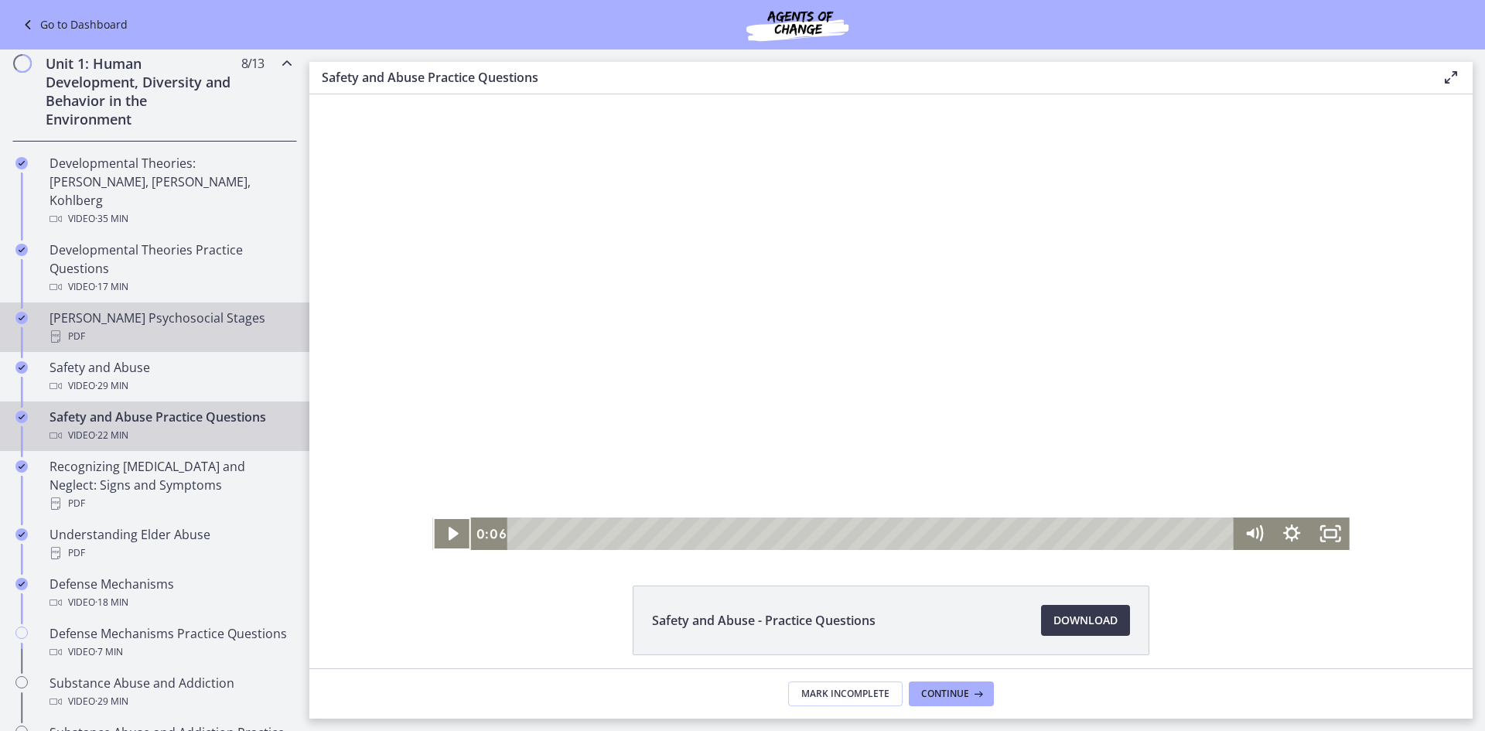
scroll to position [375, 0]
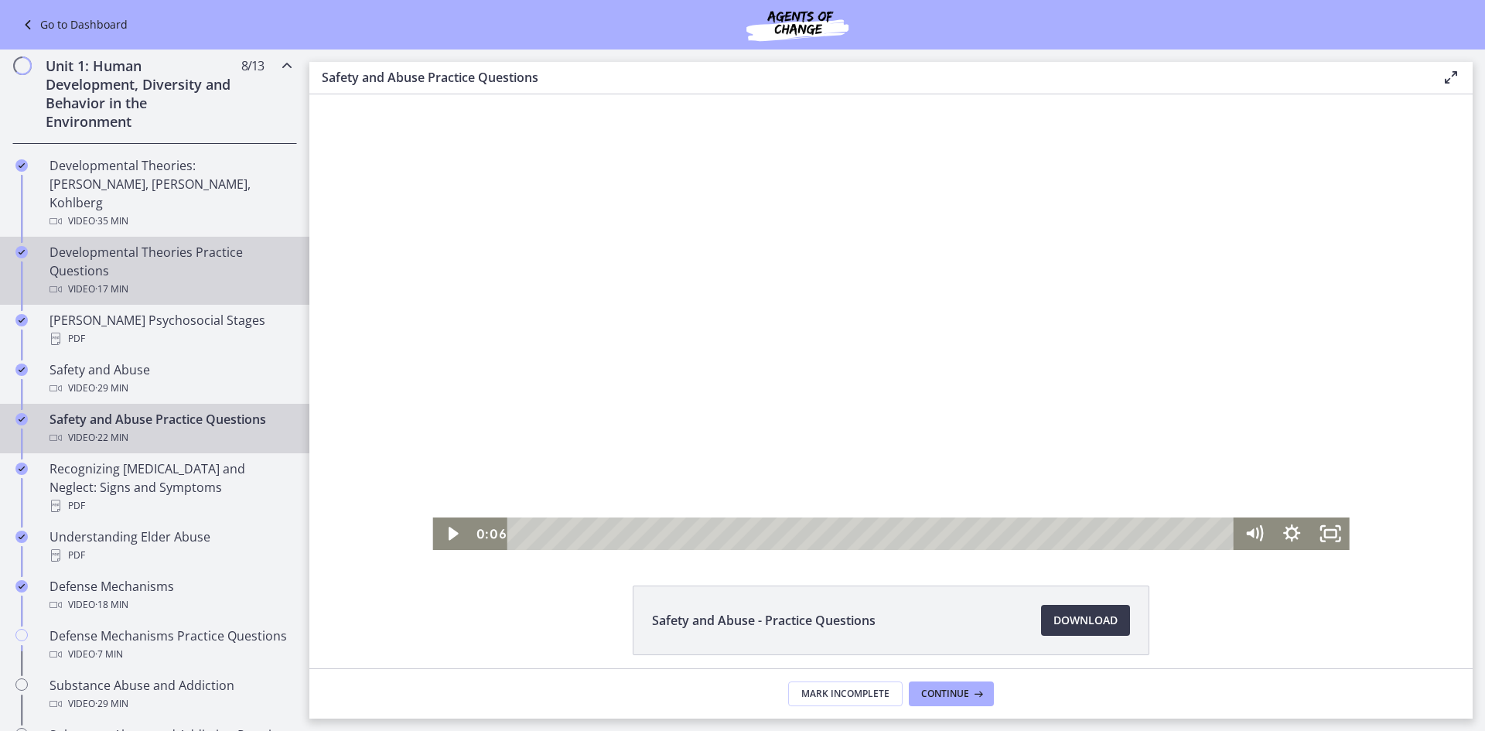
click at [235, 251] on div "Developmental Theories Practice Questions Video · 17 min" at bounding box center [170, 271] width 241 height 56
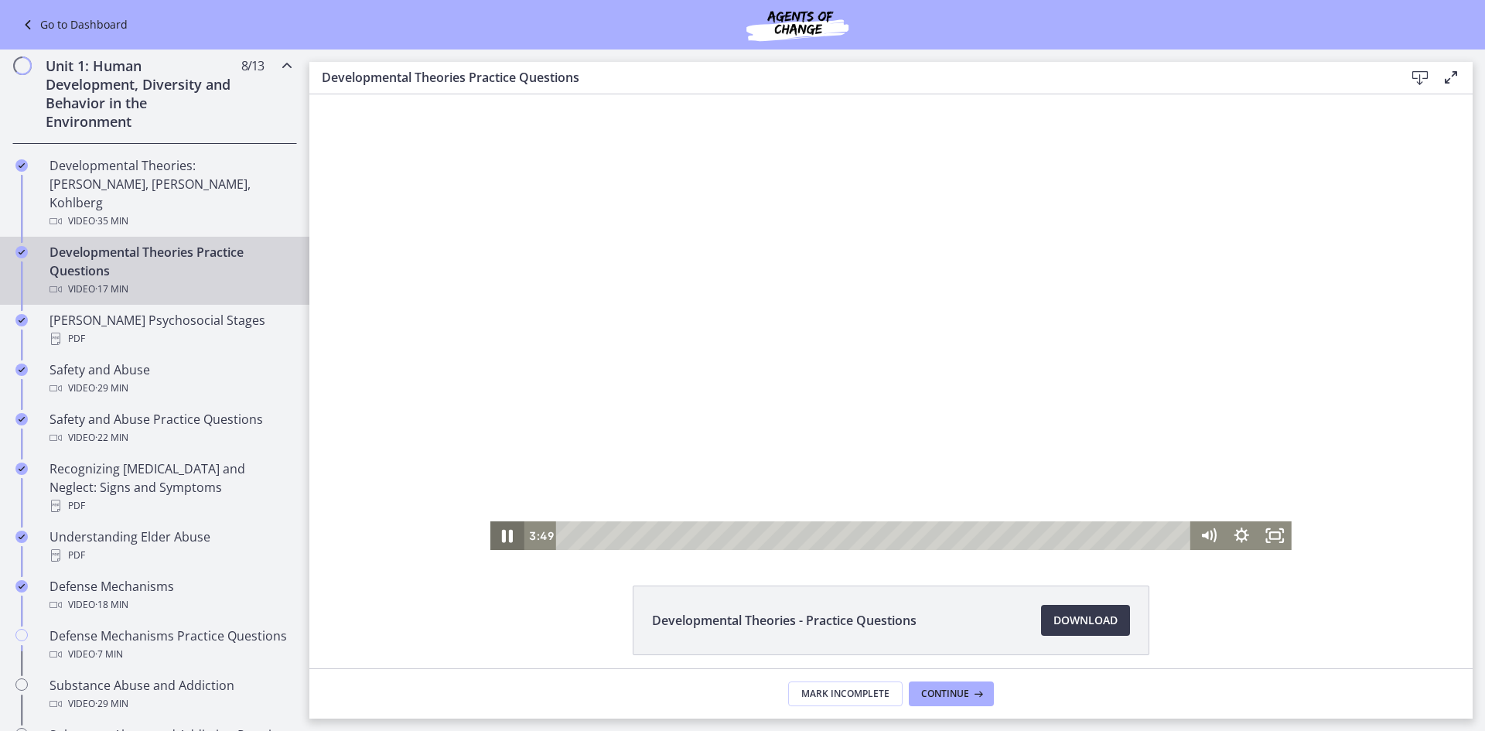
drag, startPoint x: 508, startPoint y: 535, endPoint x: 525, endPoint y: 540, distance: 17.6
click at [508, 534] on icon "Pause" at bounding box center [507, 535] width 40 height 34
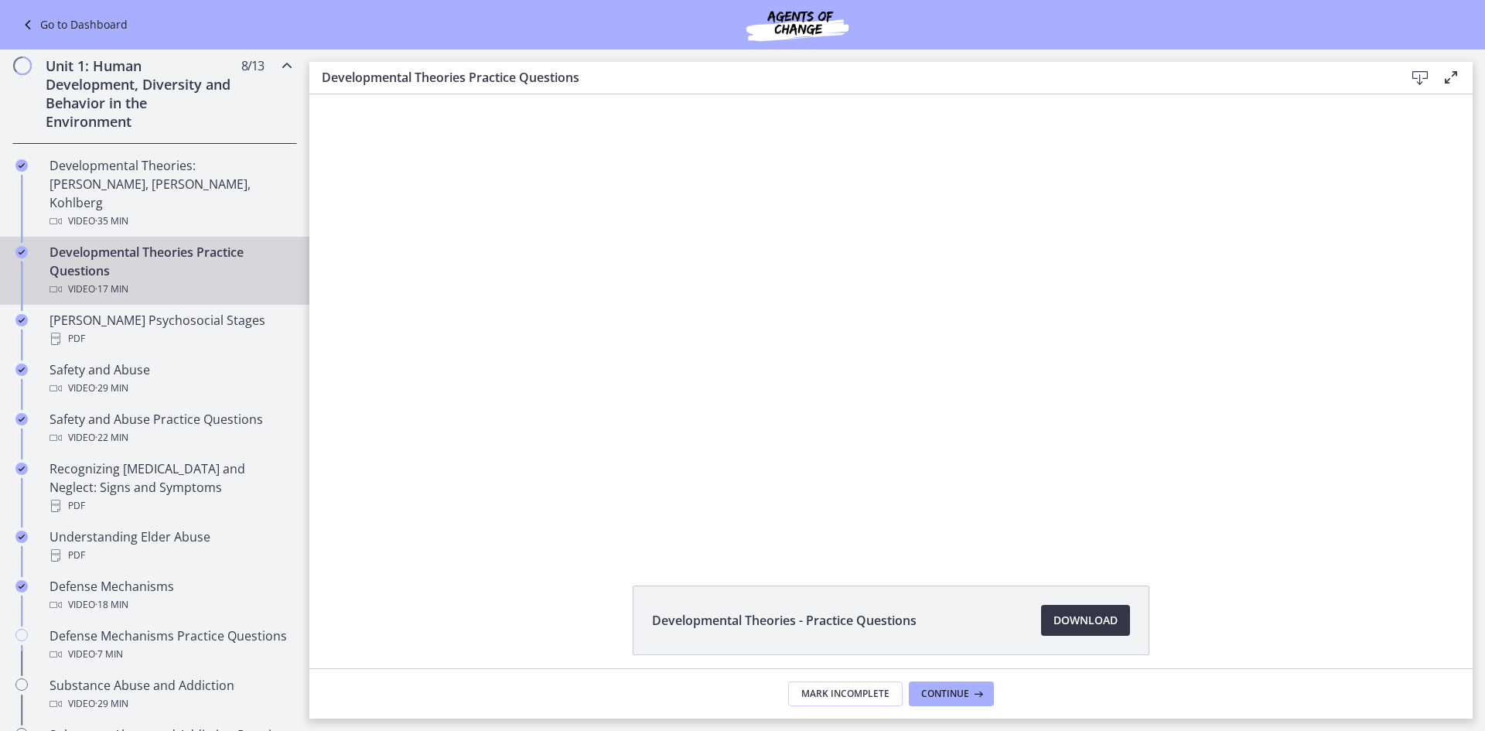
click at [1100, 619] on span "Download Opens in a new window" at bounding box center [1086, 620] width 64 height 19
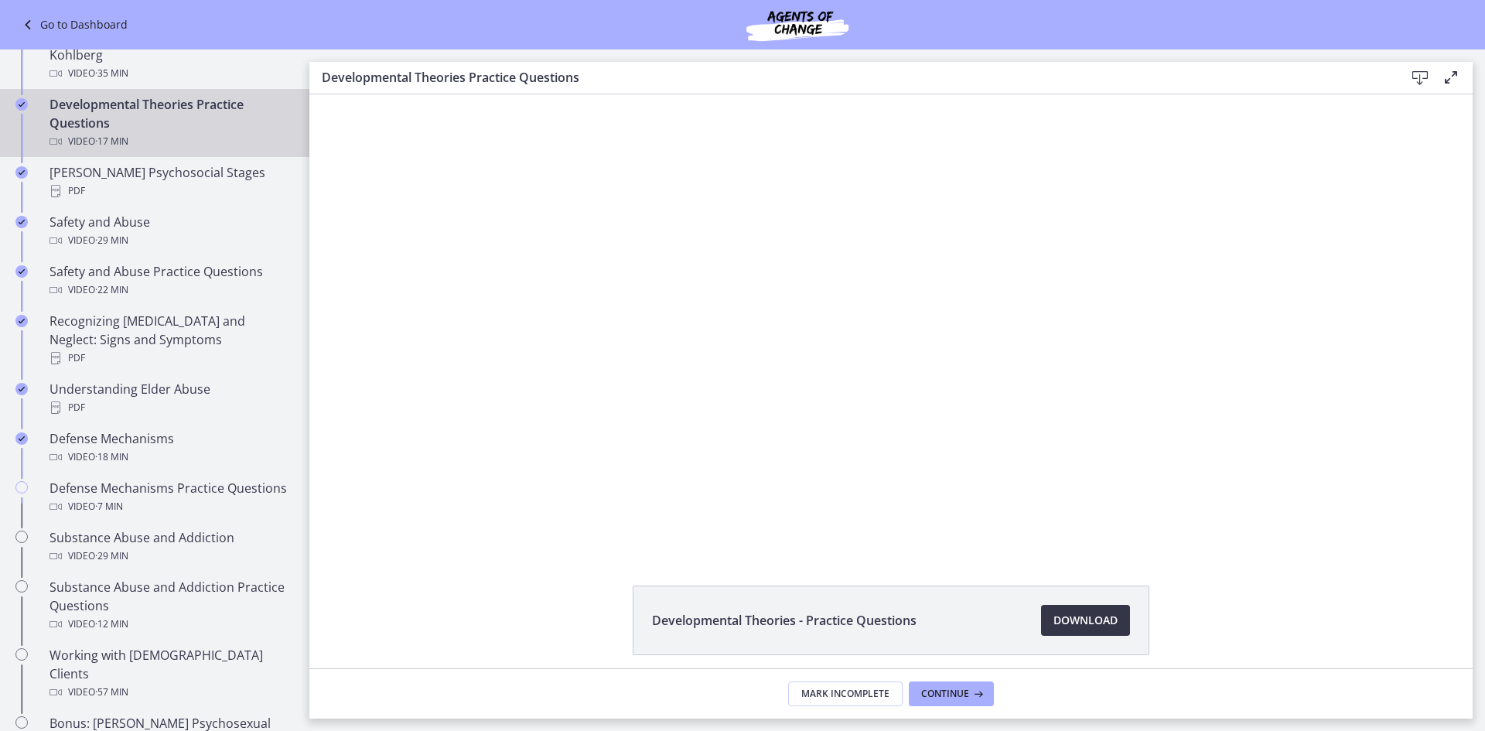
scroll to position [583, 0]
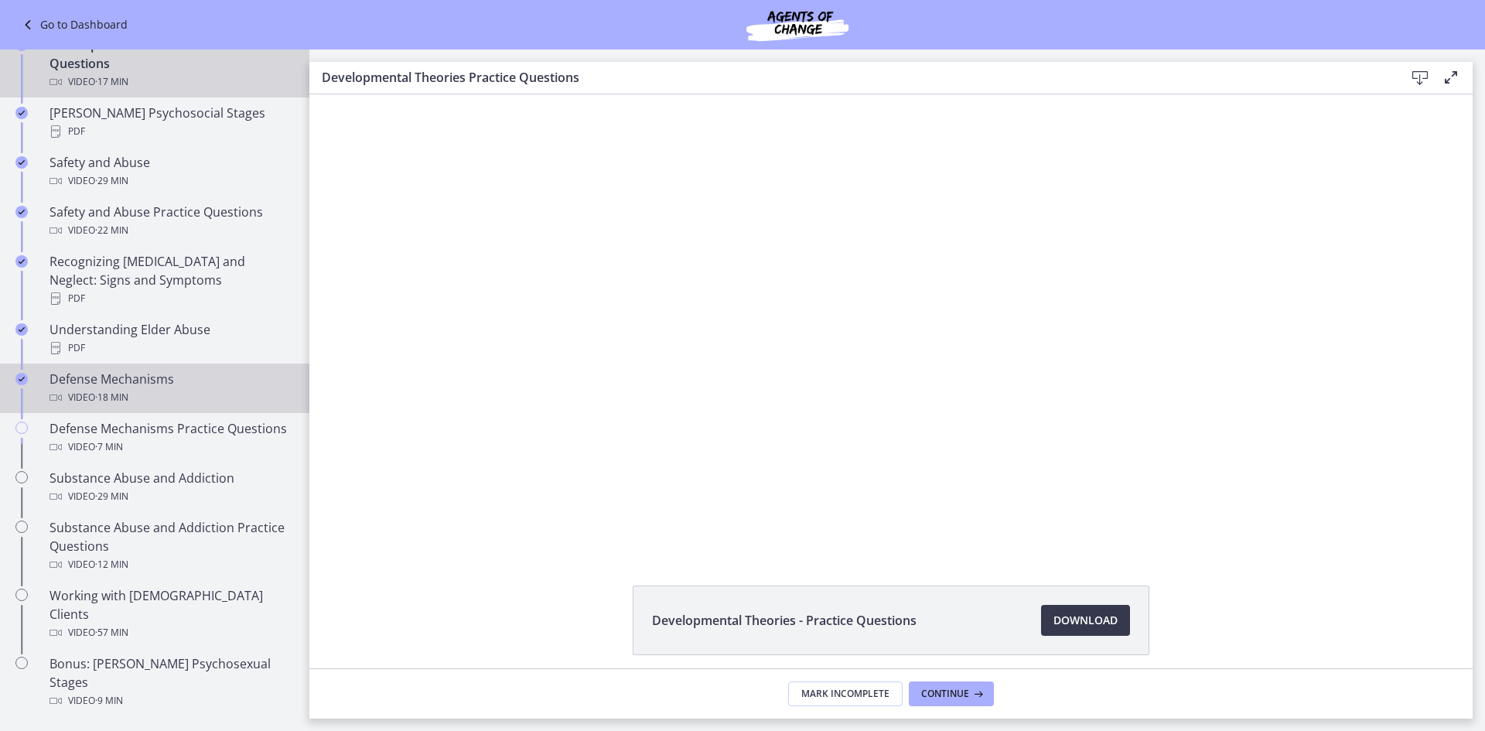
click at [207, 388] on div "Video · 18 min" at bounding box center [170, 397] width 241 height 19
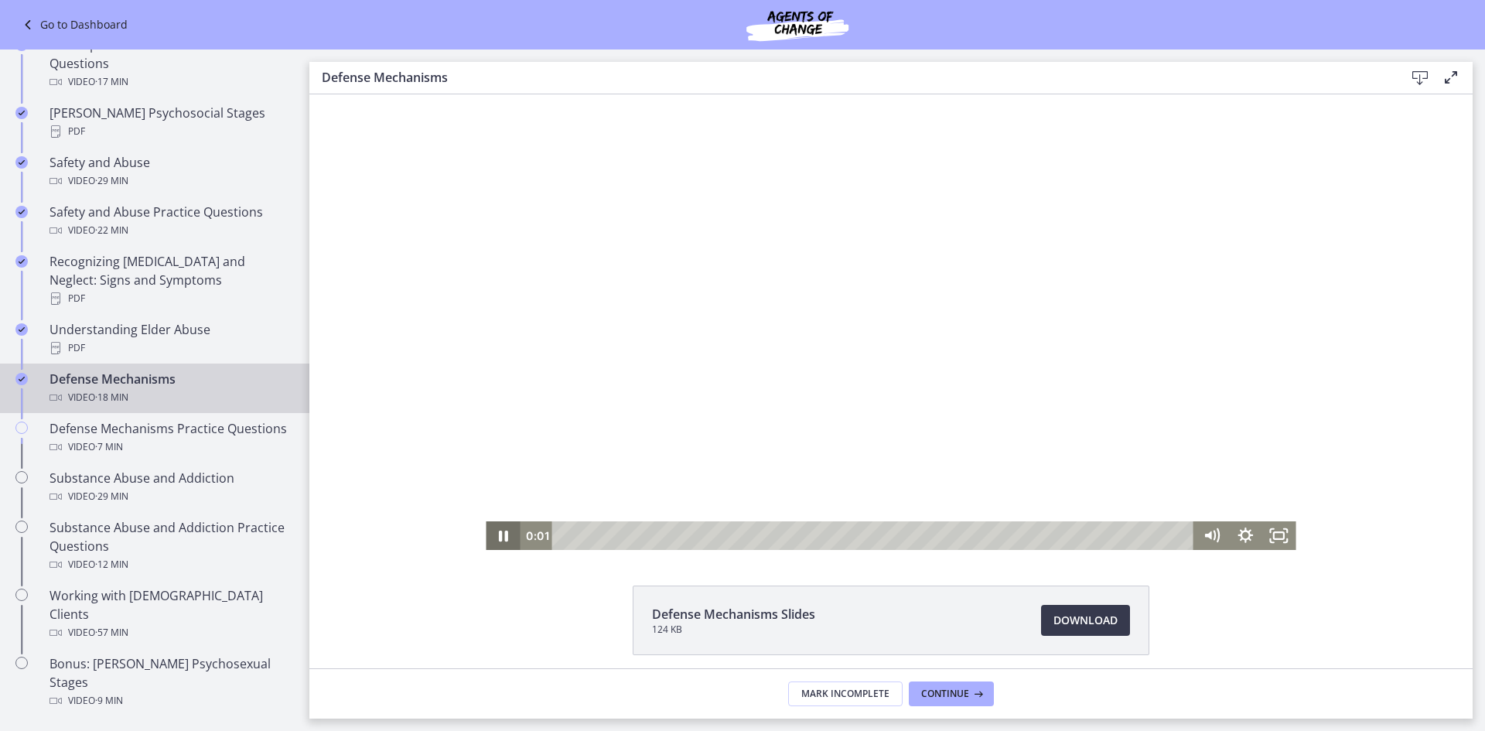
click at [490, 541] on icon "Pause" at bounding box center [503, 535] width 34 height 29
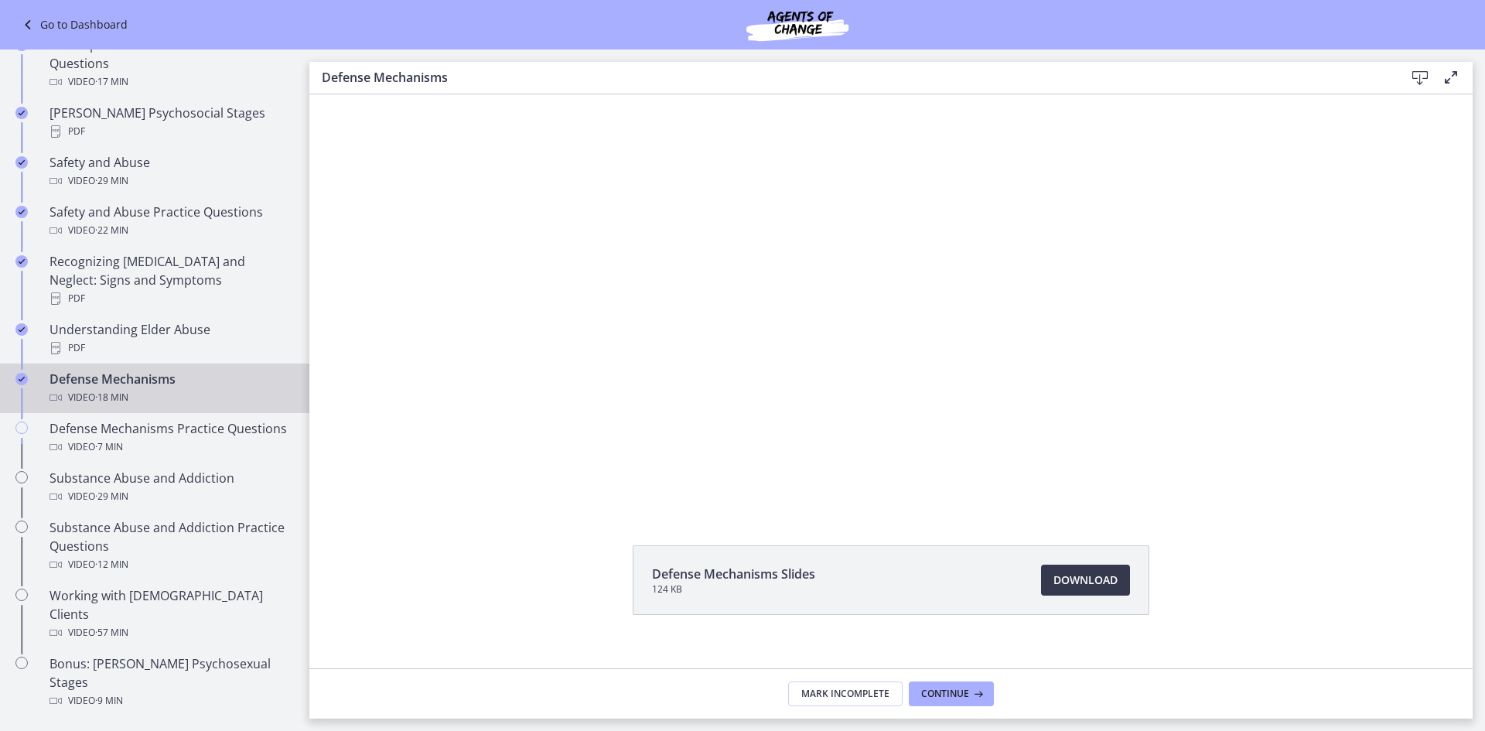
scroll to position [61, 0]
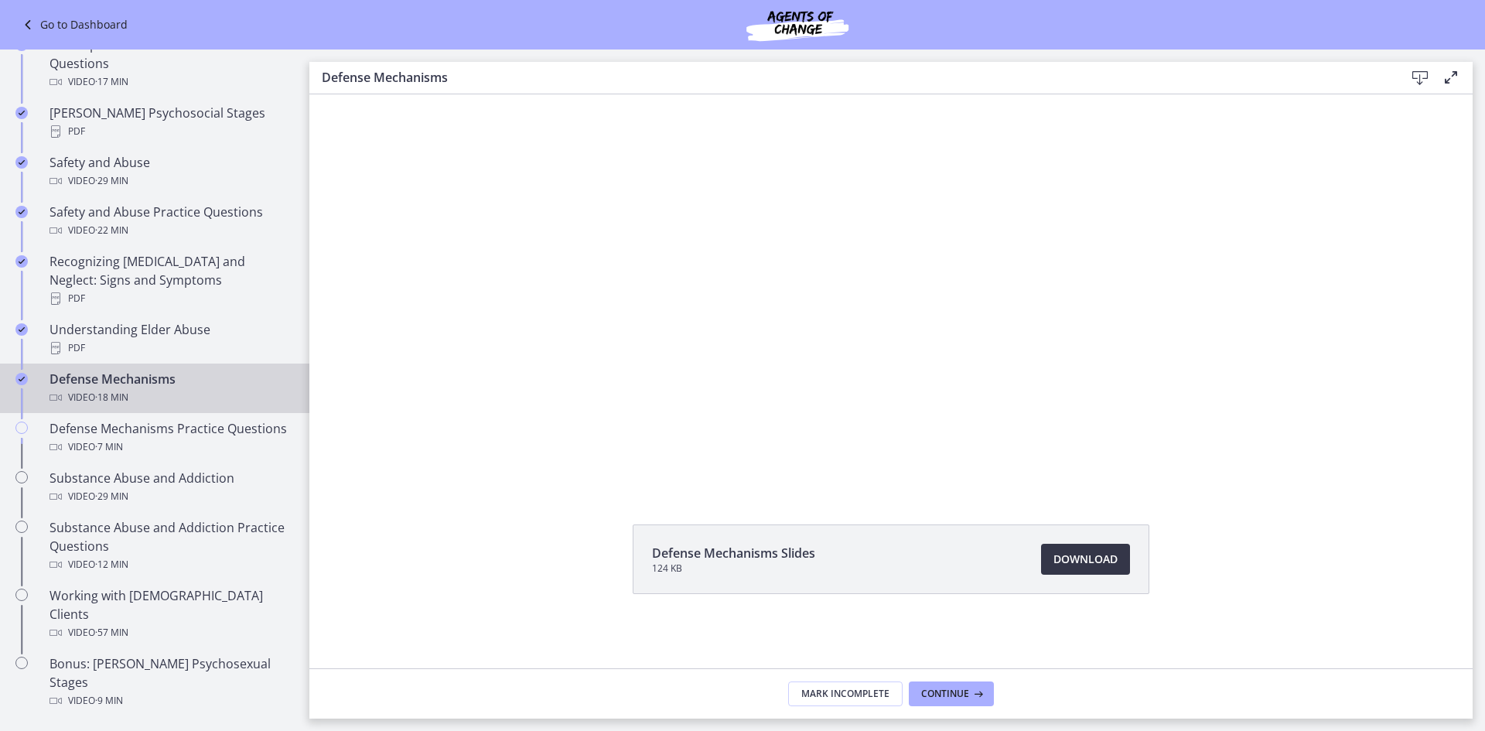
click at [1077, 561] on span "Download Opens in a new window" at bounding box center [1086, 559] width 64 height 19
